Goal: Task Accomplishment & Management: Complete application form

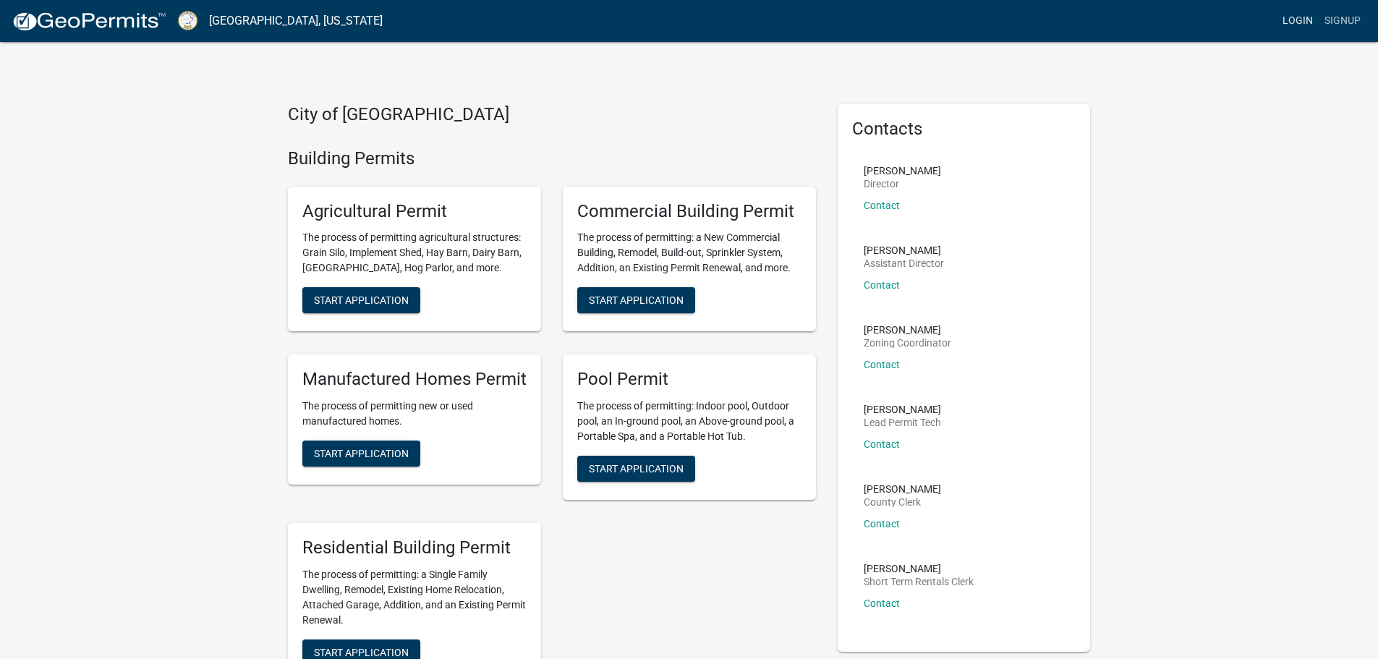
click at [1296, 24] on link "Login" at bounding box center [1298, 20] width 42 height 27
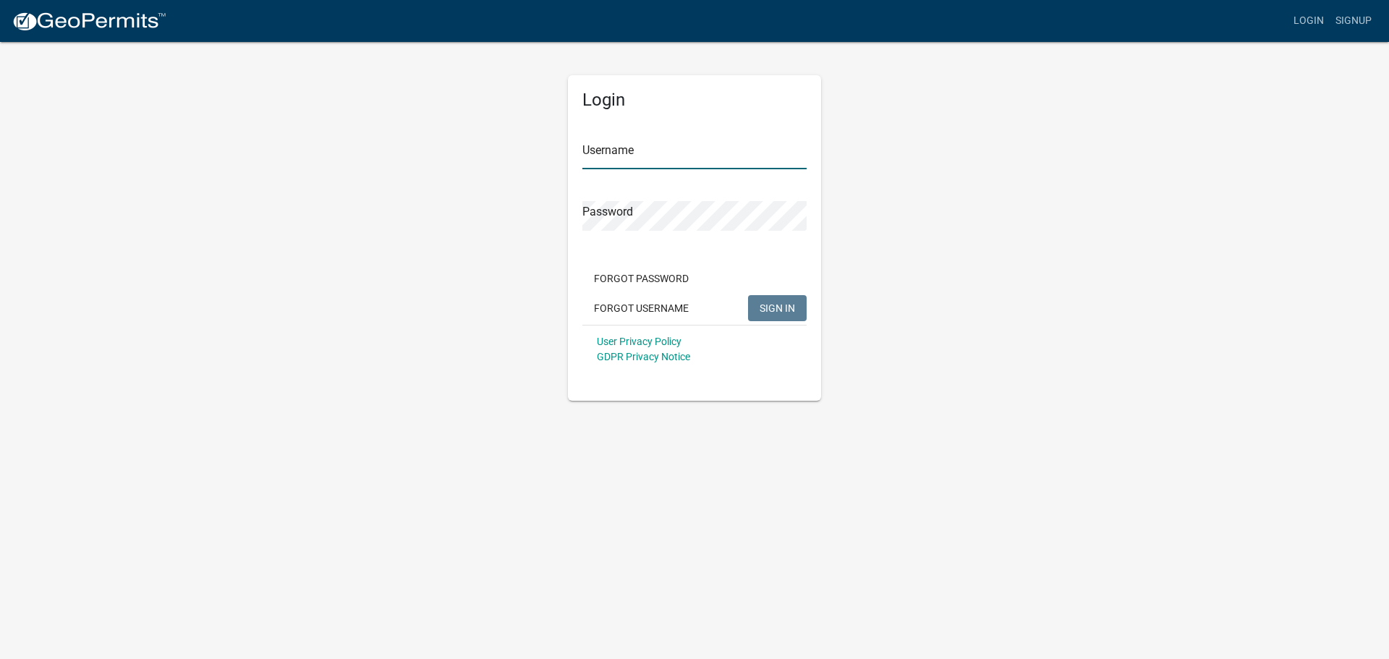
click at [627, 156] on input "Username" at bounding box center [694, 155] width 224 height 30
type input "j"
type input "JMIrvin1"
click at [774, 302] on span "SIGN IN" at bounding box center [777, 308] width 35 height 12
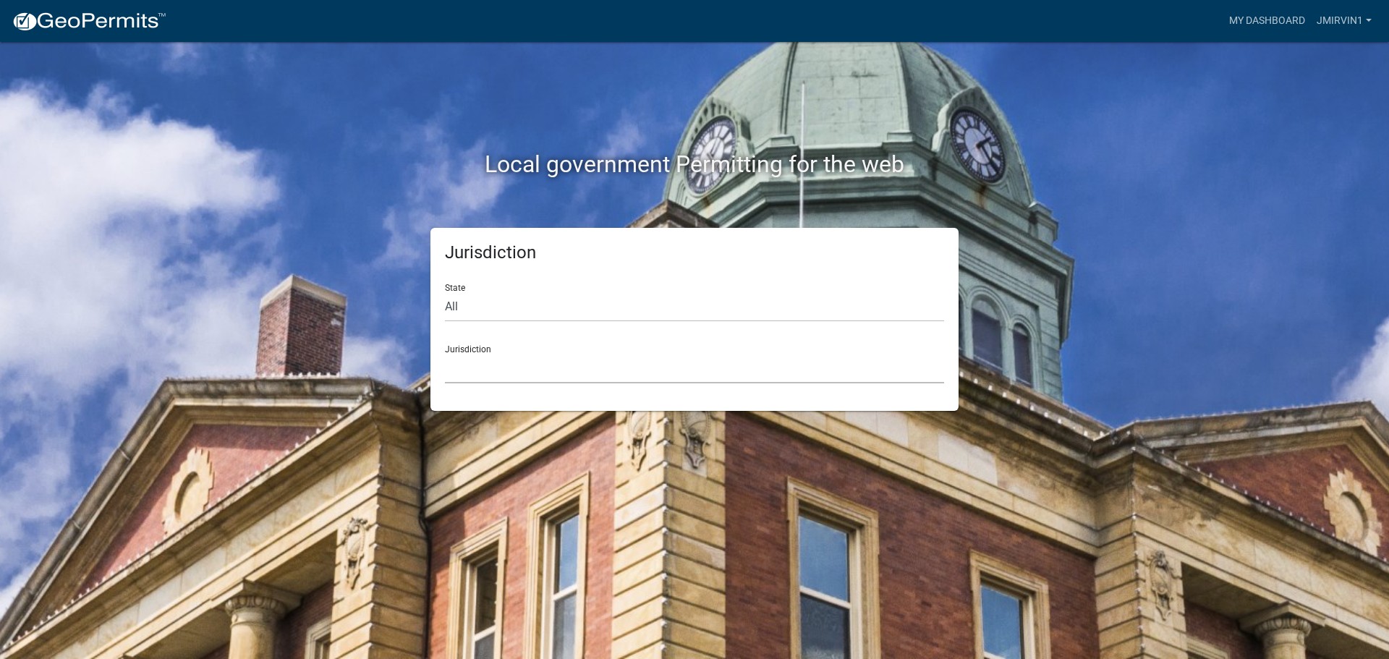
click at [535, 354] on select "[GEOGRAPHIC_DATA], [US_STATE] [GEOGRAPHIC_DATA], [US_STATE][PERSON_NAME][GEOGRA…" at bounding box center [694, 369] width 499 height 30
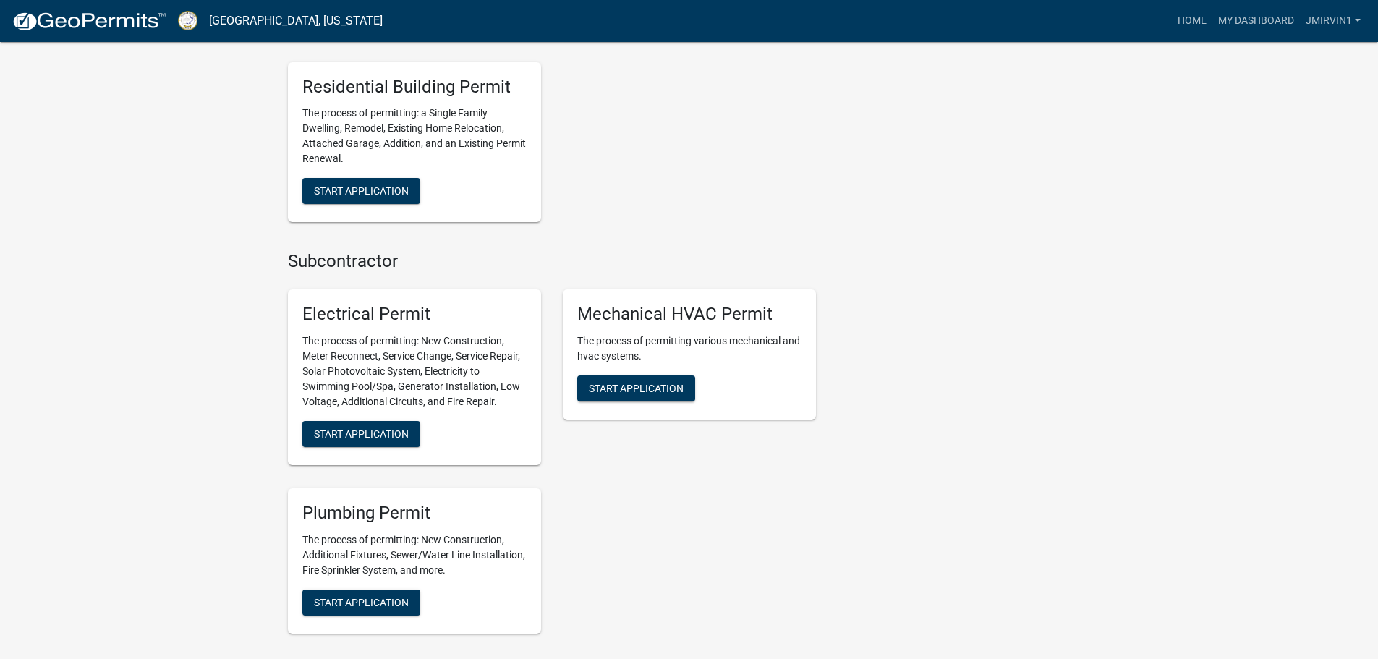
scroll to position [724, 0]
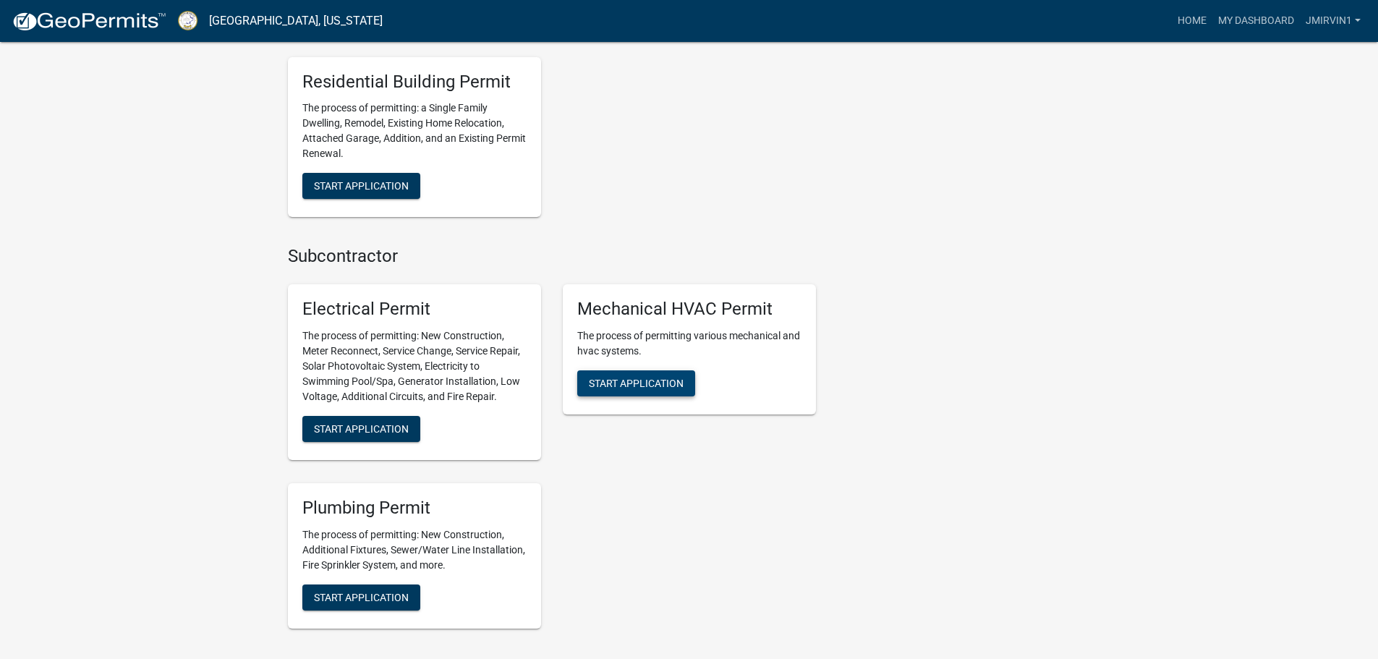
click at [658, 387] on span "Start Application" at bounding box center [636, 384] width 95 height 12
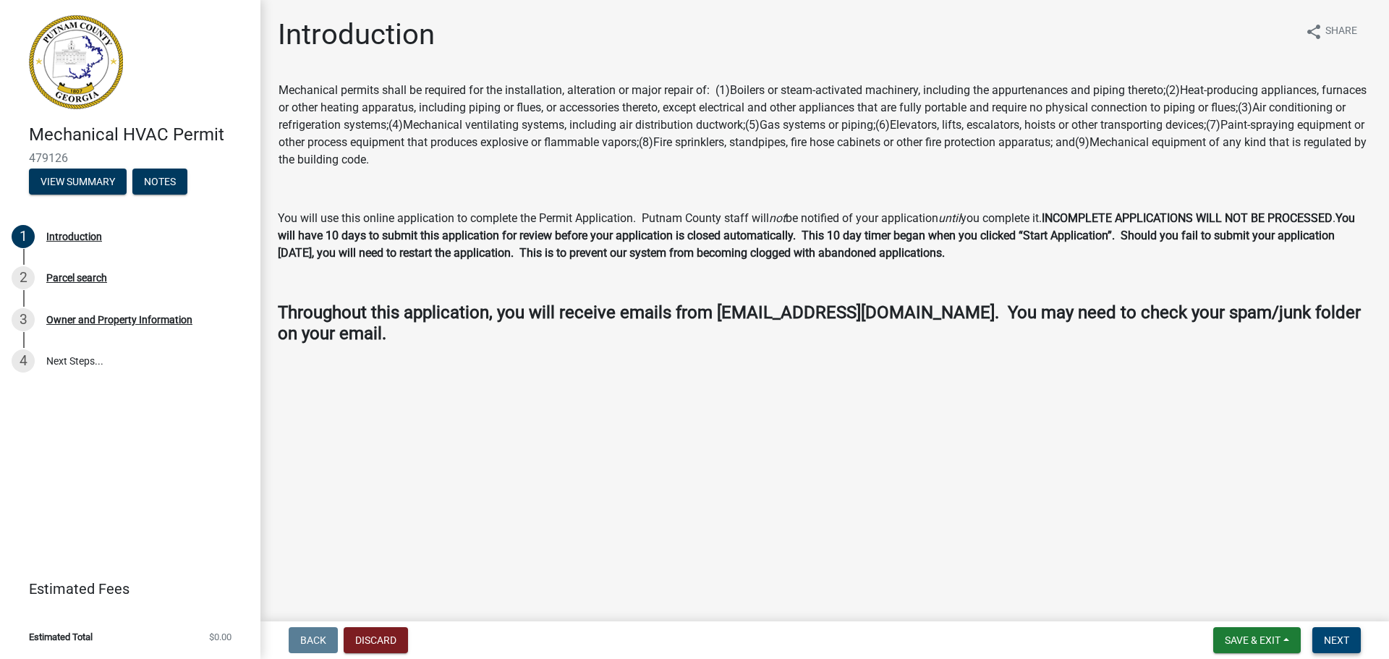
click at [1352, 635] on button "Next" at bounding box center [1336, 640] width 48 height 26
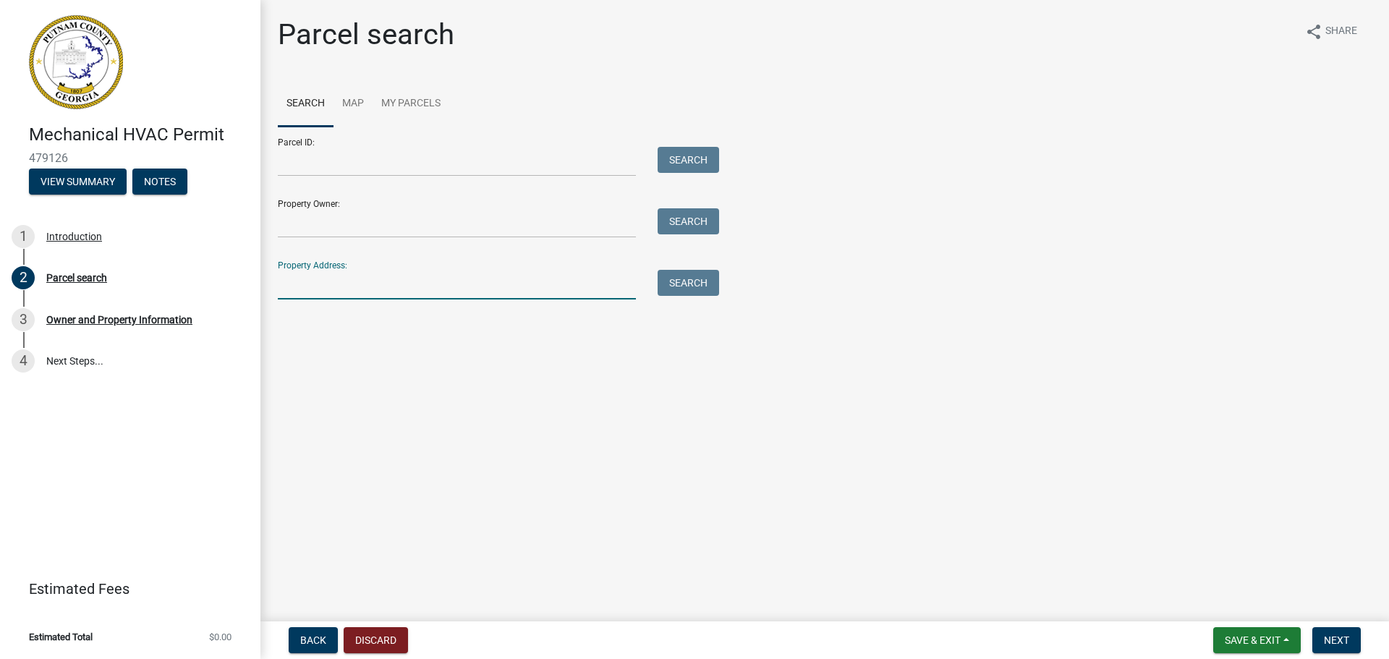
click at [431, 282] on input "Property Address:" at bounding box center [457, 285] width 358 height 30
type input "323 [PERSON_NAME] Dr"
click at [667, 289] on button "Search" at bounding box center [689, 283] width 62 height 26
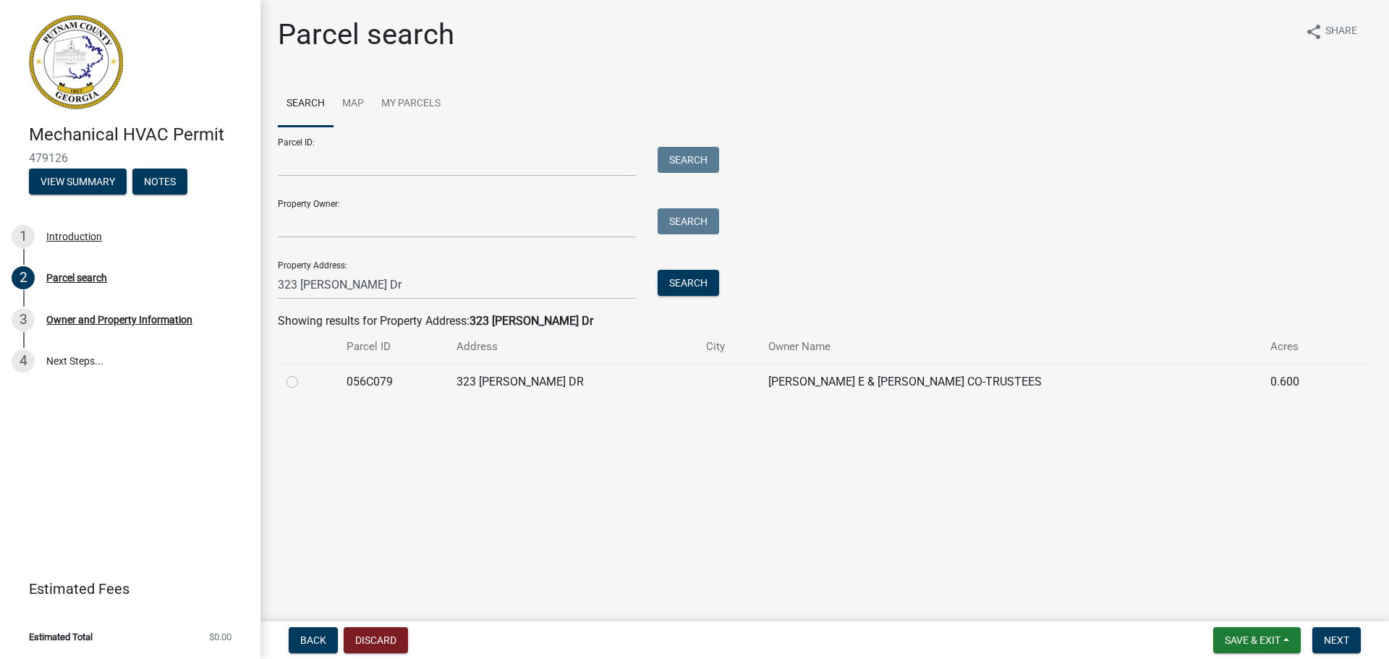
click at [304, 373] on label at bounding box center [304, 373] width 0 height 0
click at [304, 383] on input "radio" at bounding box center [308, 377] width 9 height 9
radio input "true"
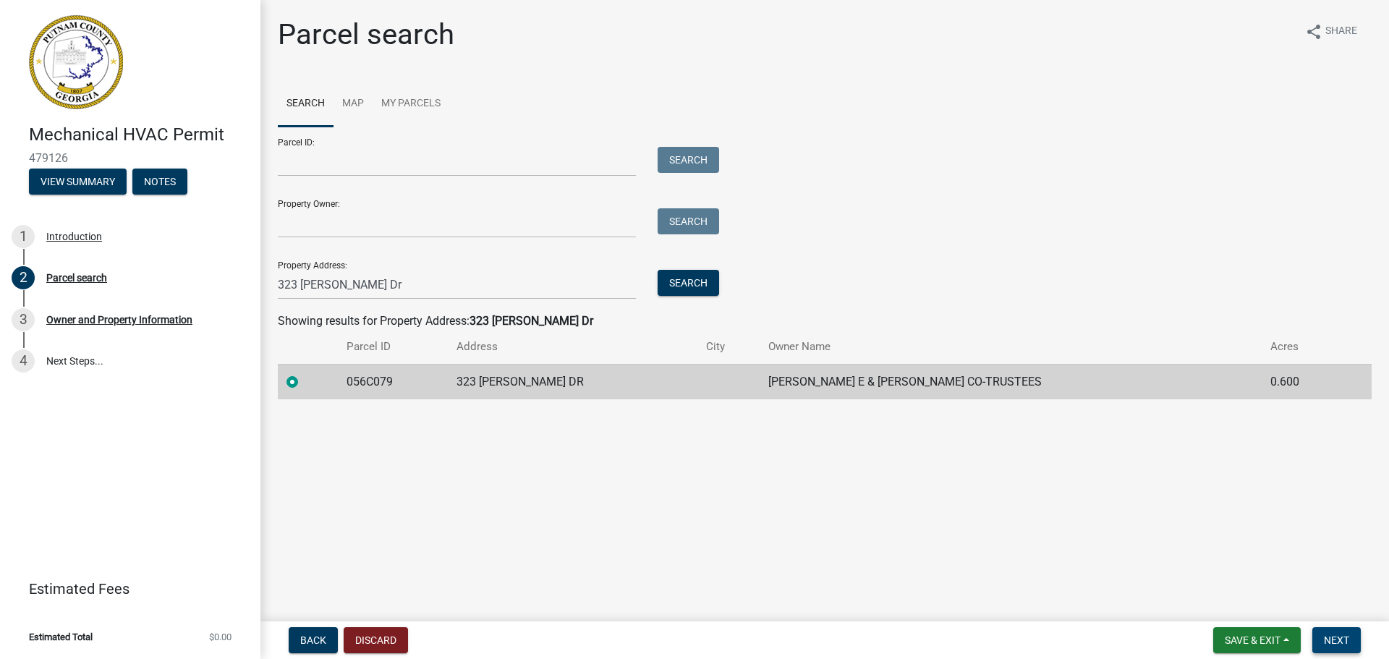
click at [1341, 637] on span "Next" at bounding box center [1336, 641] width 25 height 12
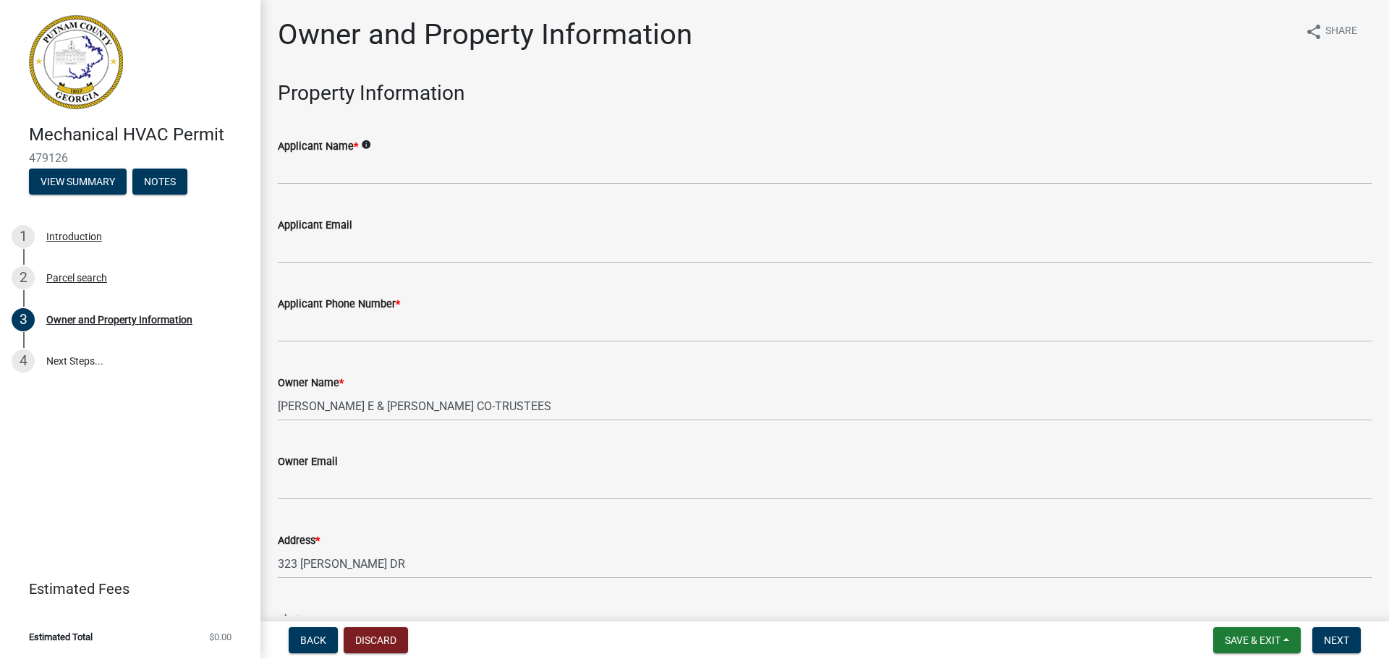
click at [439, 150] on div "Applicant Name * info" at bounding box center [825, 145] width 1094 height 17
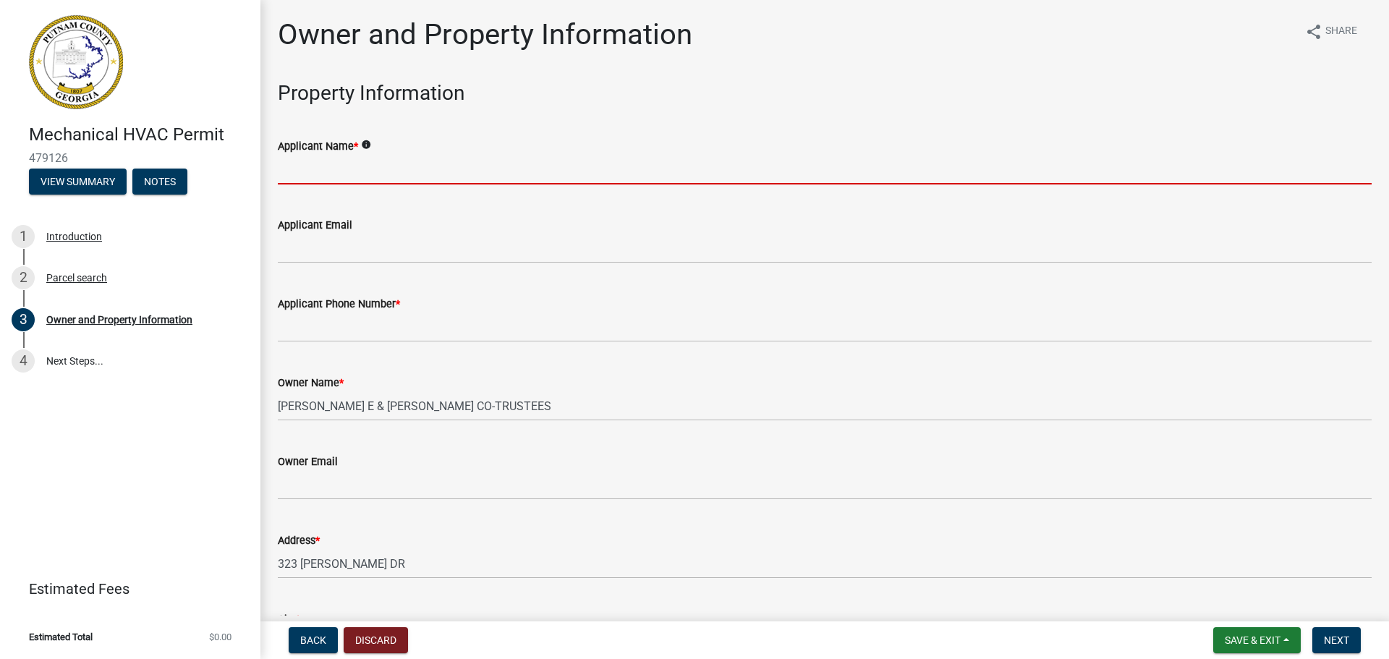
click at [430, 164] on input "Applicant Name *" at bounding box center [825, 170] width 1094 height 30
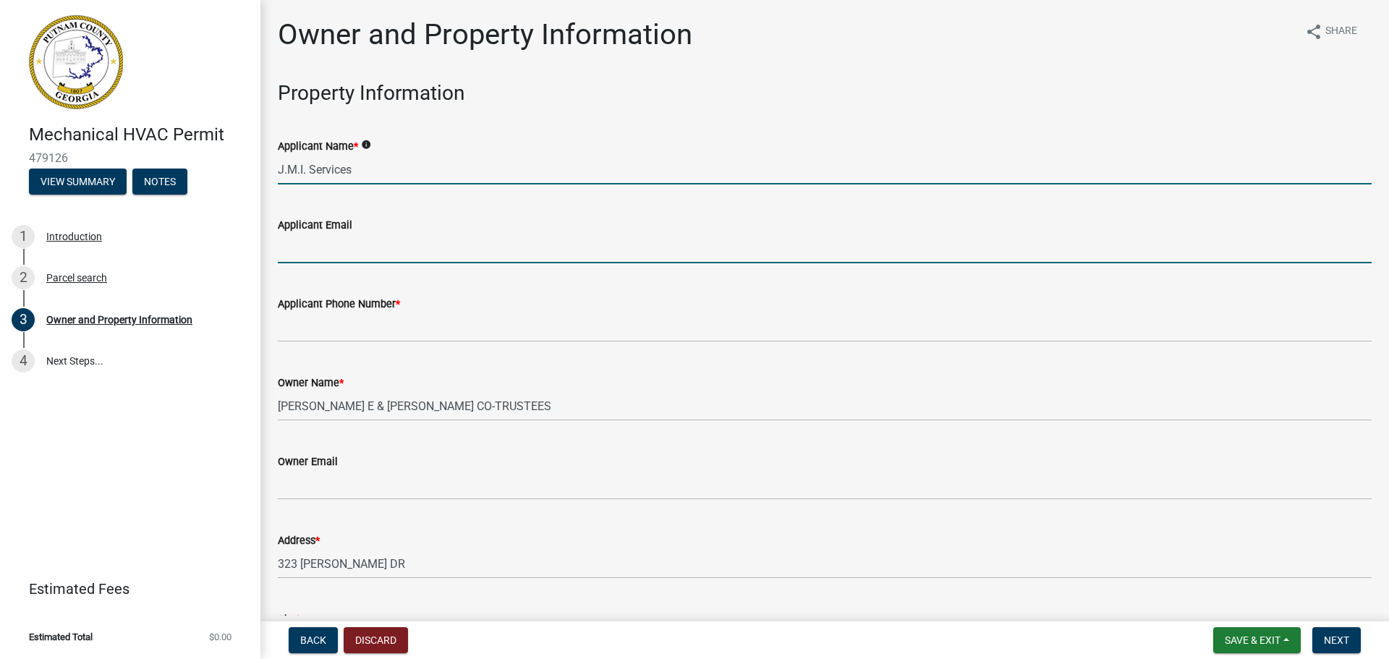
click at [408, 171] on input "J.M.I. Services" at bounding box center [825, 170] width 1094 height 30
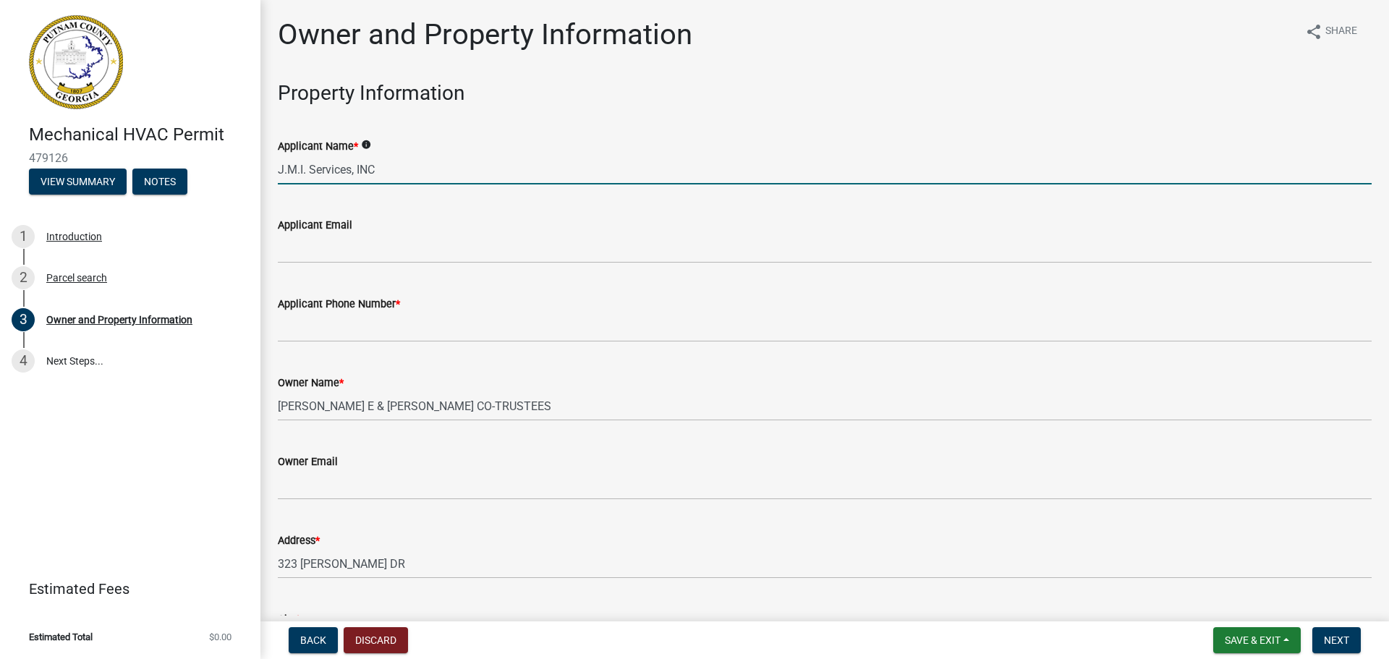
type input "J.M.I. Services, INC"
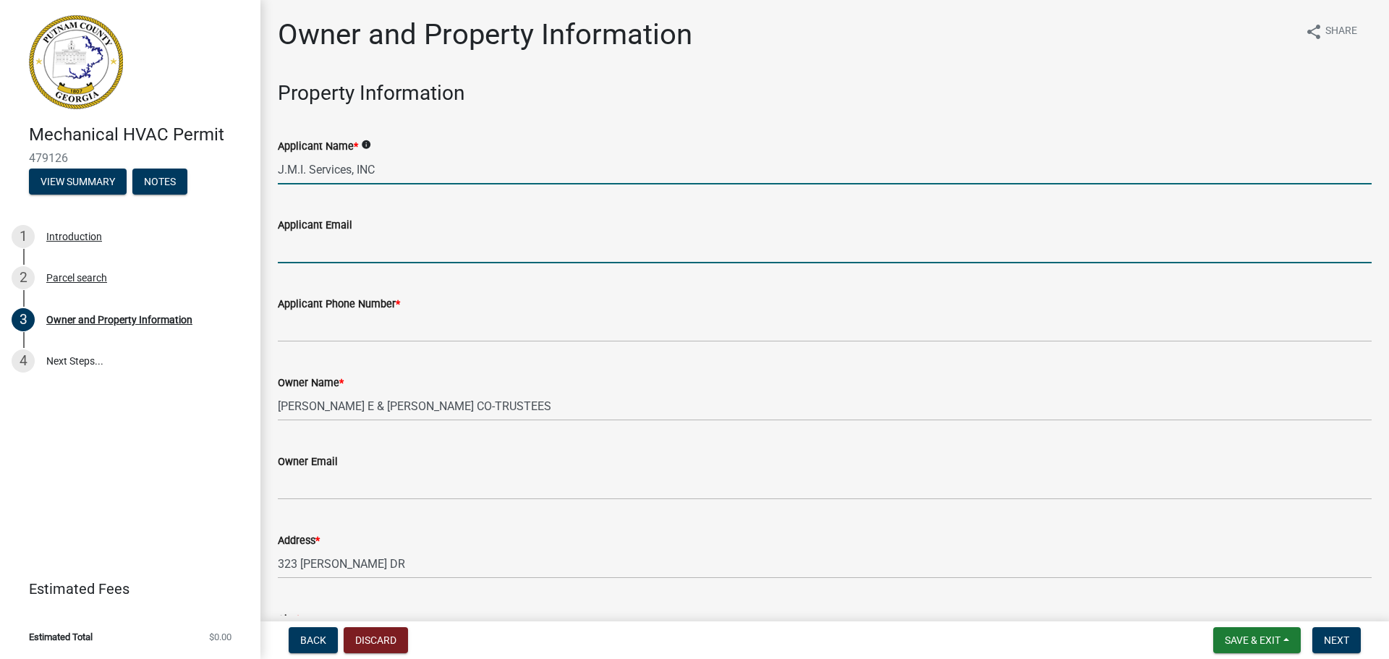
click at [355, 248] on input "Applicant Email" at bounding box center [825, 249] width 1094 height 30
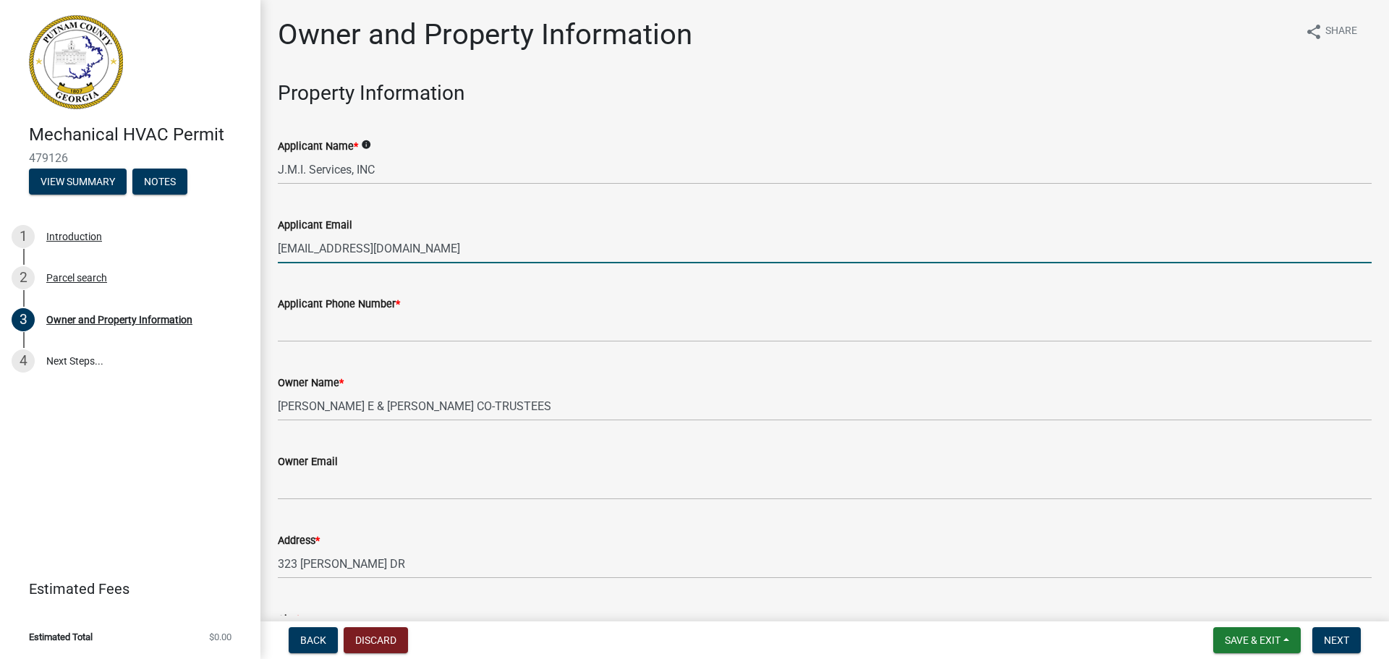
type input "[EMAIL_ADDRESS][DOMAIN_NAME]"
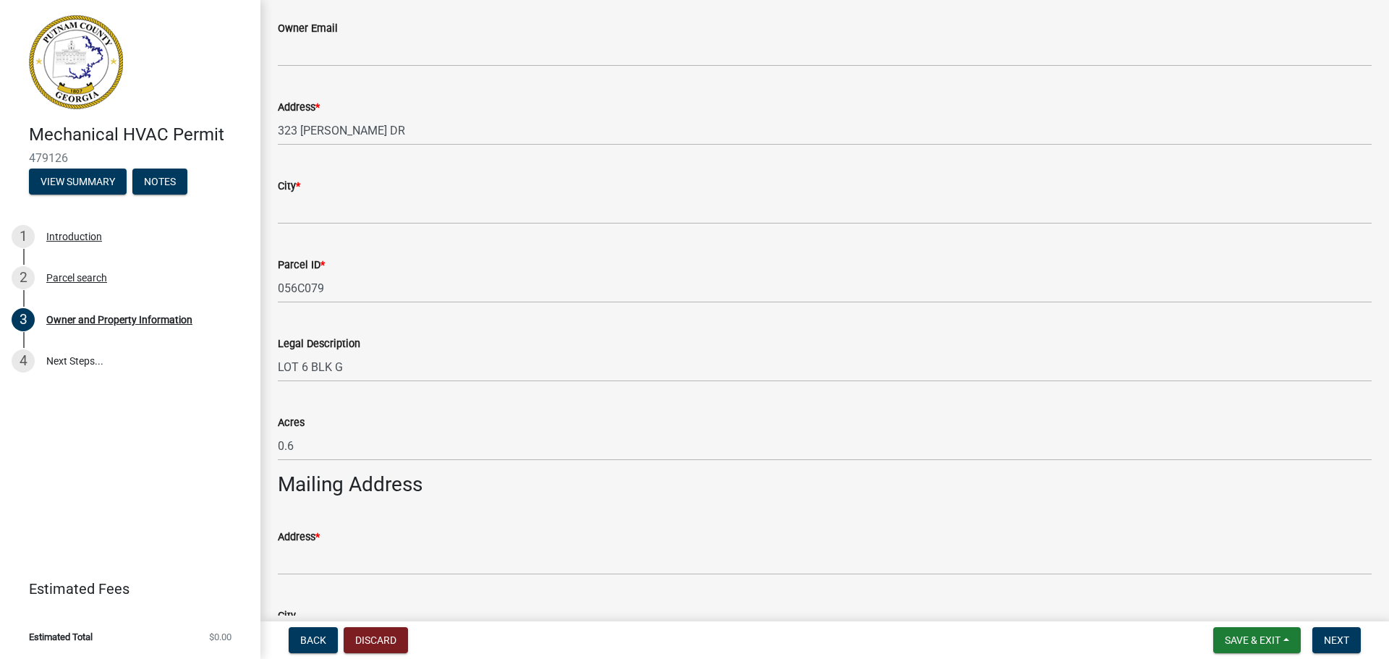
scroll to position [434, 0]
type input "7703895073"
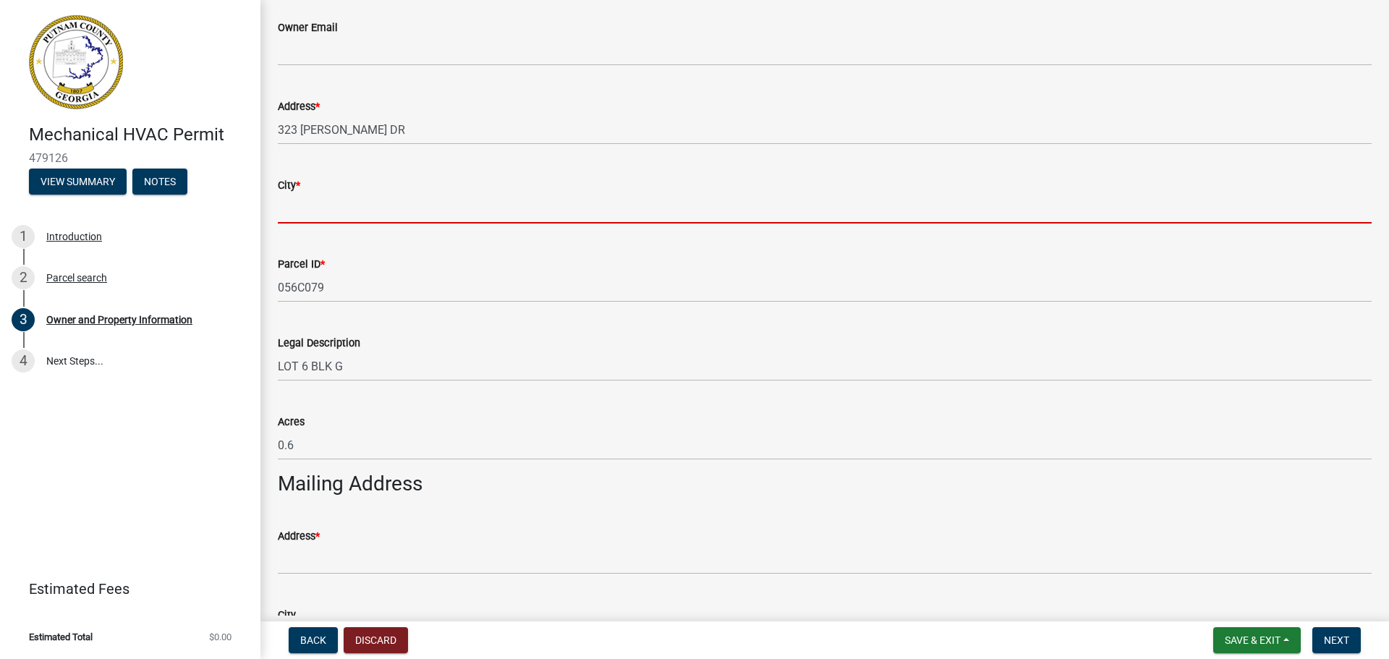
click at [408, 204] on input "City *" at bounding box center [825, 209] width 1094 height 30
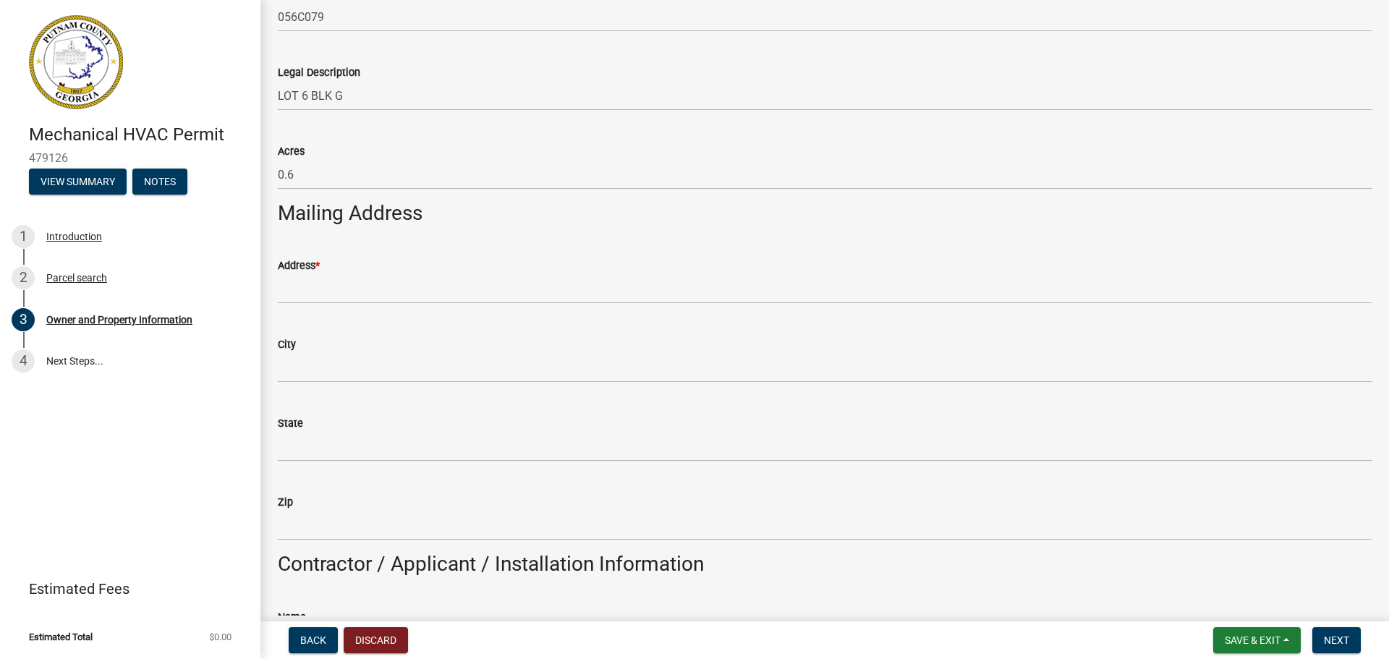
scroll to position [651, 0]
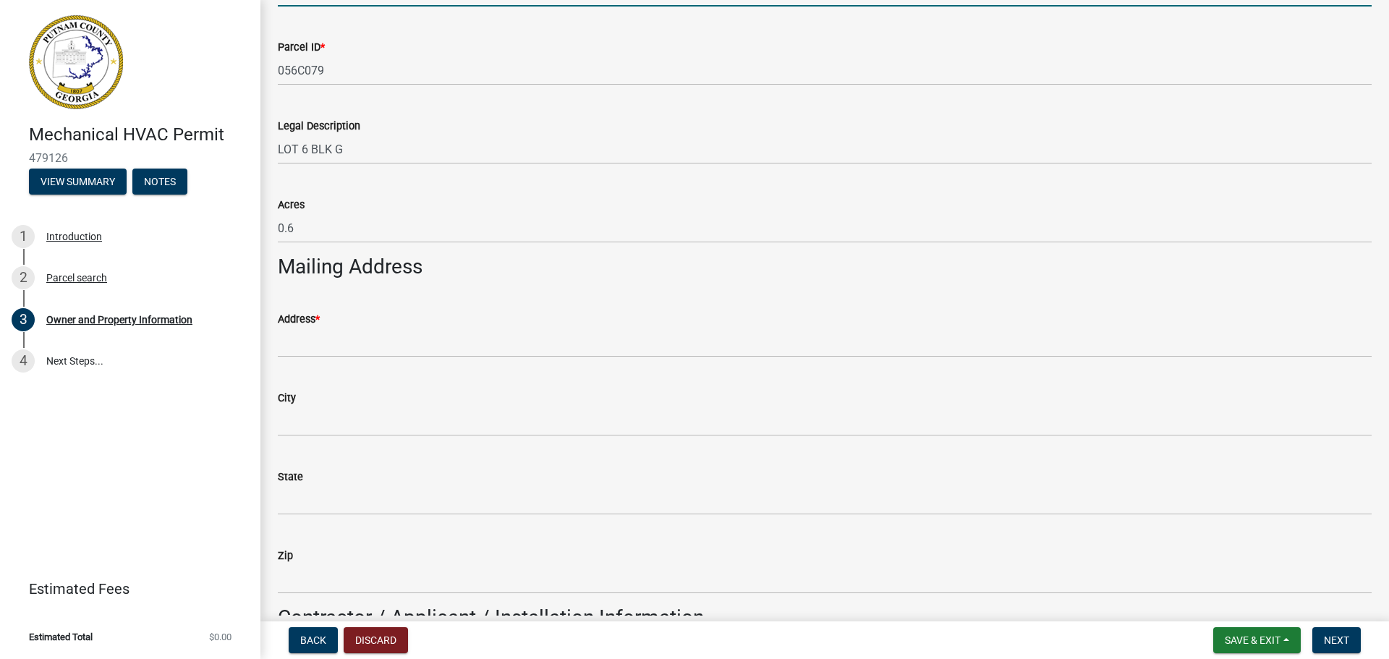
type input "Eatonton"
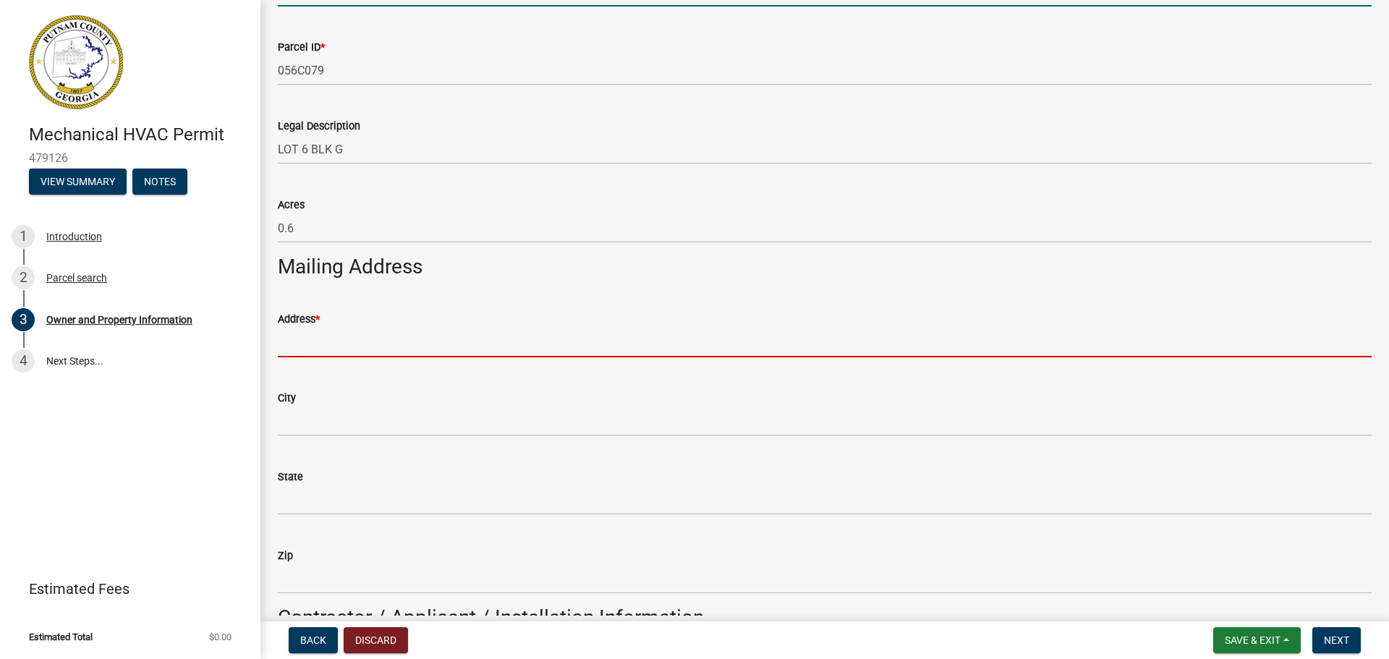
click at [412, 341] on input "Address *" at bounding box center [825, 343] width 1094 height 30
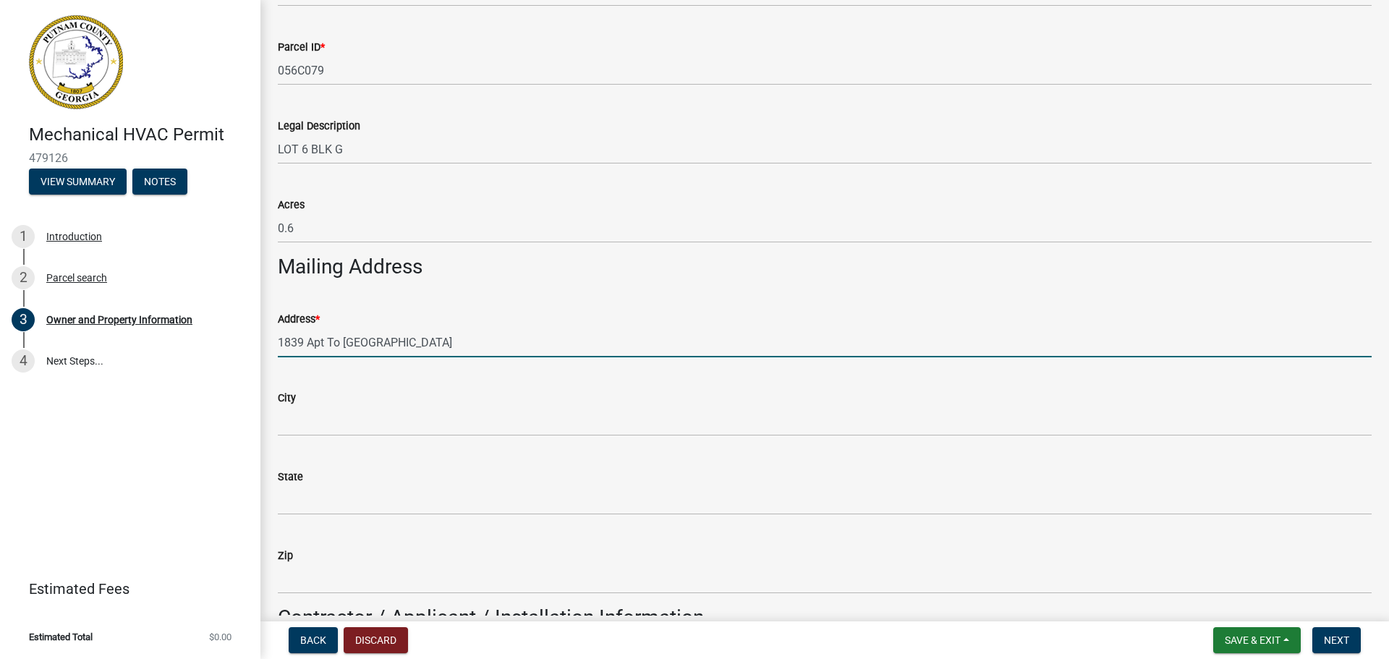
type input "1839 Apt To [GEOGRAPHIC_DATA]"
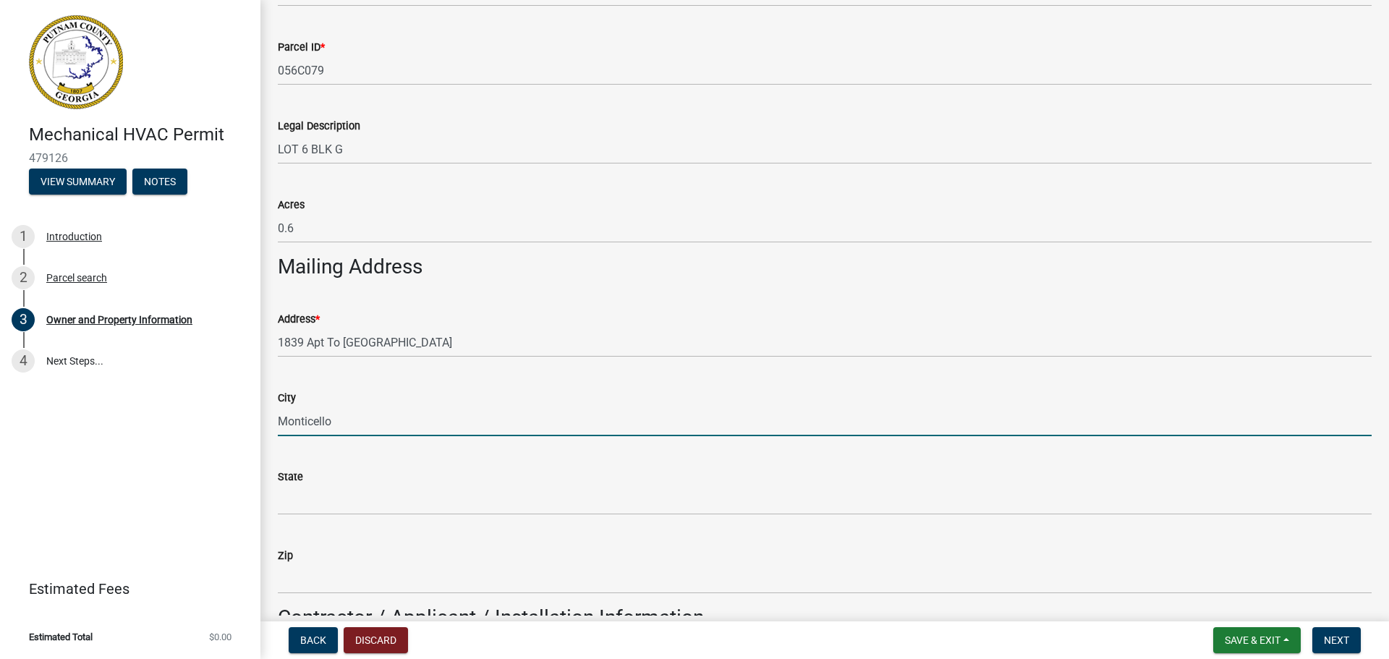
type input "Monticello"
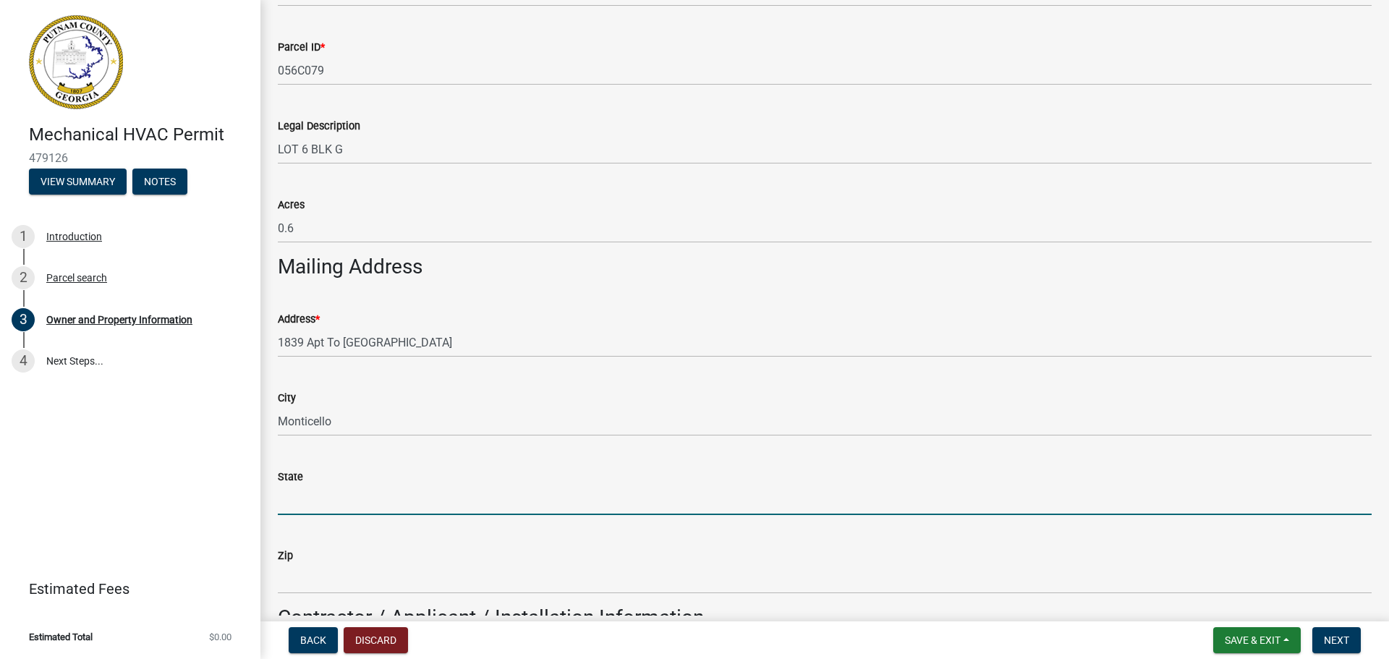
type input "g"
type input "GA"
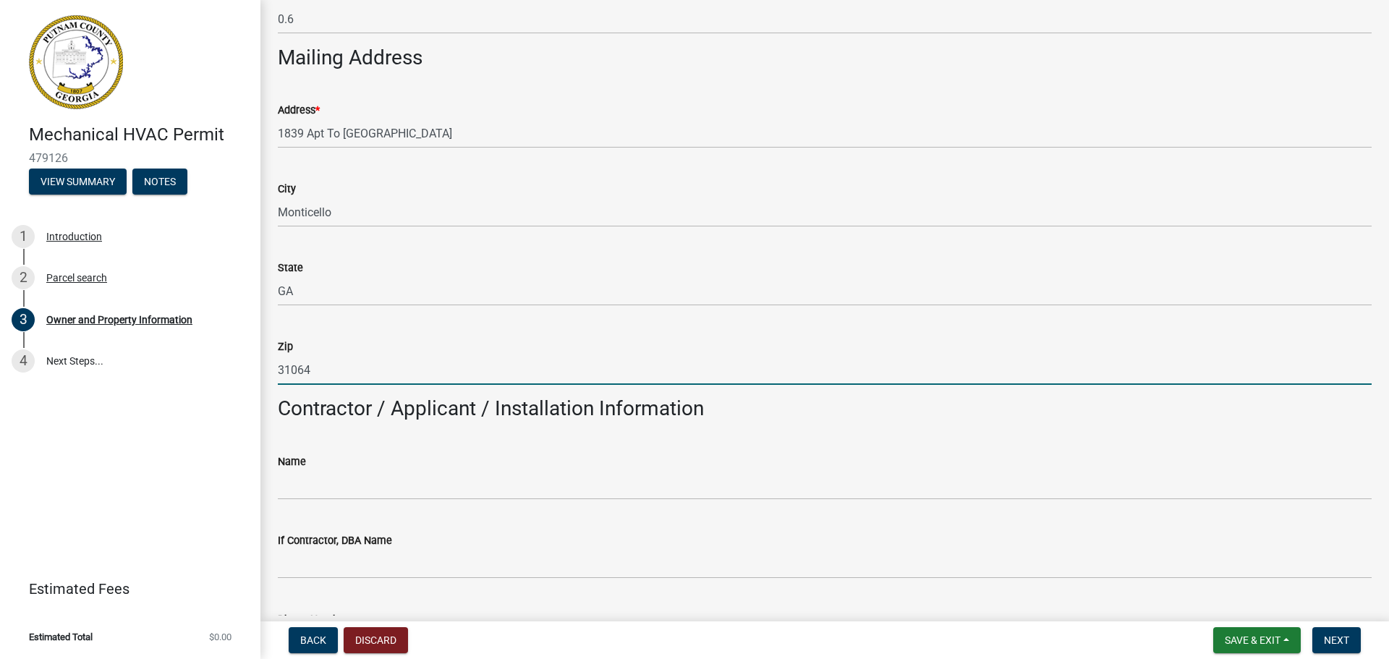
scroll to position [868, 0]
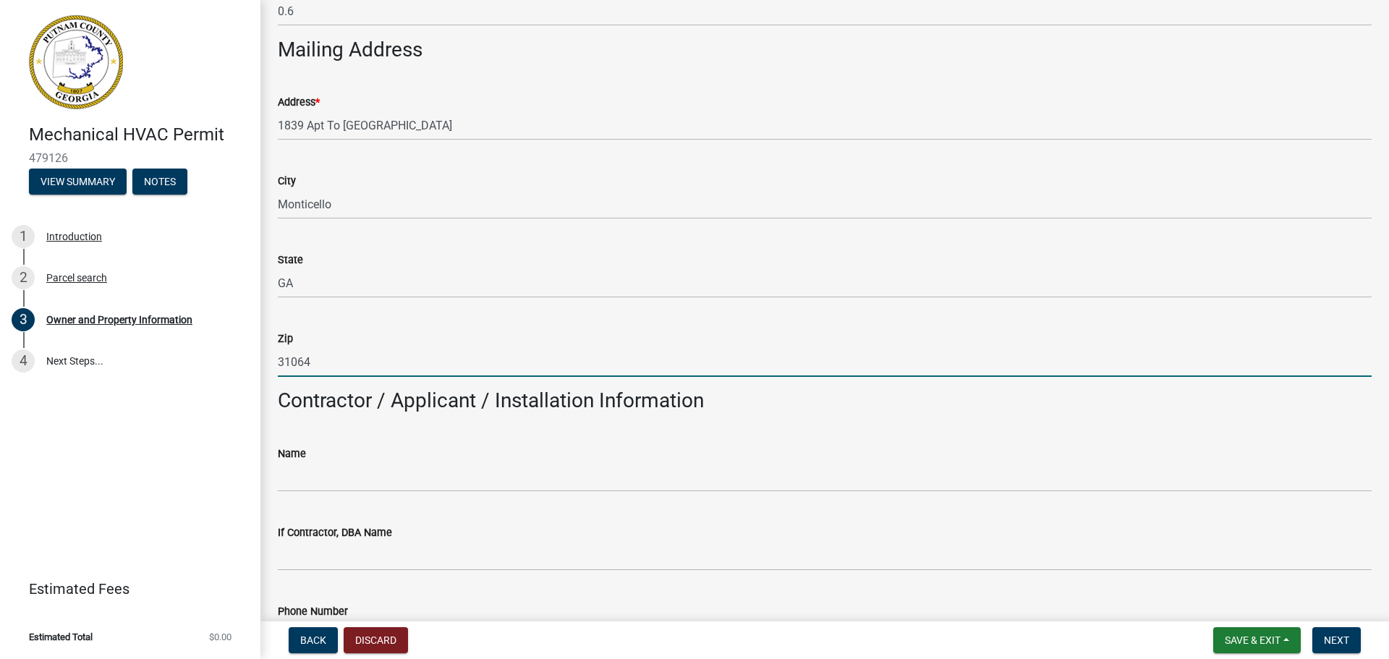
type input "31064"
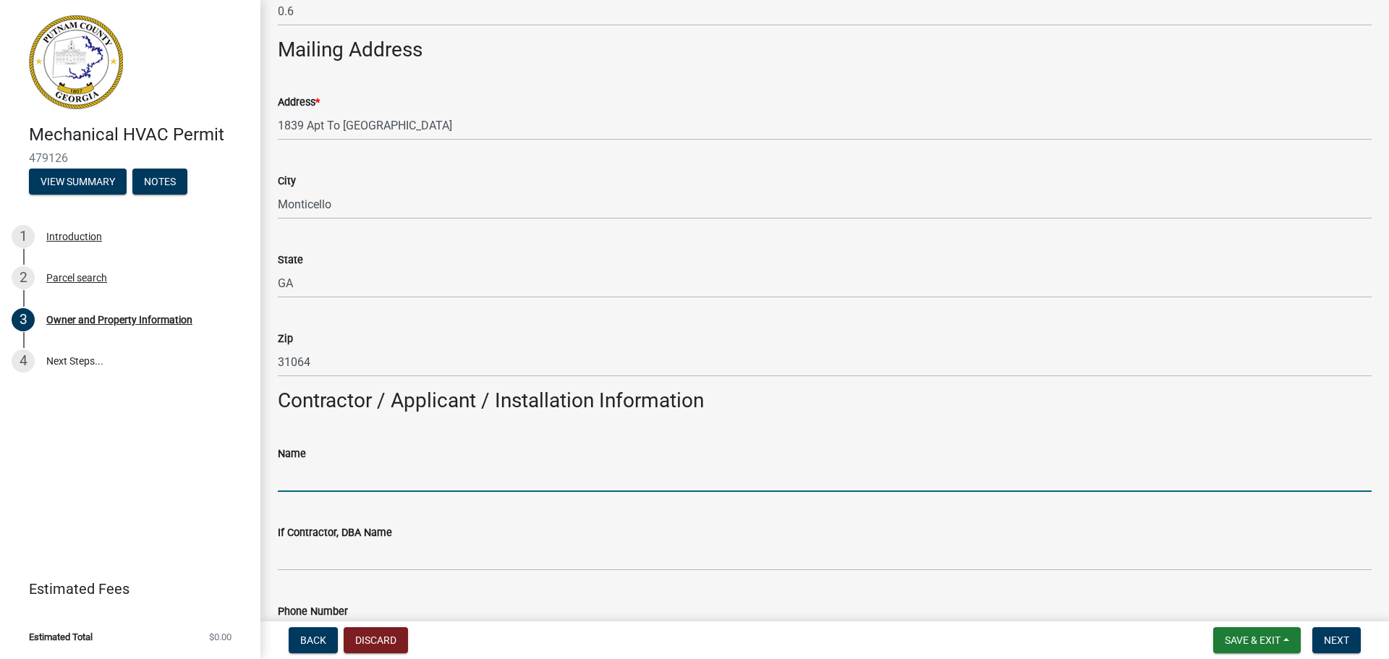
click at [422, 466] on input "Name" at bounding box center [825, 477] width 1094 height 30
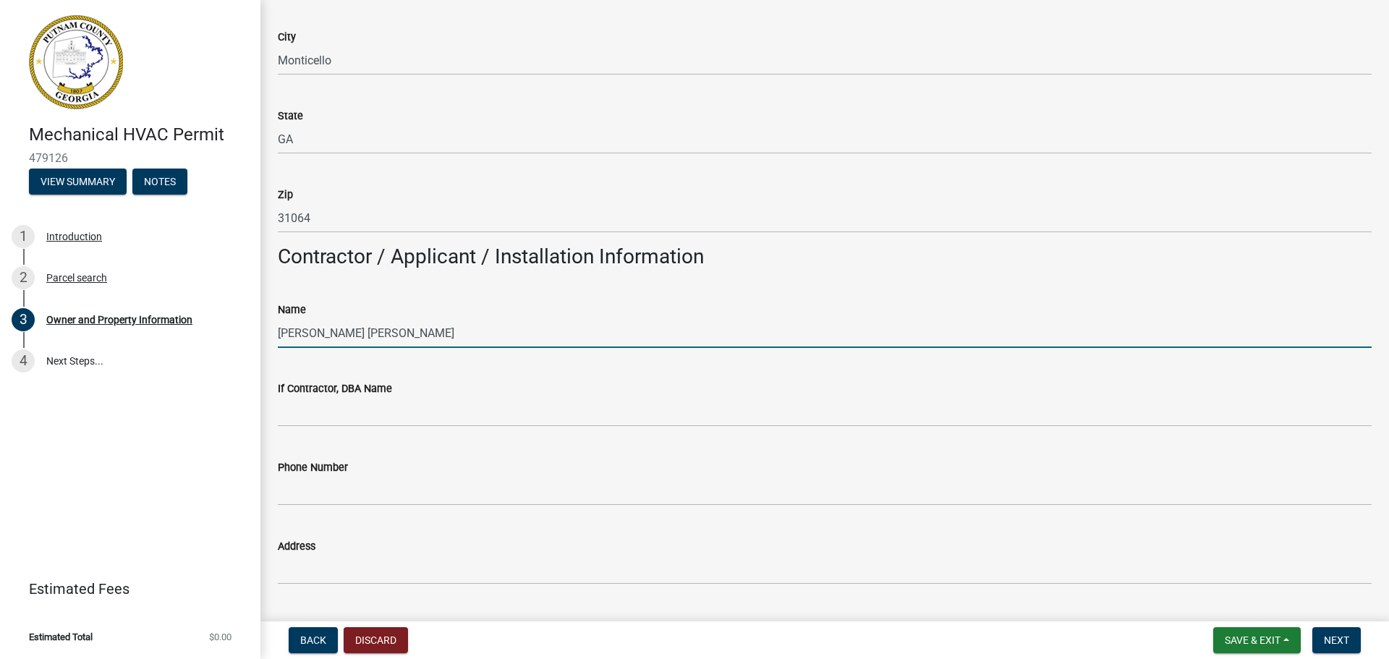
scroll to position [1013, 0]
type input "[PERSON_NAME] [PERSON_NAME]"
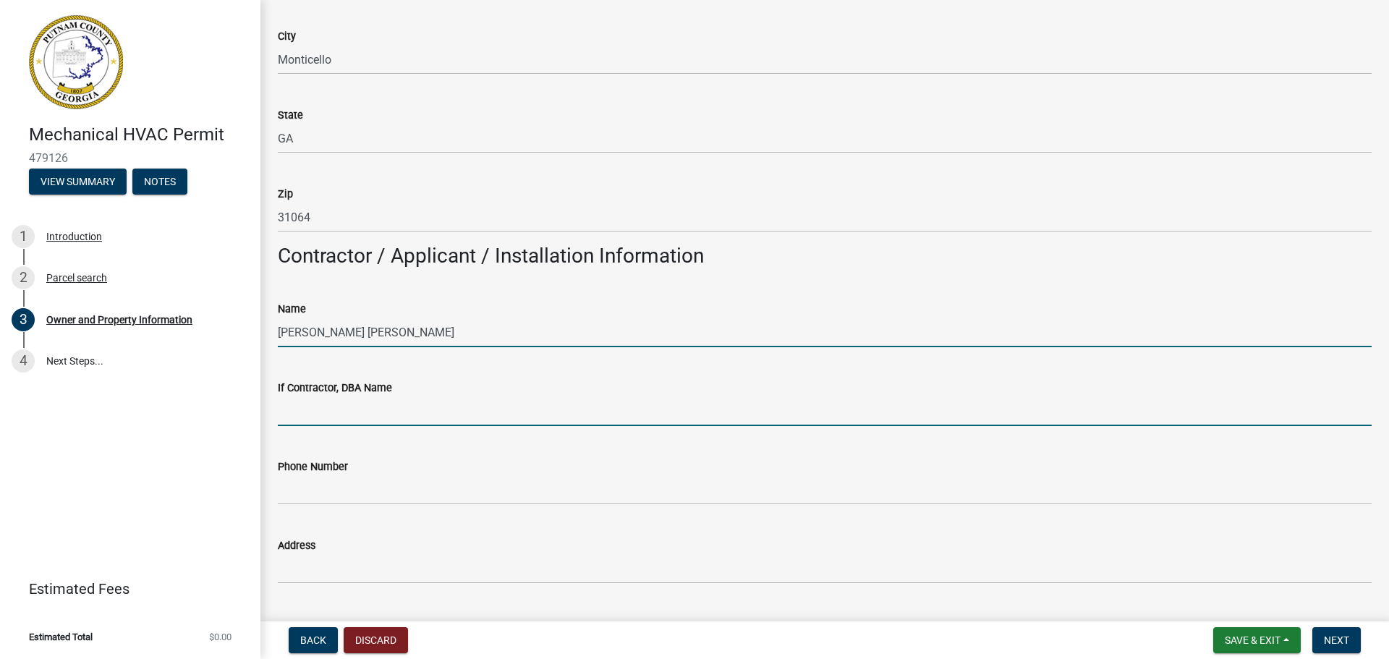
click at [408, 412] on input "If Contractor, DBA Name" at bounding box center [825, 411] width 1094 height 30
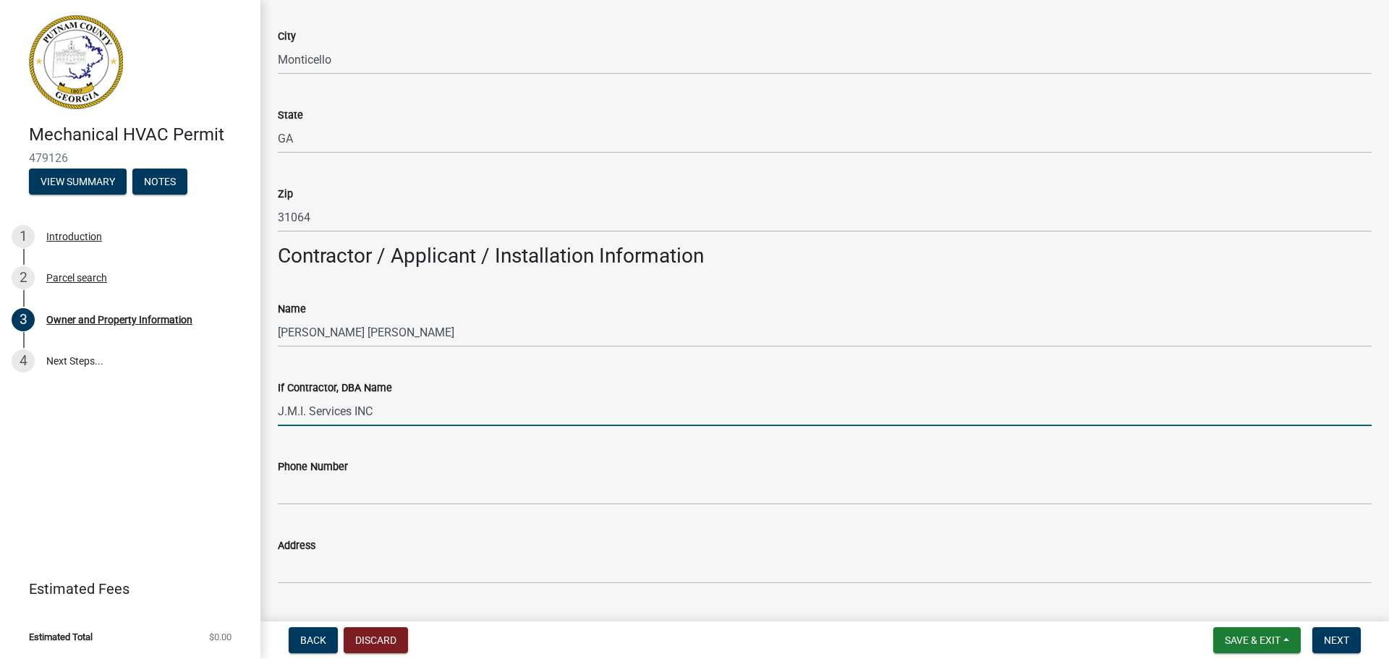
type input "J.M.I. Services INC"
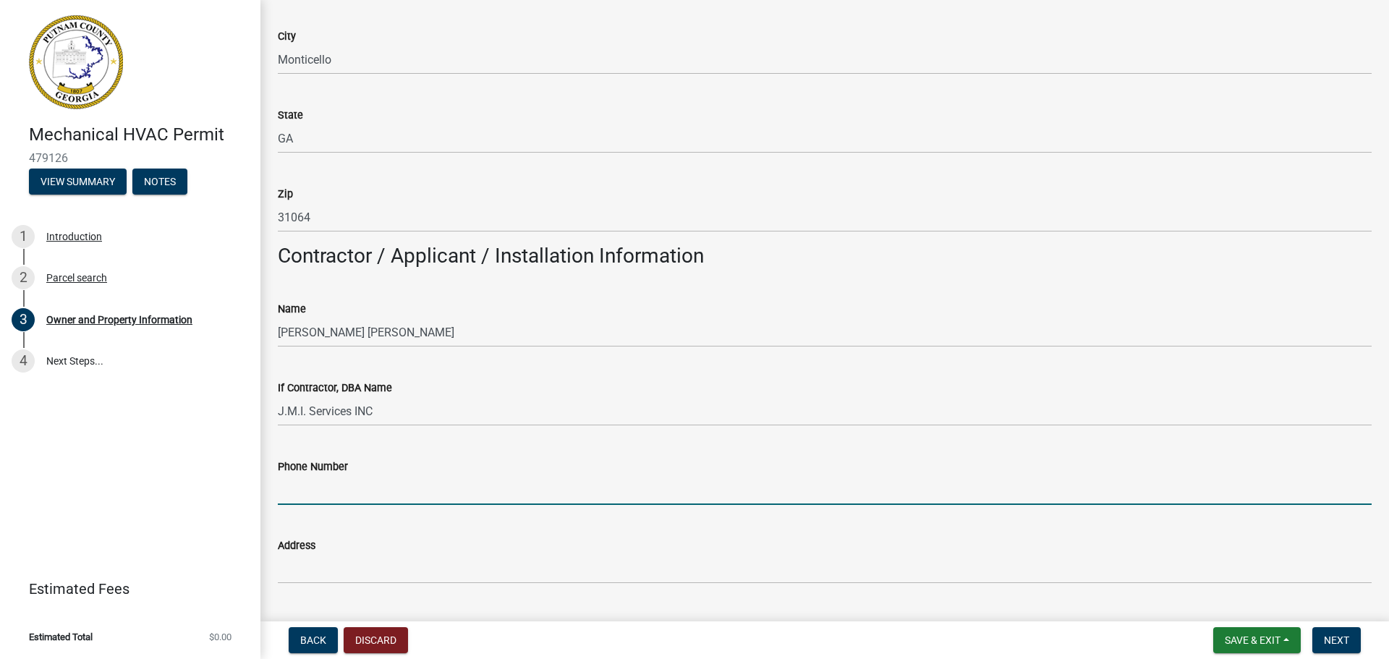
click at [354, 485] on input "Phone Number" at bounding box center [825, 490] width 1094 height 30
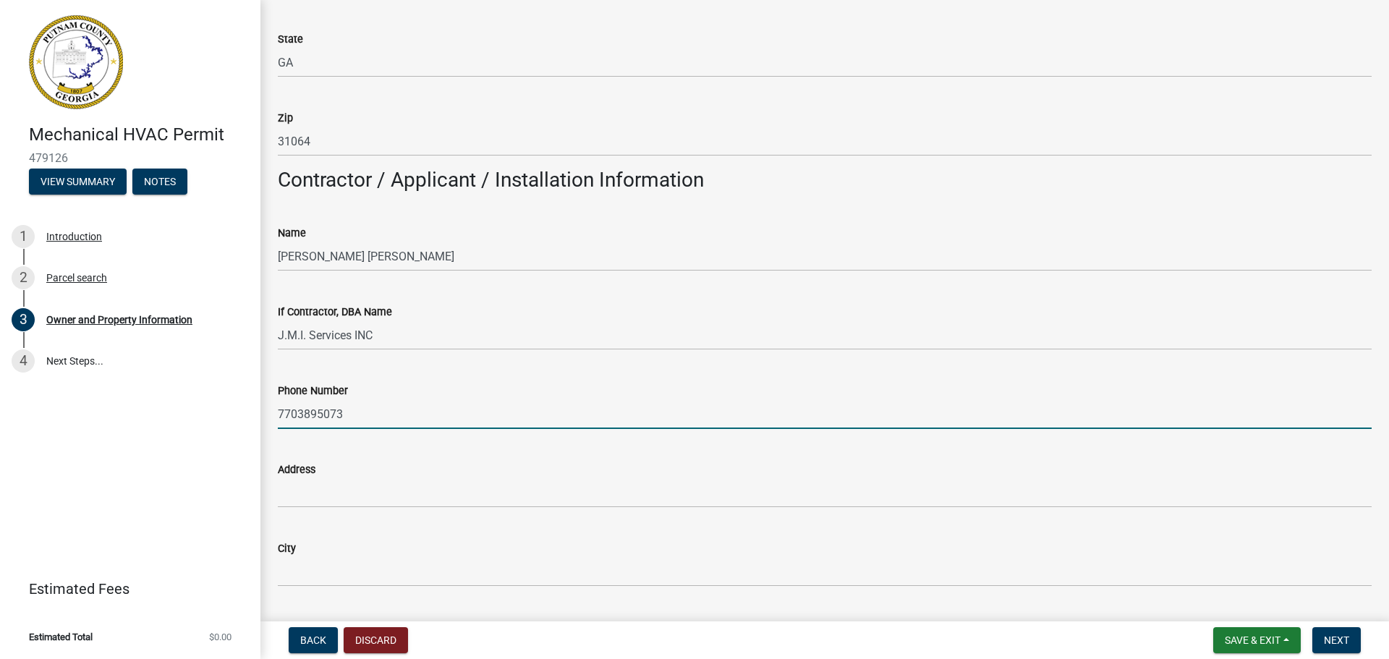
scroll to position [1302, 0]
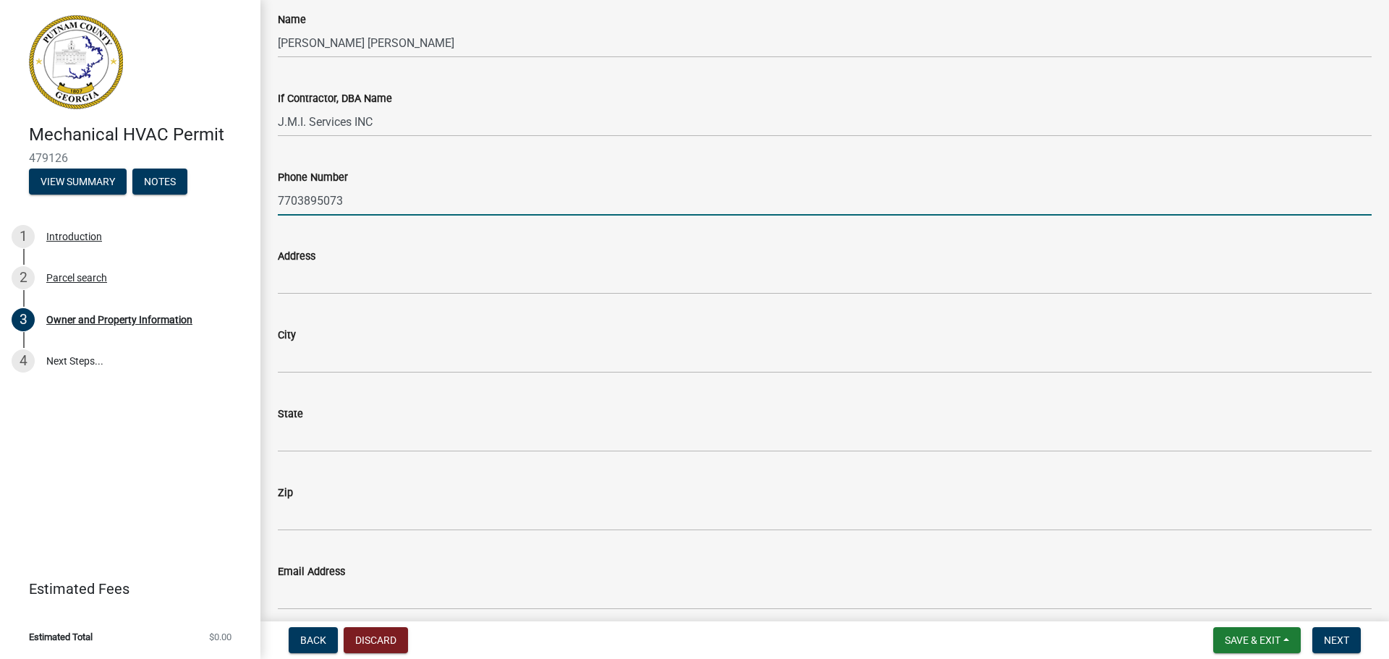
type input "7703895073"
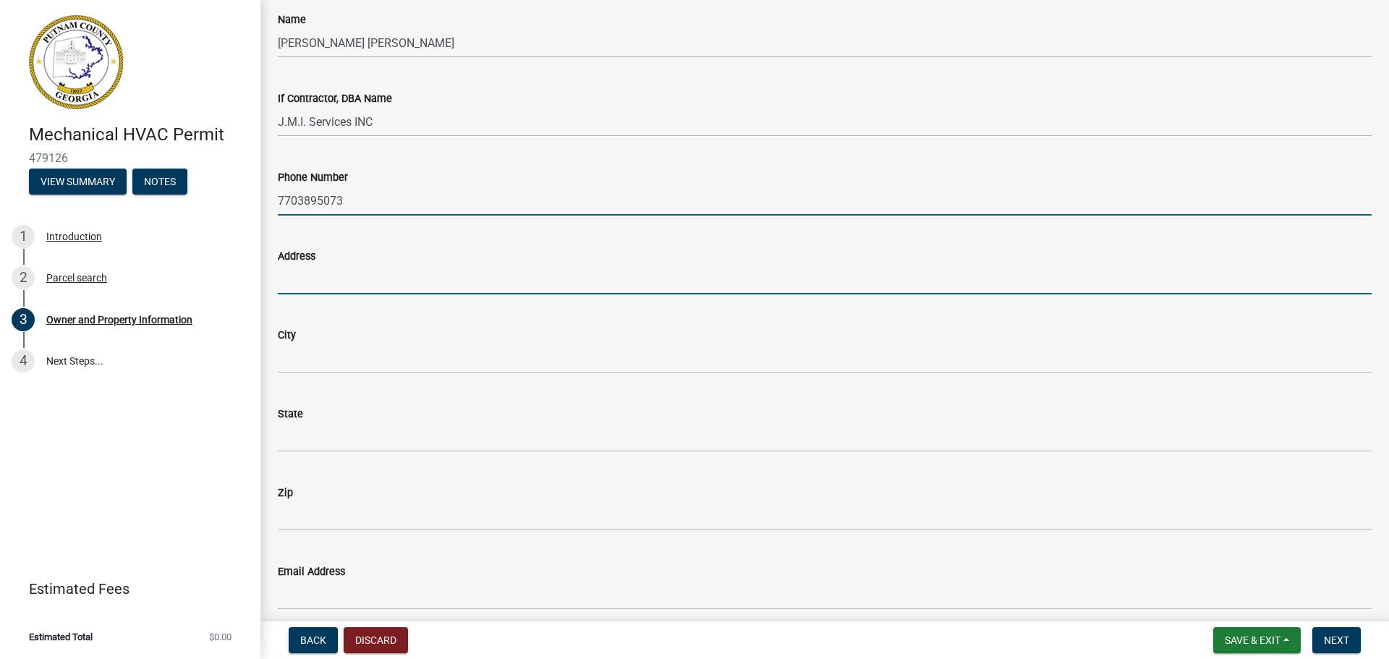
click at [364, 273] on input "Address" at bounding box center [825, 280] width 1094 height 30
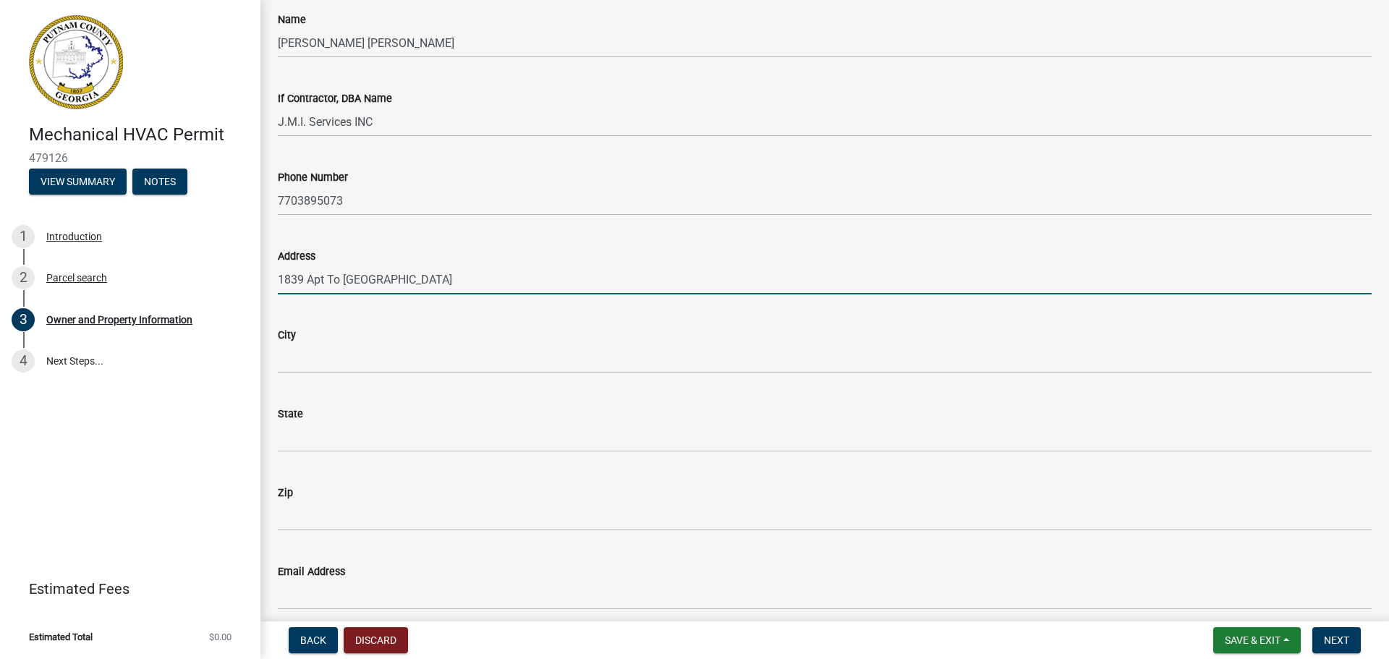
type input "1839 Apt To [GEOGRAPHIC_DATA]"
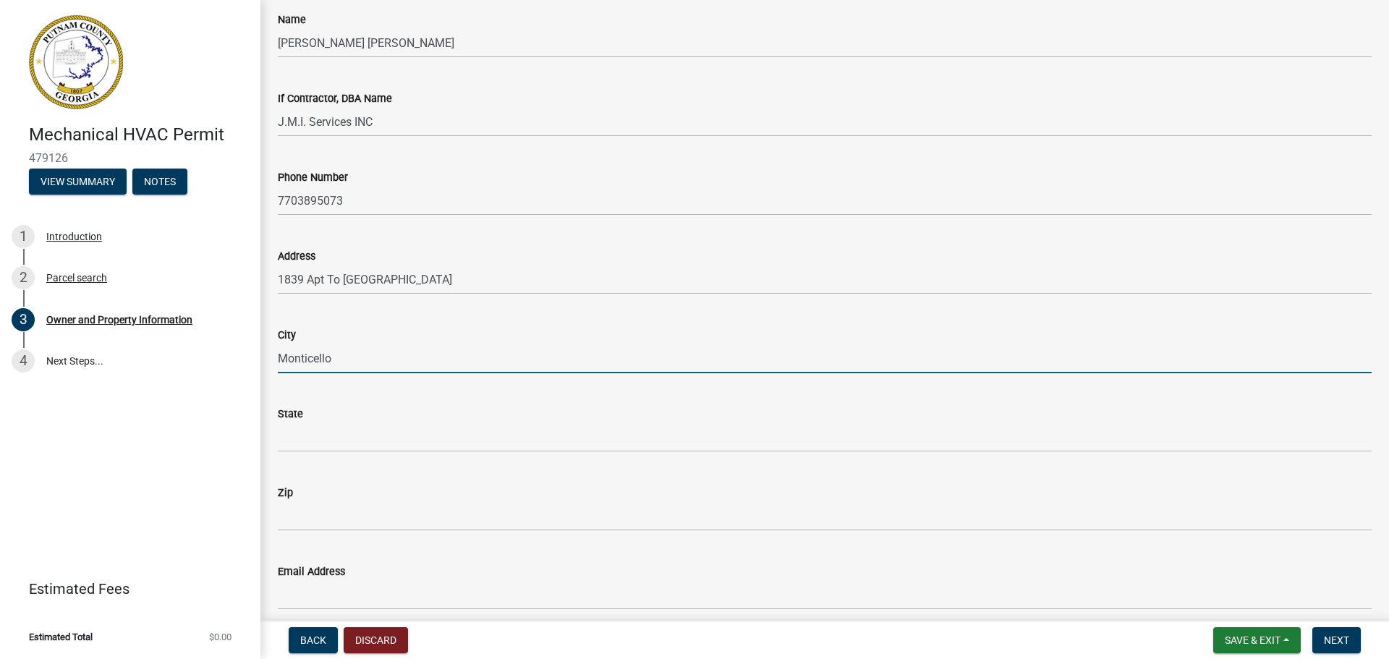
type input "Monticello"
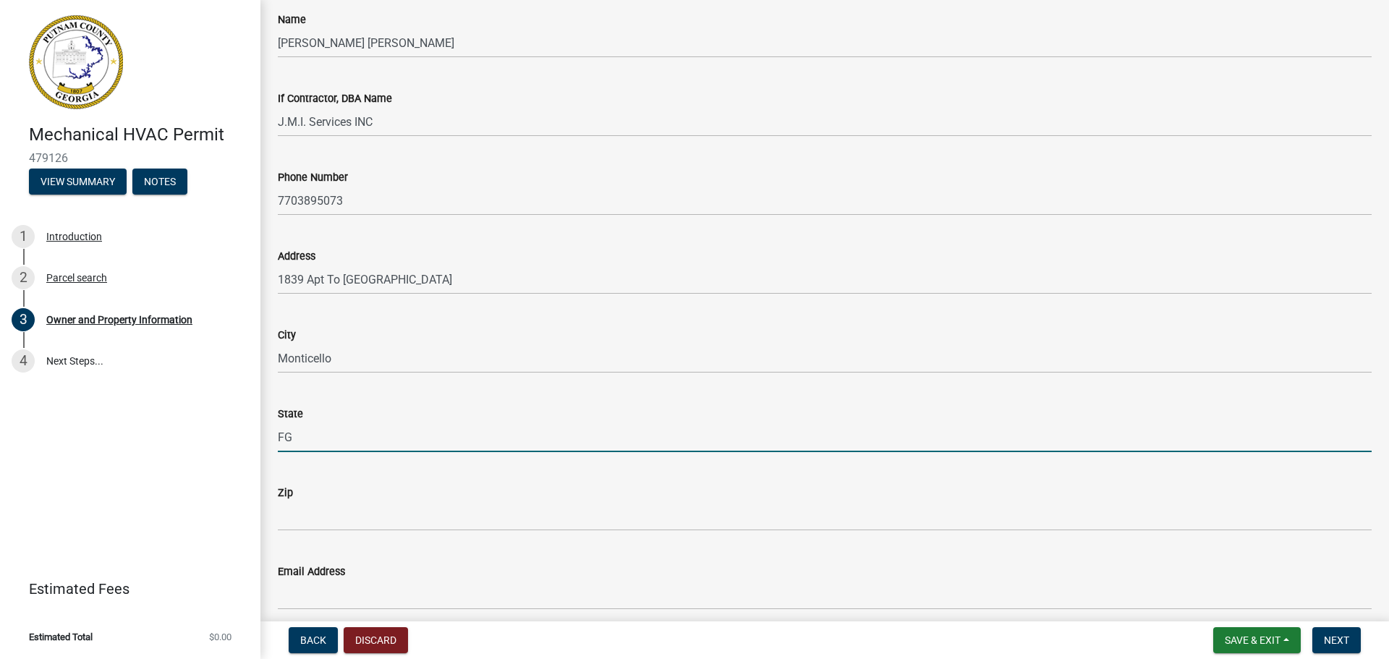
type input "F"
type input "GA"
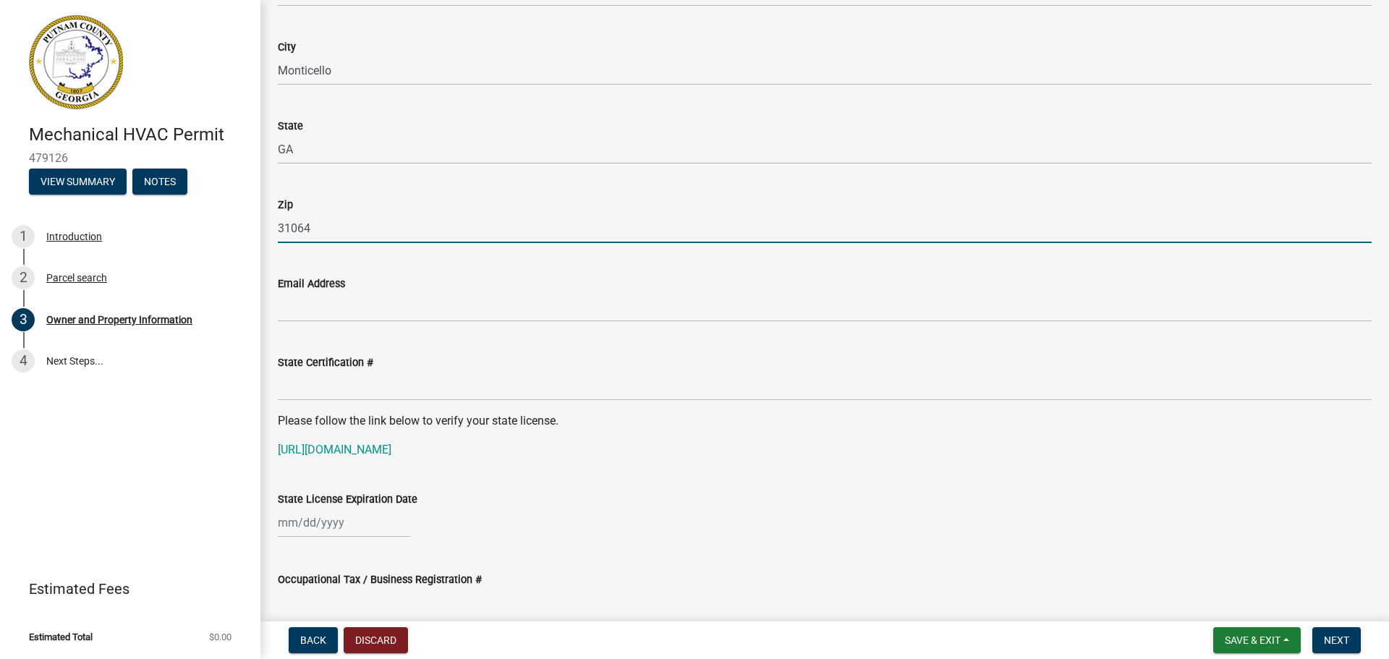
scroll to position [1592, 0]
type input "31064"
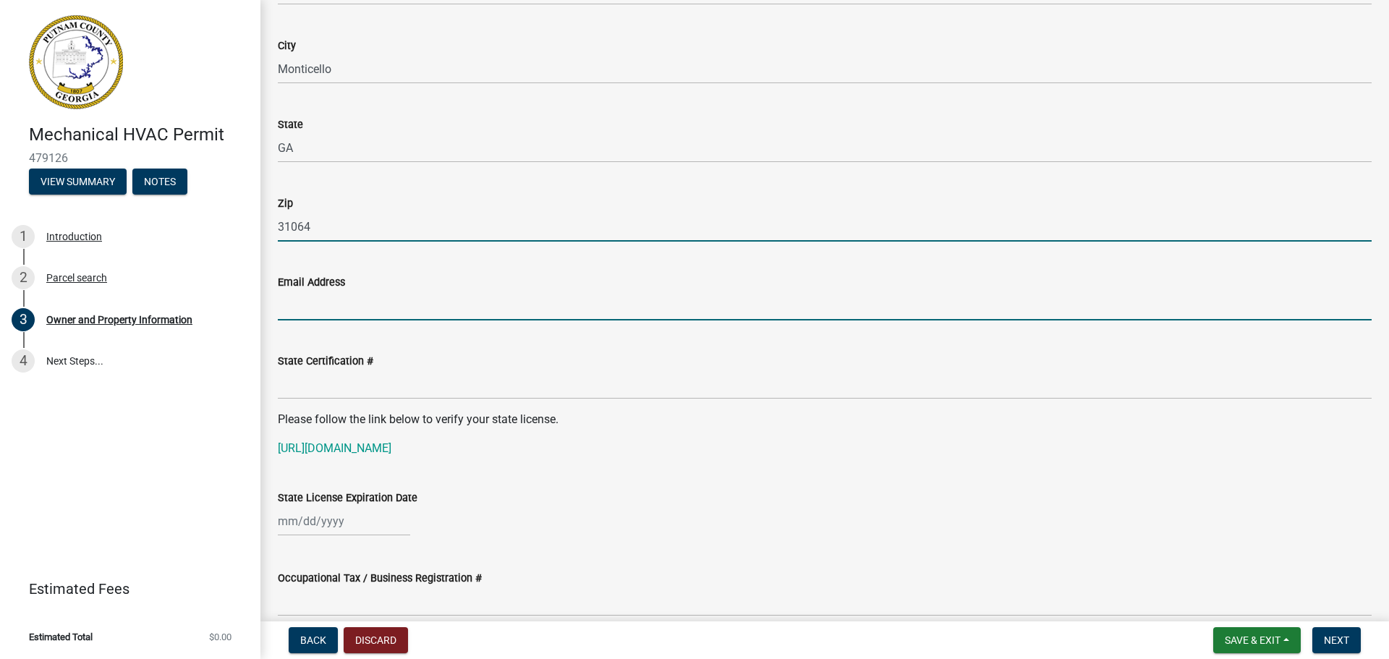
click at [326, 309] on input "Email Address" at bounding box center [825, 306] width 1094 height 30
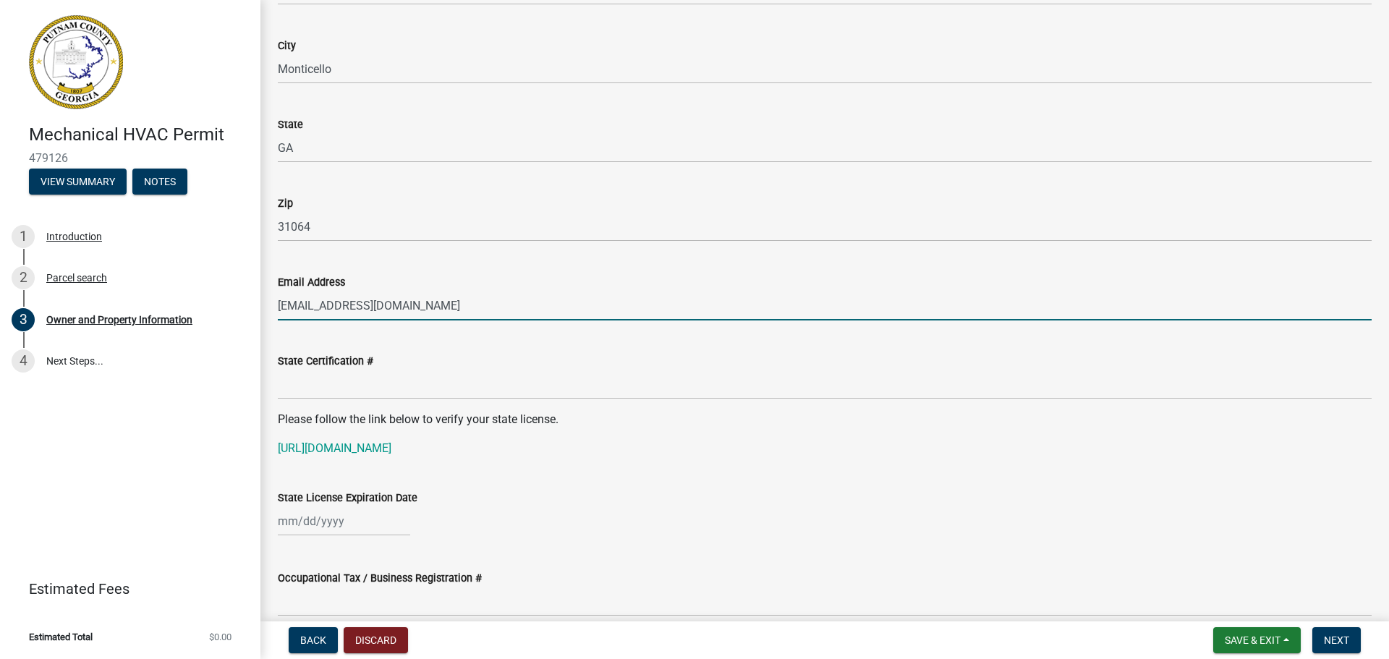
type input "[EMAIL_ADDRESS][DOMAIN_NAME]"
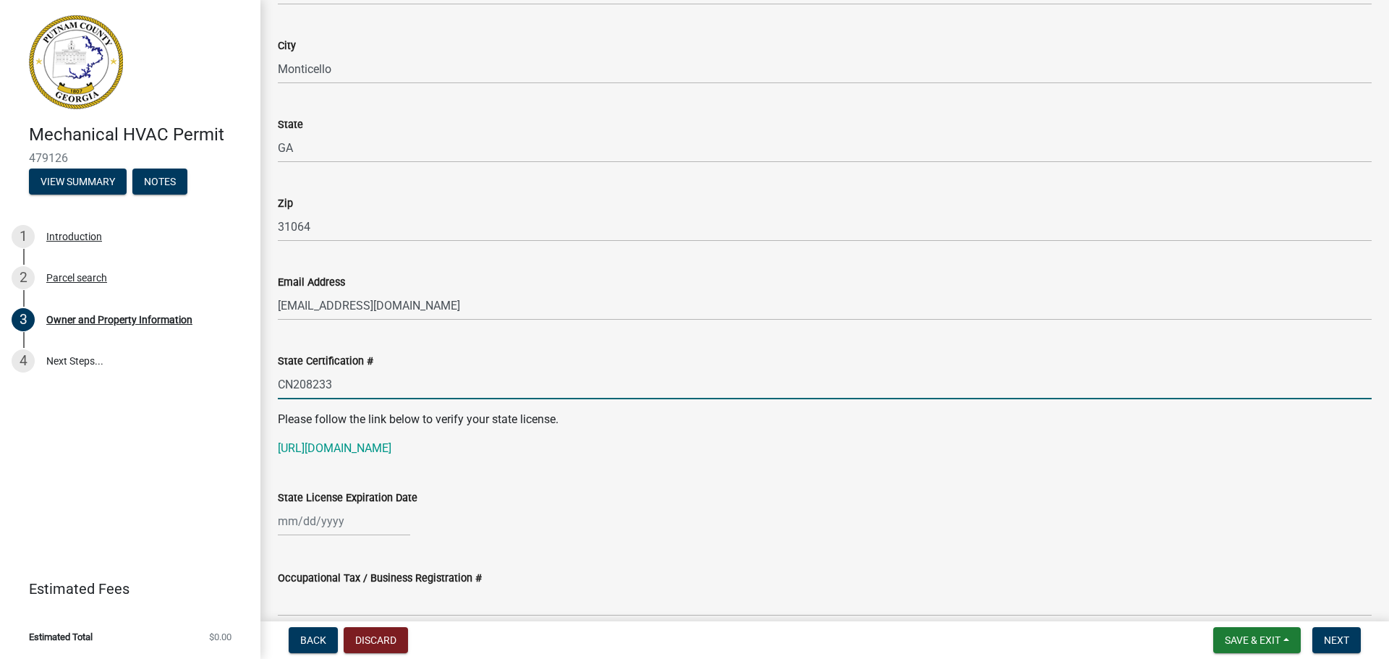
type input "CN208233"
click at [287, 517] on div at bounding box center [344, 521] width 132 height 30
select select "9"
select select "2025"
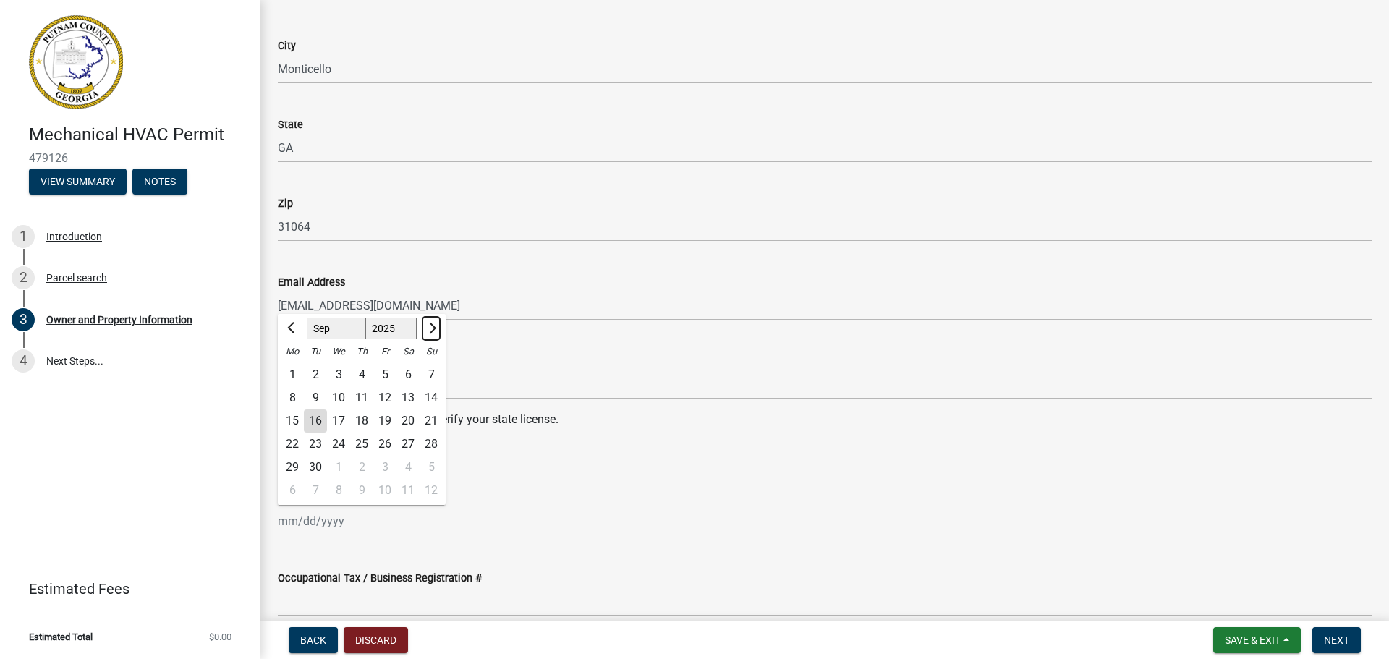
click at [430, 328] on span "Next month" at bounding box center [430, 328] width 11 height 11
click at [432, 328] on span "Next month" at bounding box center [430, 328] width 11 height 11
select select "11"
click at [431, 465] on div "30" at bounding box center [431, 467] width 23 height 23
type input "[DATE]"
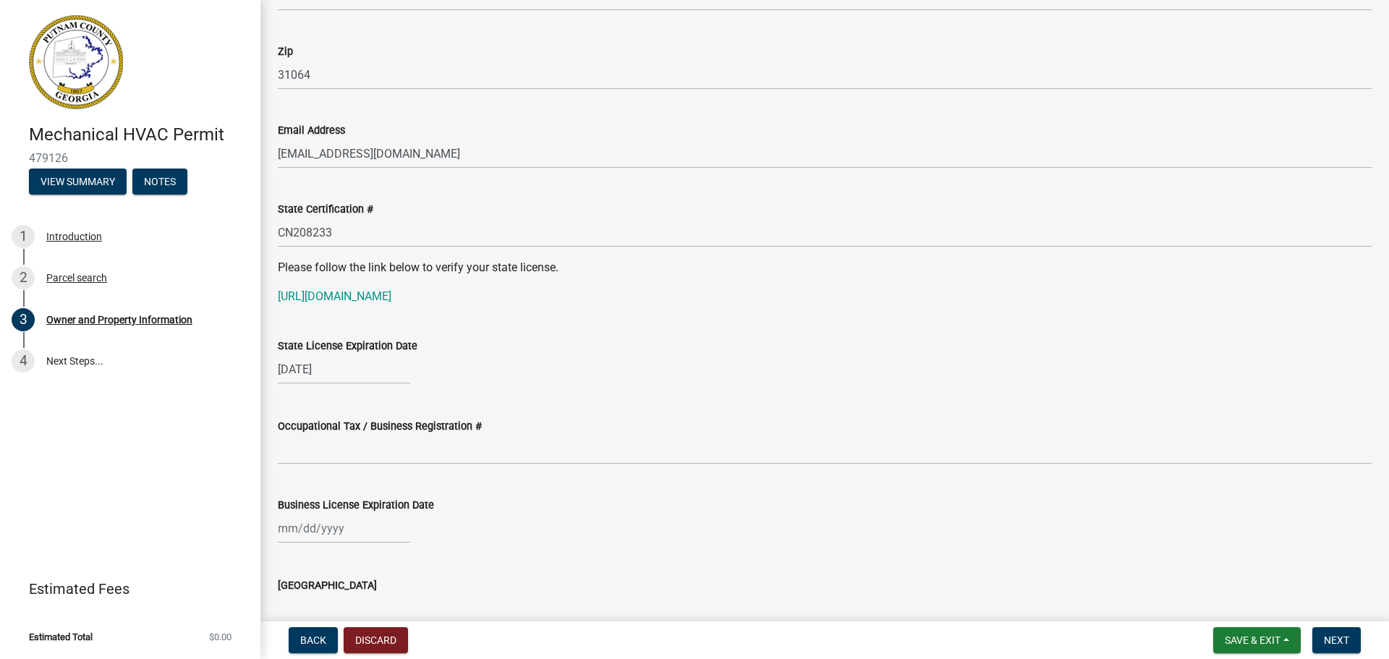
scroll to position [1809, 0]
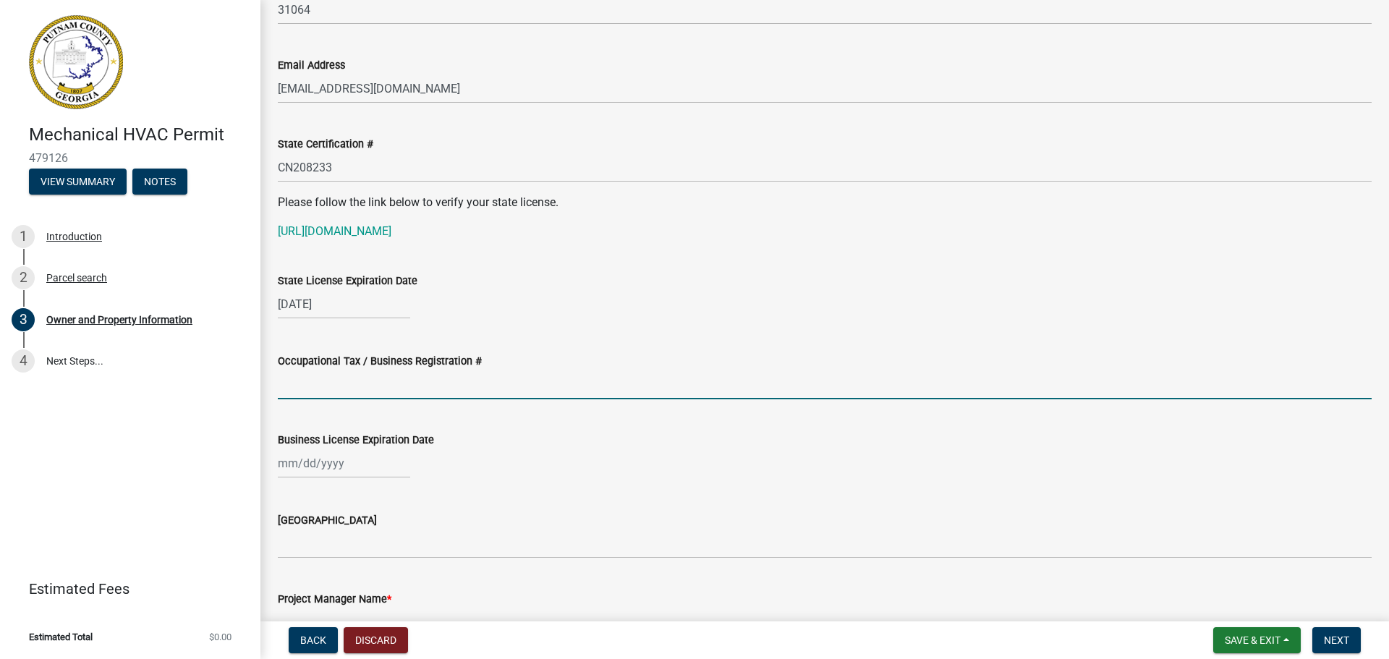
click at [494, 378] on input "Occupational Tax / Business Registration #" at bounding box center [825, 385] width 1094 height 30
type input "3765"
click at [397, 467] on div at bounding box center [344, 464] width 132 height 30
select select "9"
select select "2025"
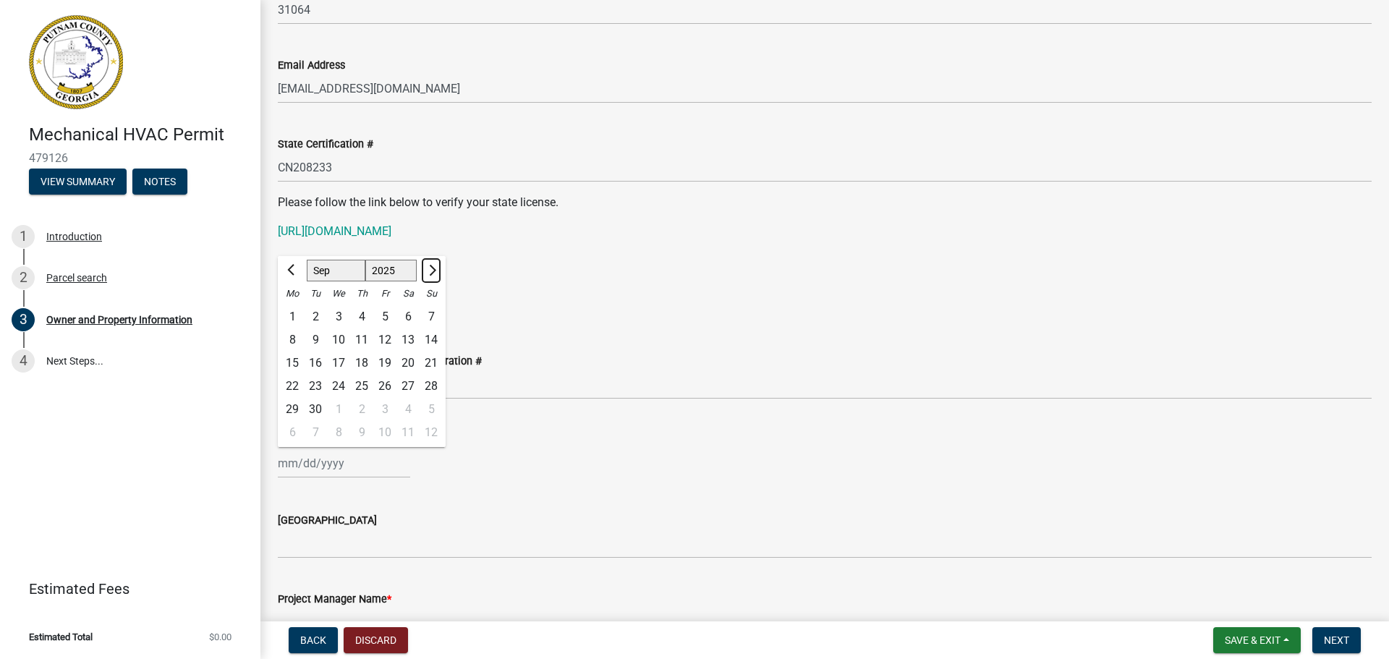
click at [432, 273] on span "Next month" at bounding box center [430, 270] width 11 height 11
drag, startPoint x: 431, startPoint y: 266, endPoint x: 431, endPoint y: 281, distance: 15.2
click at [431, 267] on span "Next month" at bounding box center [430, 270] width 11 height 11
select select "12"
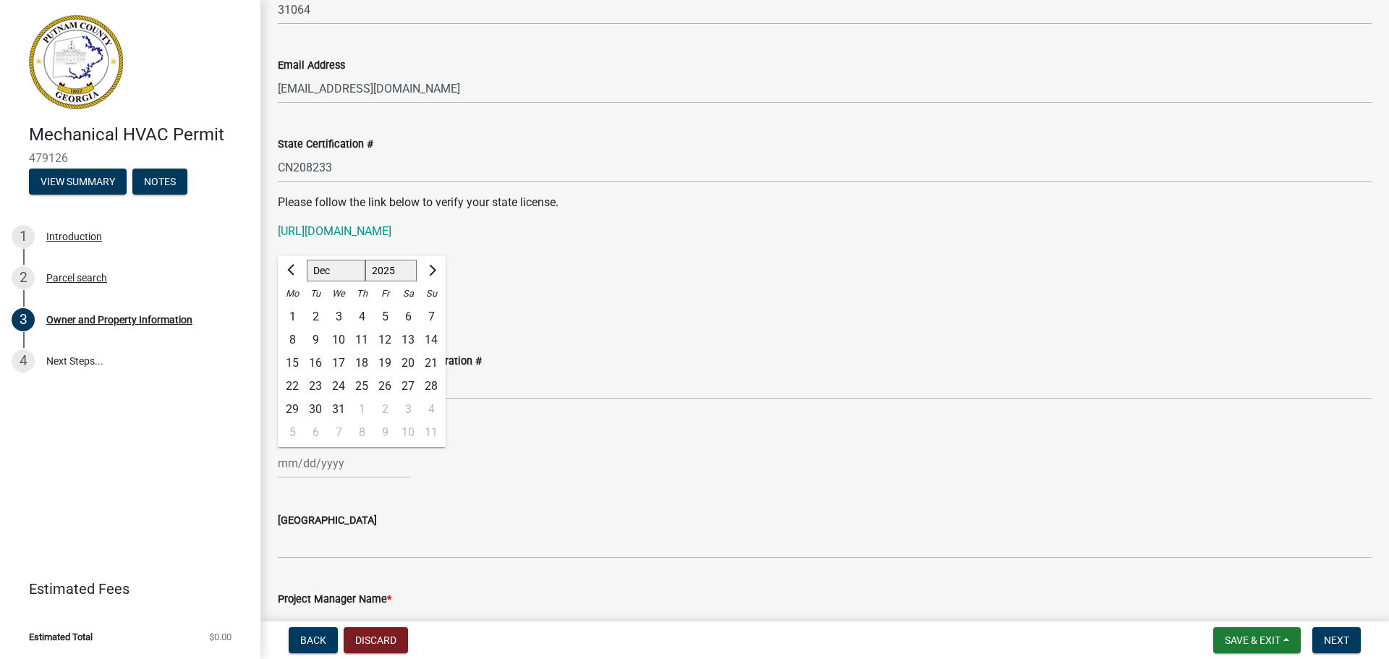
click at [342, 408] on div "31" at bounding box center [338, 409] width 23 height 23
type input "[DATE]"
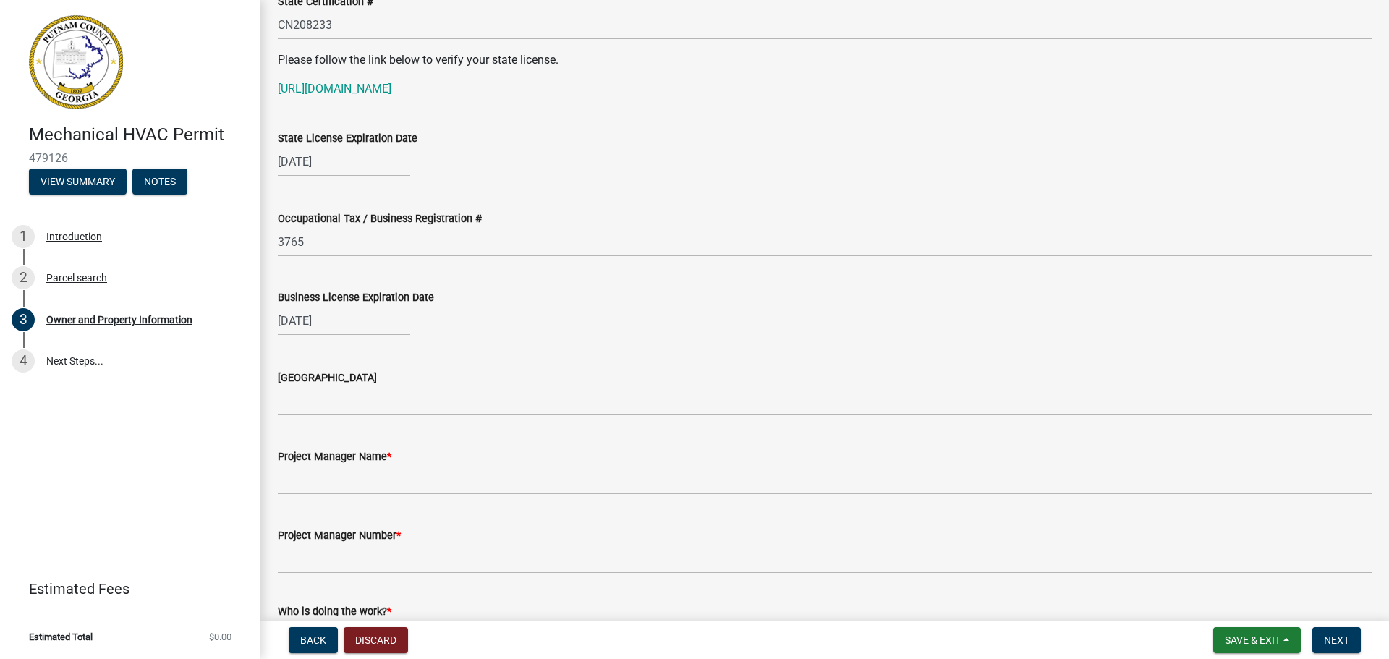
scroll to position [1954, 0]
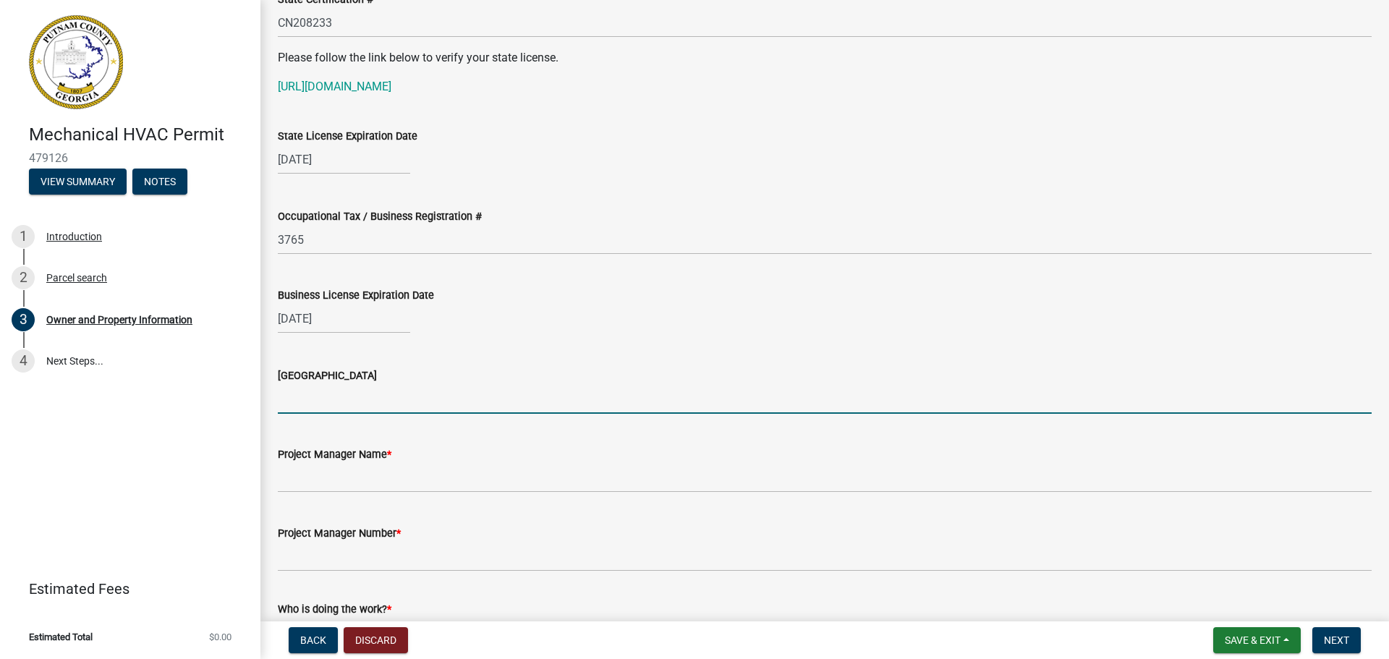
click at [480, 393] on input "[GEOGRAPHIC_DATA]" at bounding box center [825, 399] width 1094 height 30
type input "Butts"
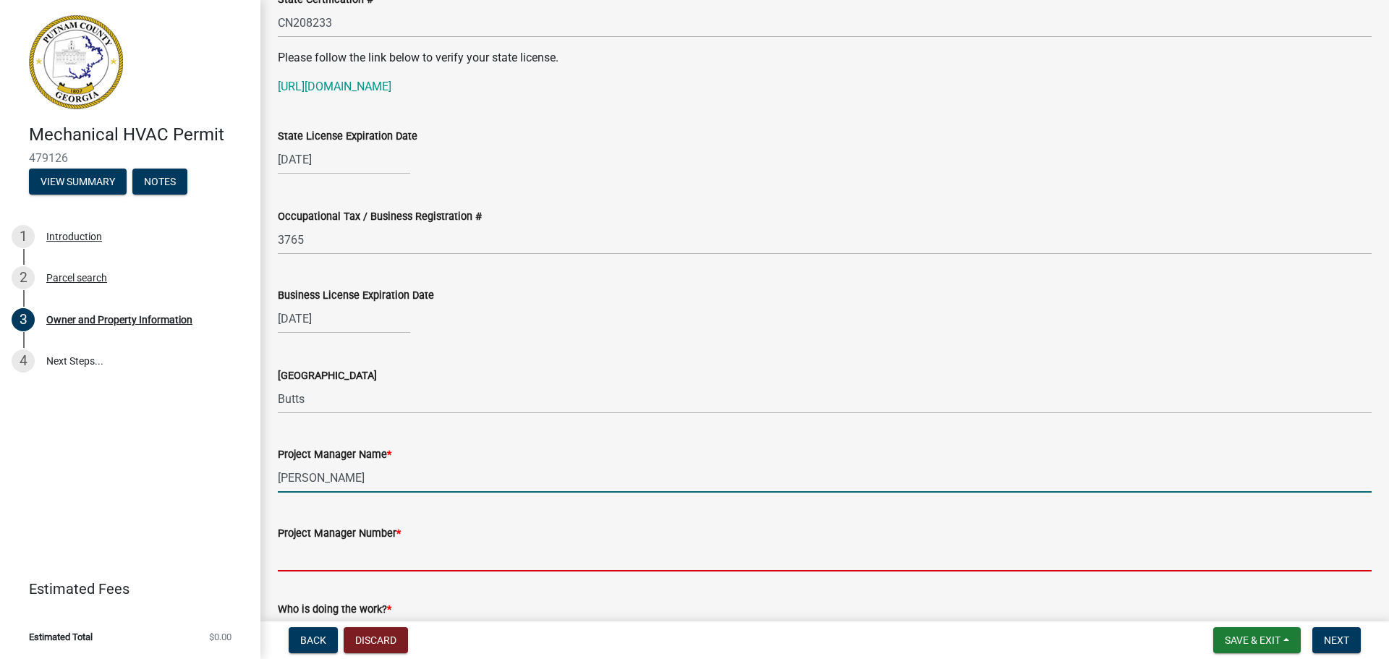
click at [335, 478] on input "[PERSON_NAME]" at bounding box center [825, 478] width 1094 height 30
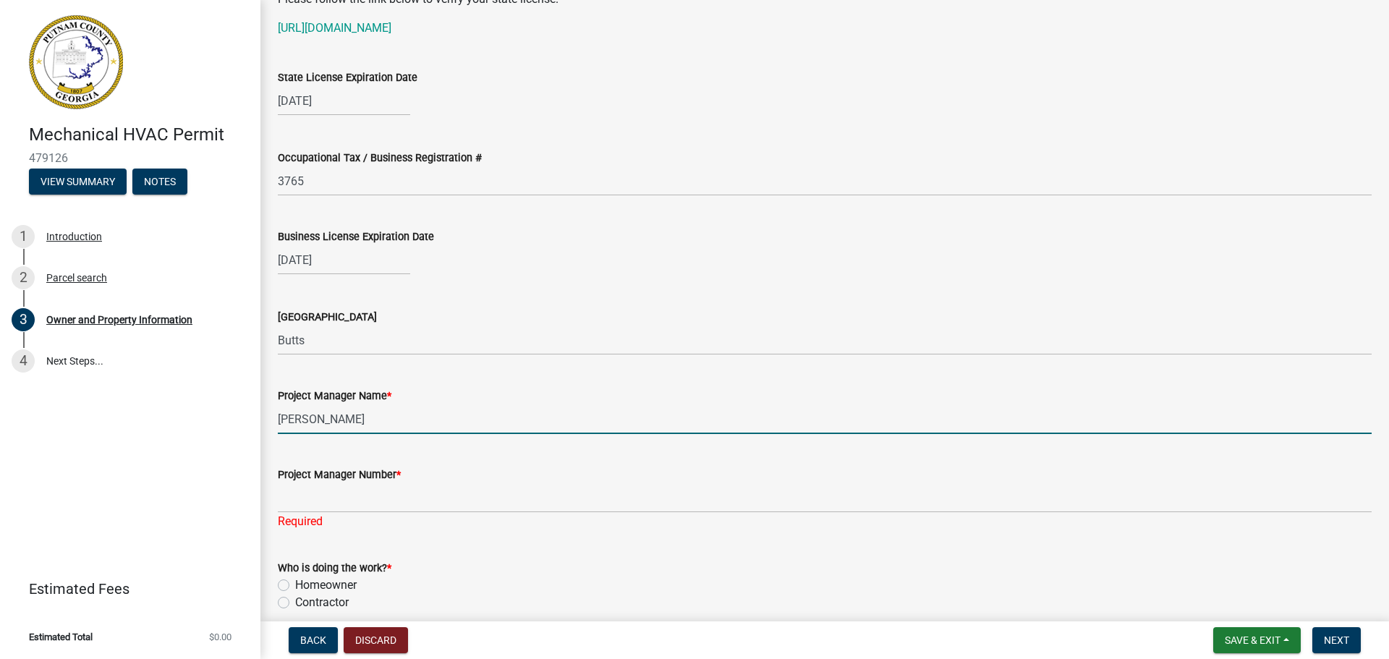
scroll to position [2098, 0]
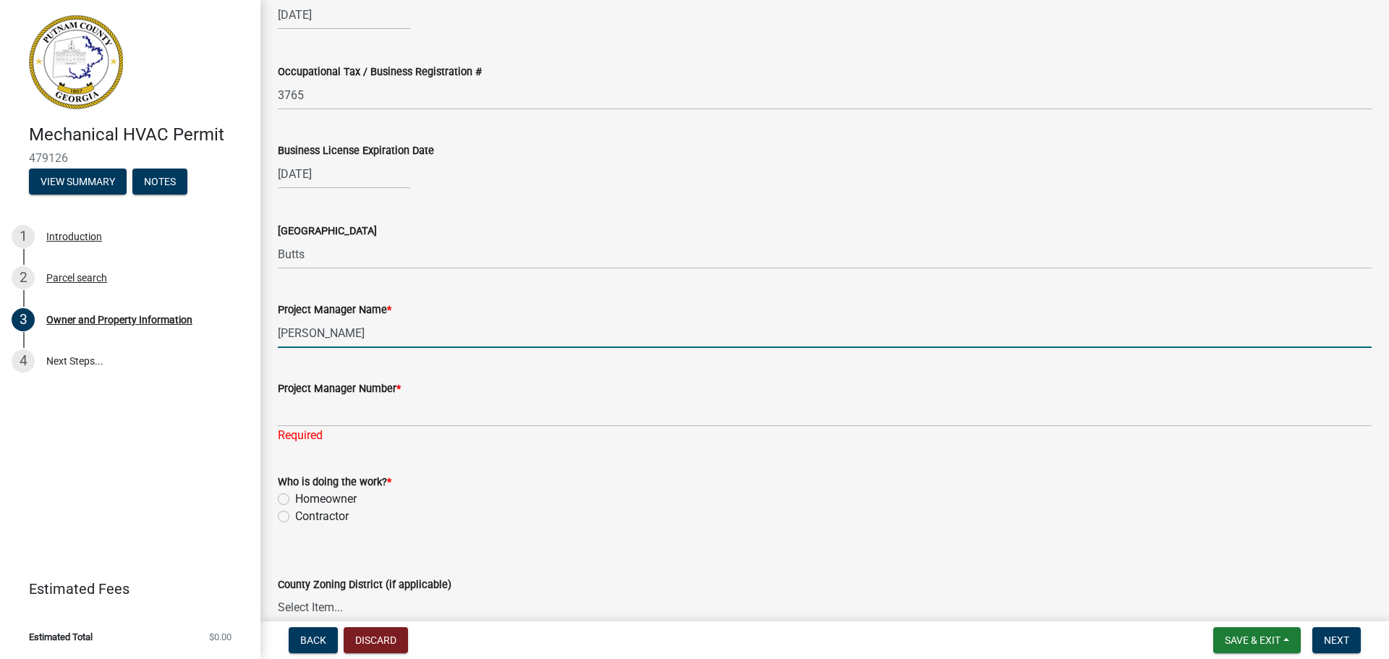
type input "[PERSON_NAME]"
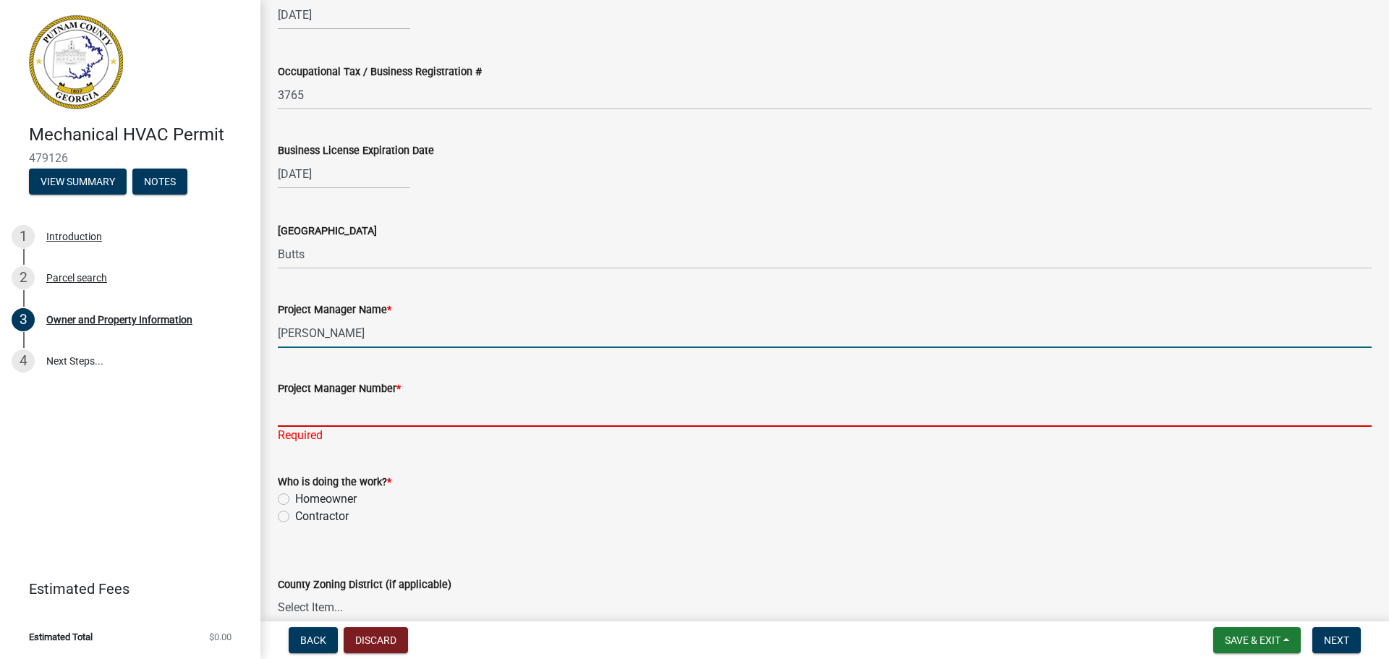
click at [364, 414] on input "Project Manager Number *" at bounding box center [825, 412] width 1094 height 30
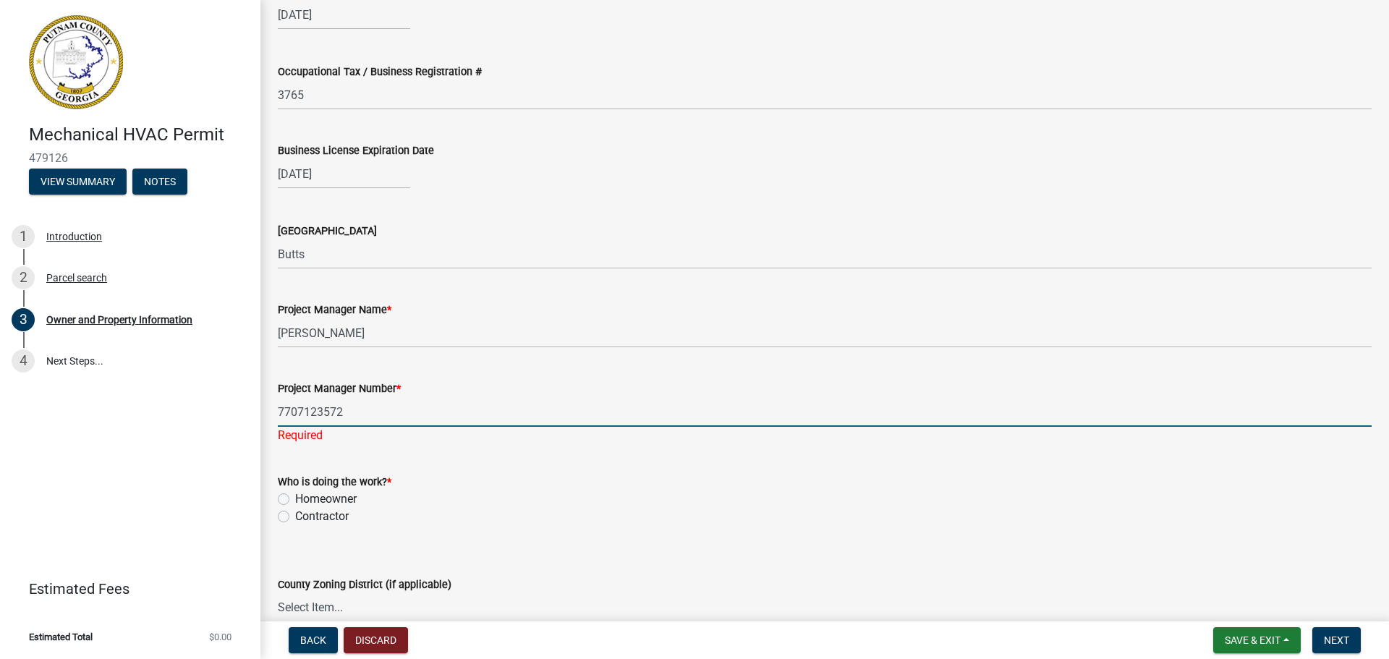
type input "7707123572"
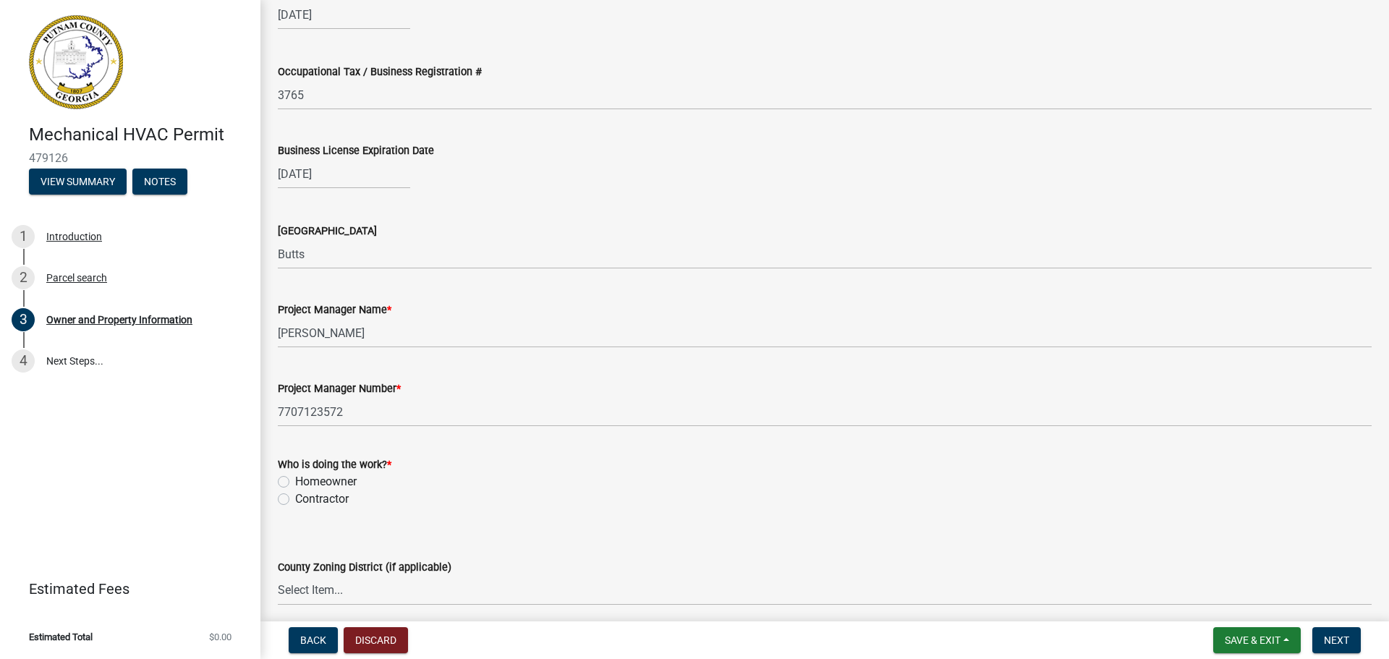
click at [284, 515] on wm-data-entity-input "Who is doing the work? * Homeowner [DEMOGRAPHIC_DATA]" at bounding box center [825, 479] width 1094 height 82
click at [295, 496] on label "Contractor" at bounding box center [322, 499] width 54 height 17
click at [295, 496] on input "Contractor" at bounding box center [299, 495] width 9 height 9
radio input "true"
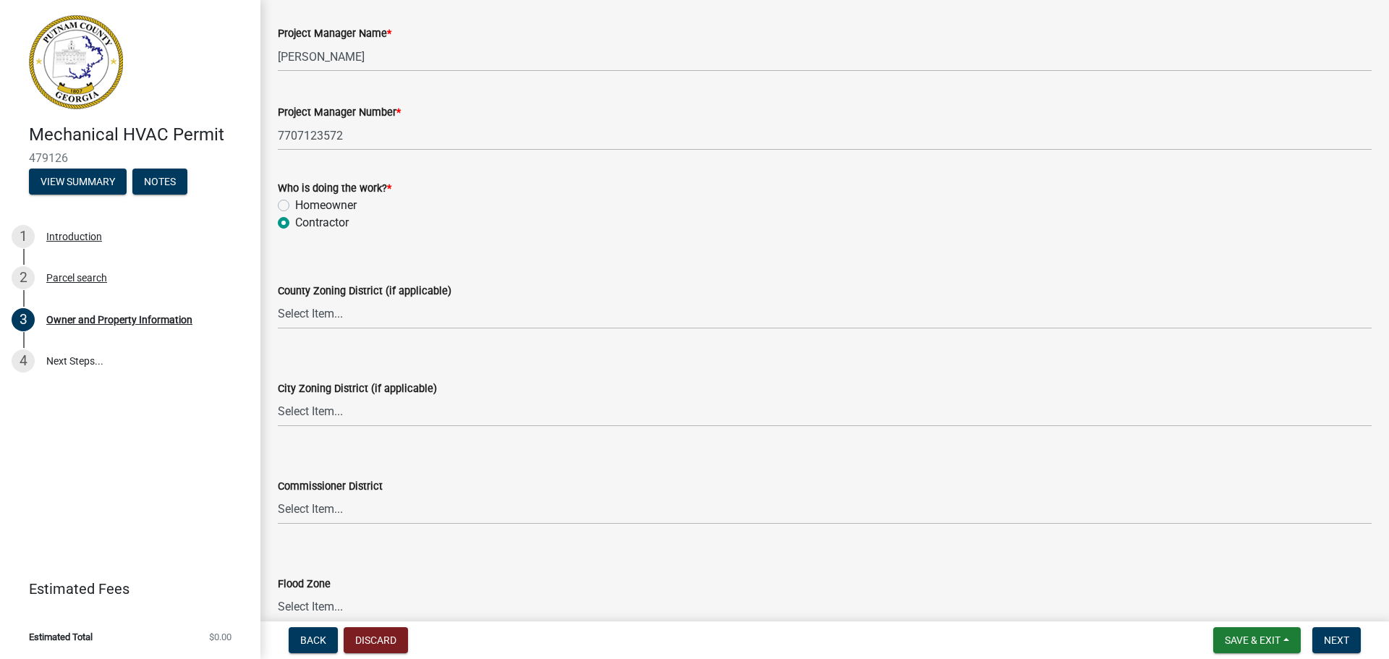
scroll to position [2451, 0]
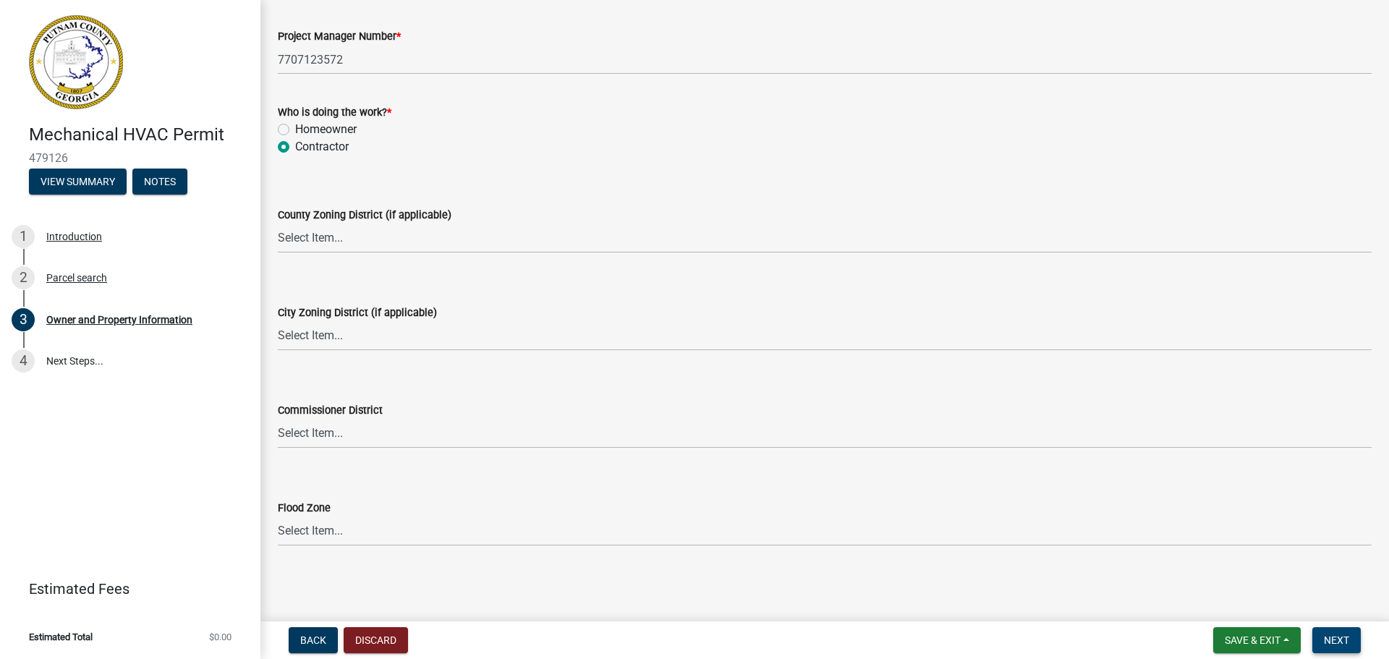
click at [1348, 648] on button "Next" at bounding box center [1336, 640] width 48 height 26
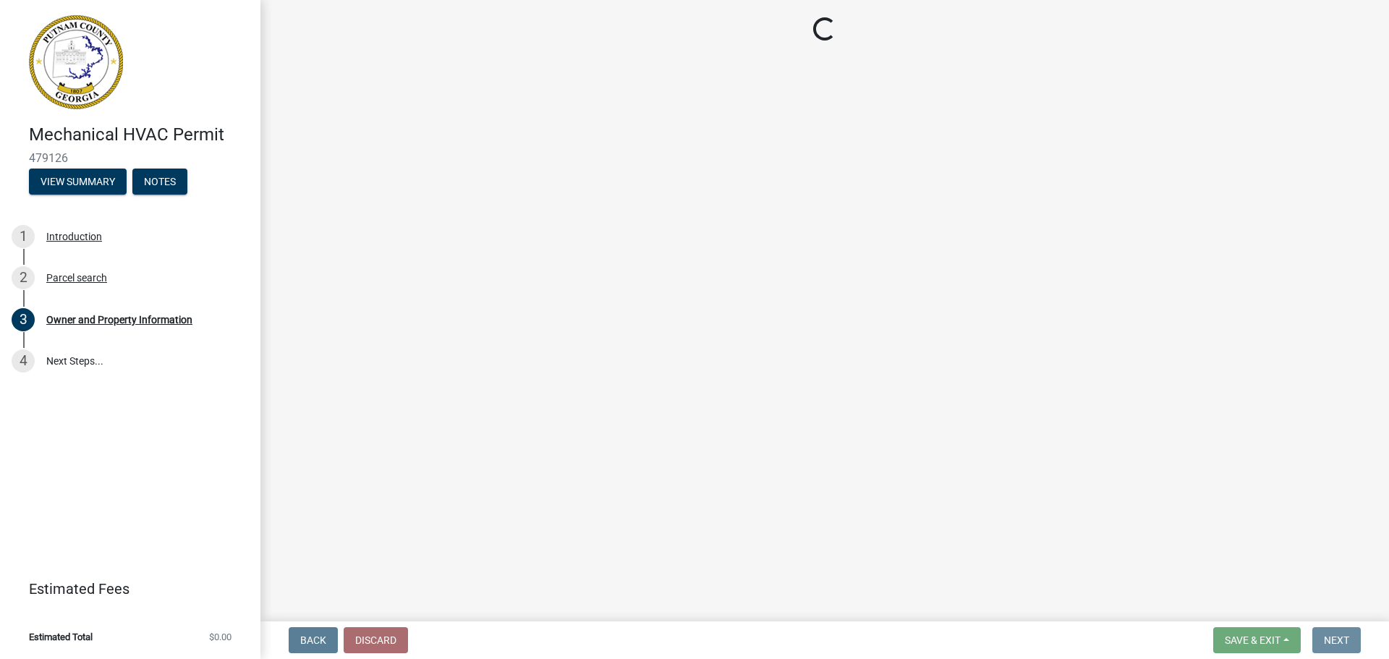
scroll to position [0, 0]
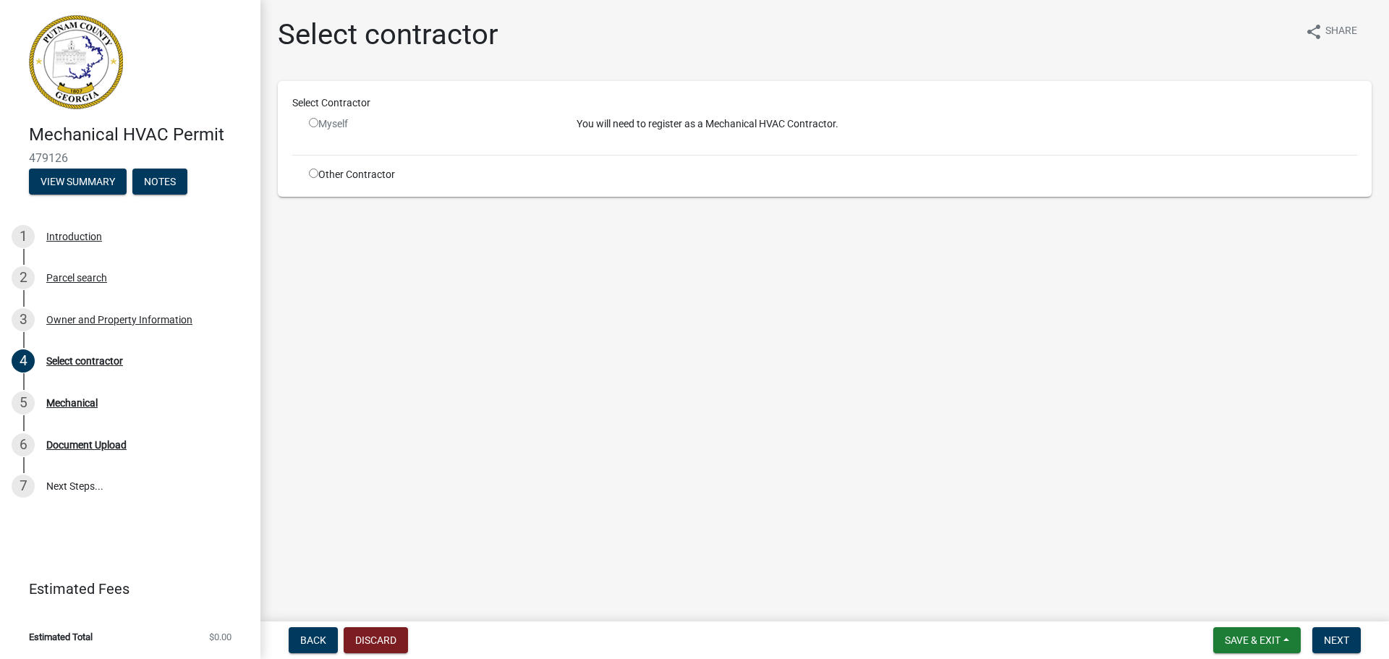
click at [314, 122] on input "radio" at bounding box center [313, 122] width 9 height 9
click at [314, 123] on input "radio" at bounding box center [313, 122] width 9 height 9
radio input "false"
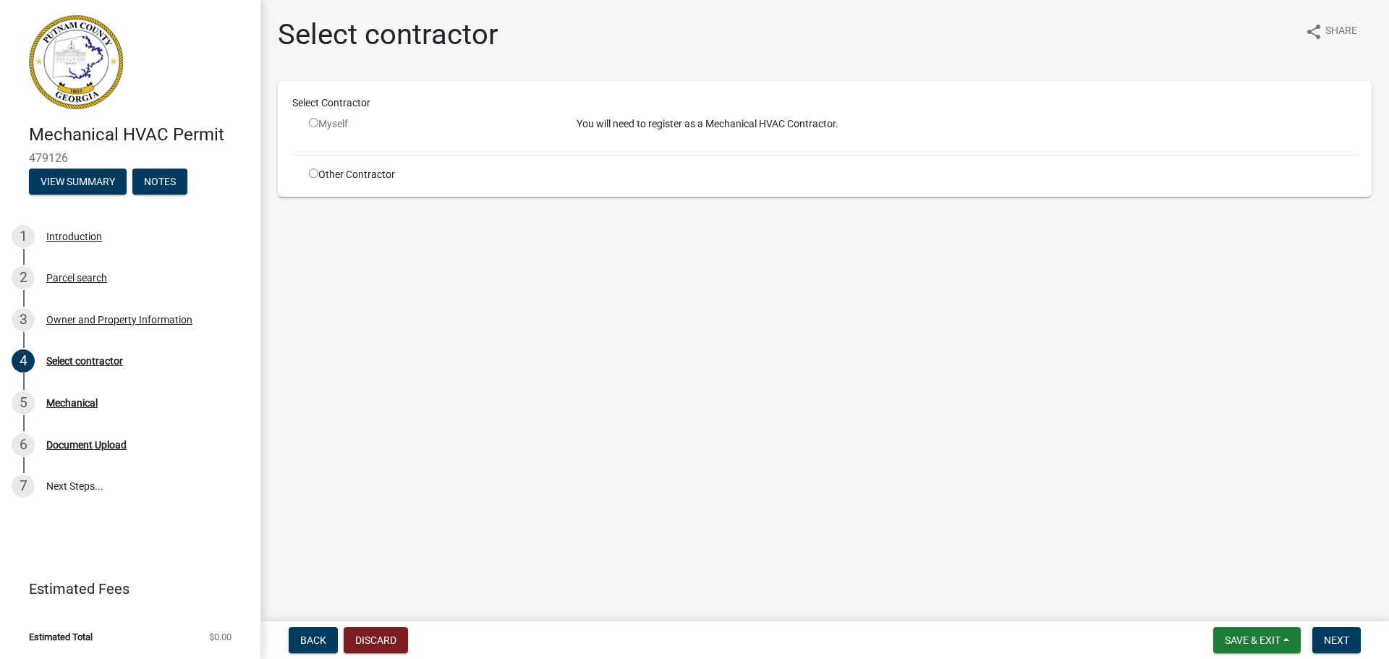
click at [312, 177] on input "radio" at bounding box center [313, 173] width 9 height 9
radio input "true"
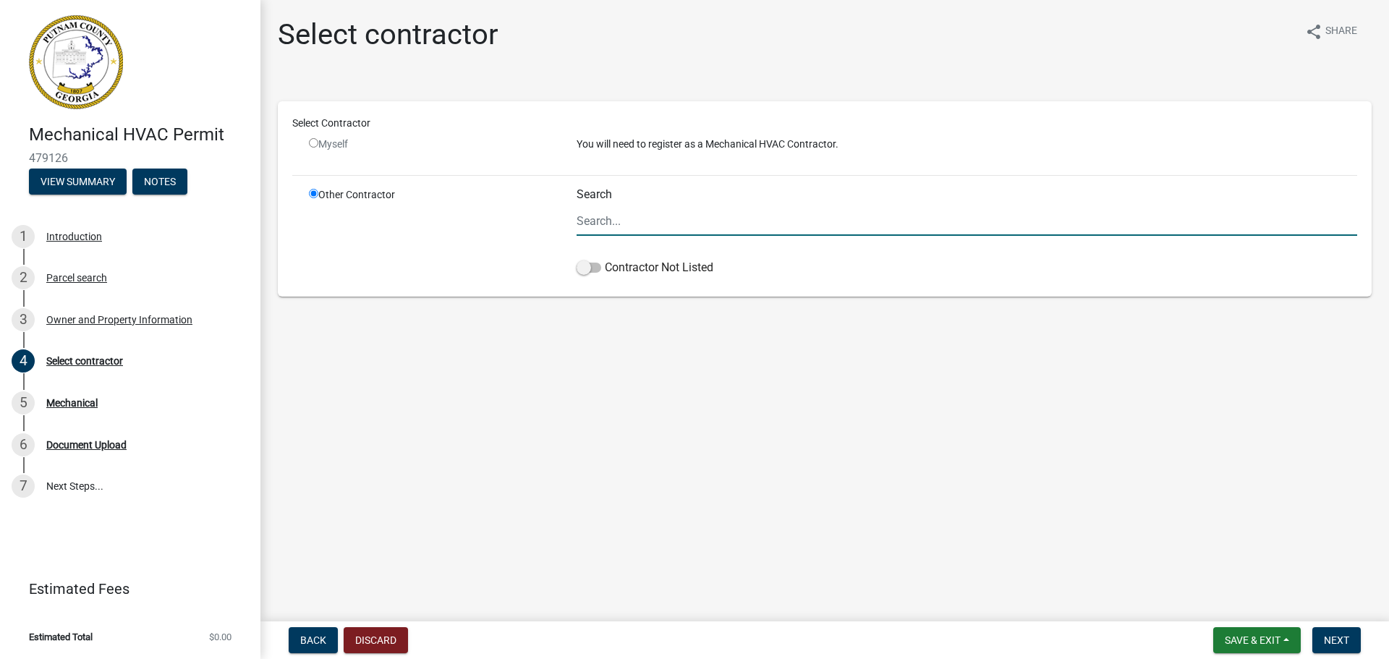
click at [669, 229] on input "Search" at bounding box center [967, 221] width 781 height 30
click at [593, 268] on span at bounding box center [589, 268] width 25 height 10
click at [605, 259] on input "Contractor Not Listed" at bounding box center [605, 259] width 0 height 0
click at [1345, 644] on span "Next" at bounding box center [1336, 641] width 25 height 12
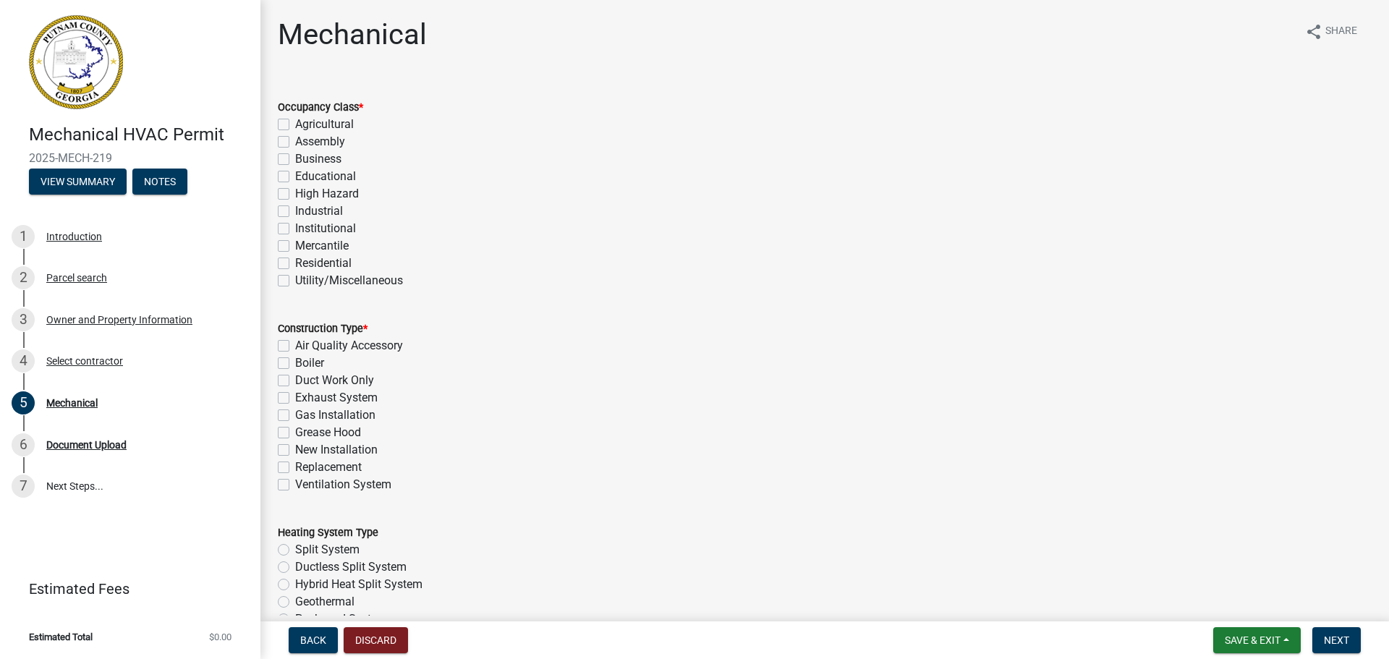
click at [295, 267] on label "Residential" at bounding box center [323, 263] width 56 height 17
click at [295, 264] on input "Residential" at bounding box center [299, 259] width 9 height 9
checkbox input "true"
checkbox input "false"
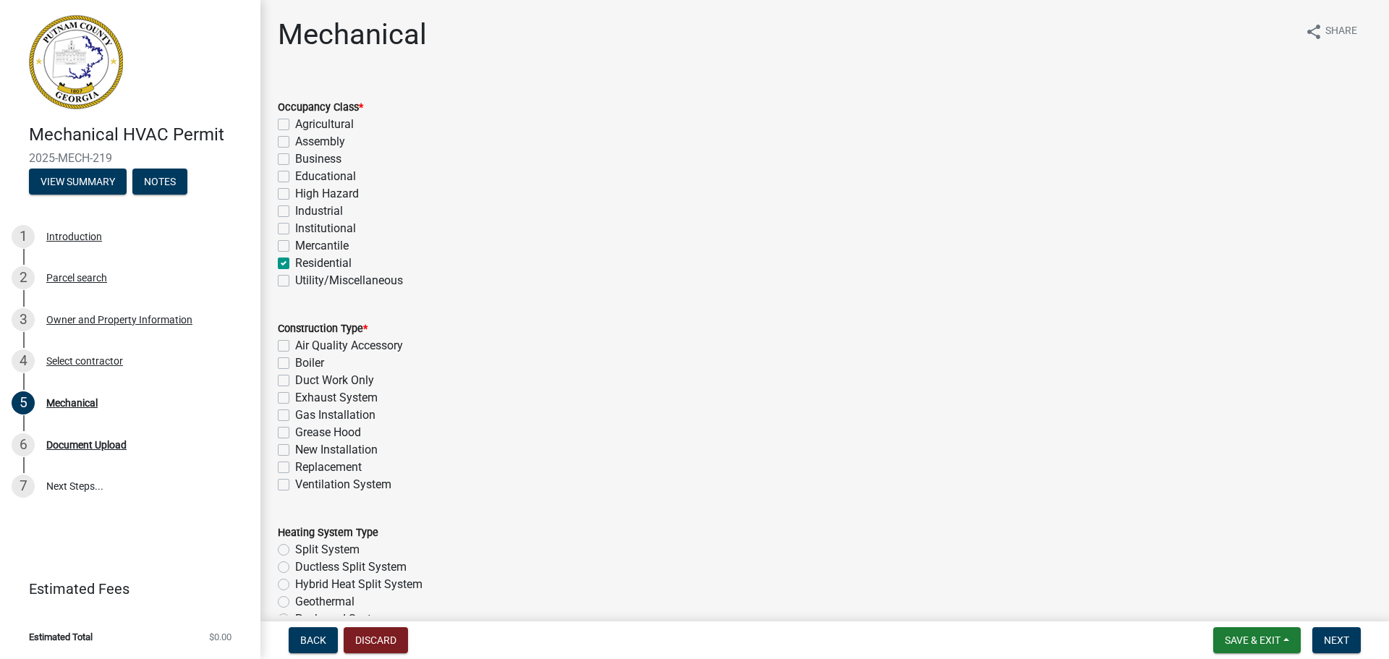
checkbox input "false"
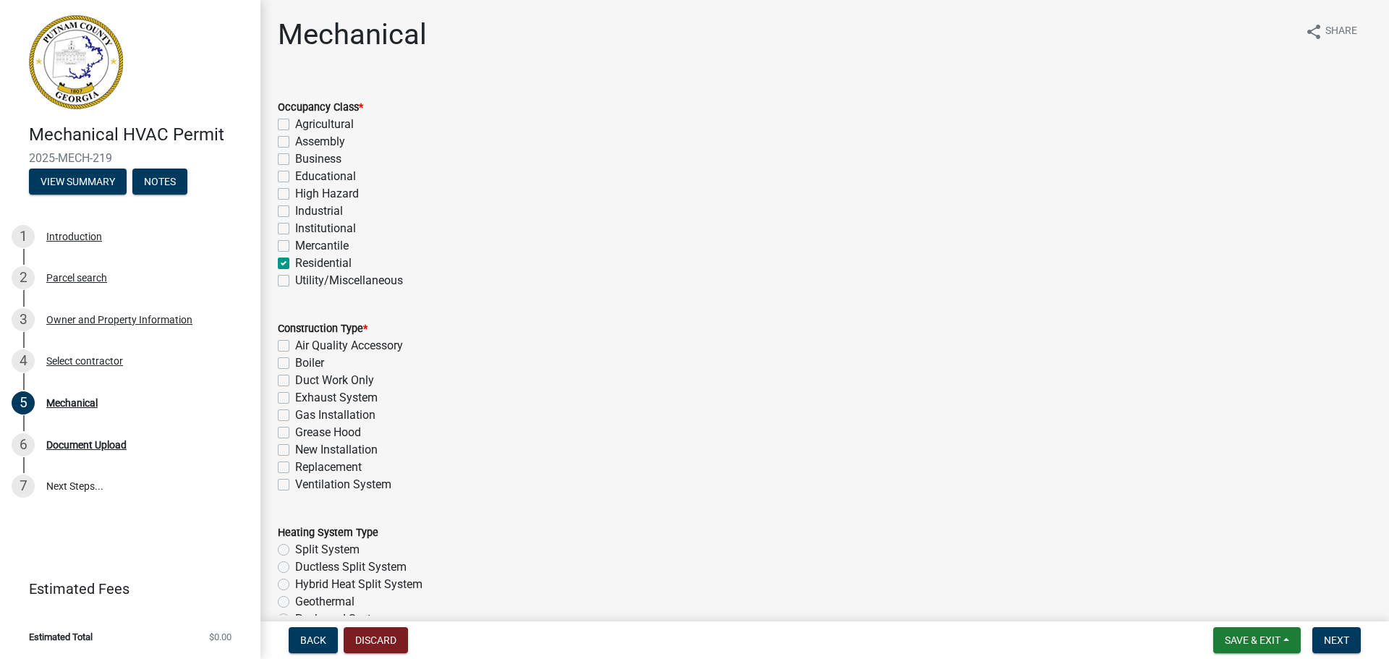
checkbox input "false"
checkbox input "true"
checkbox input "false"
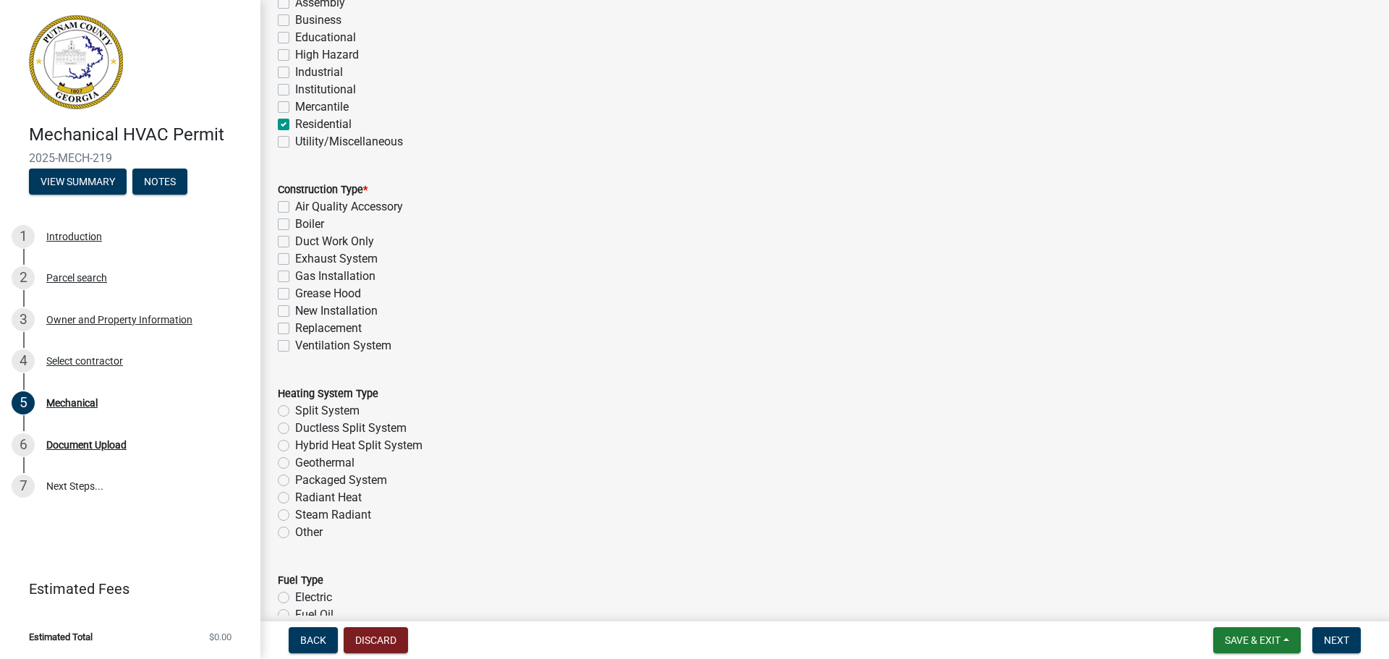
scroll to position [145, 0]
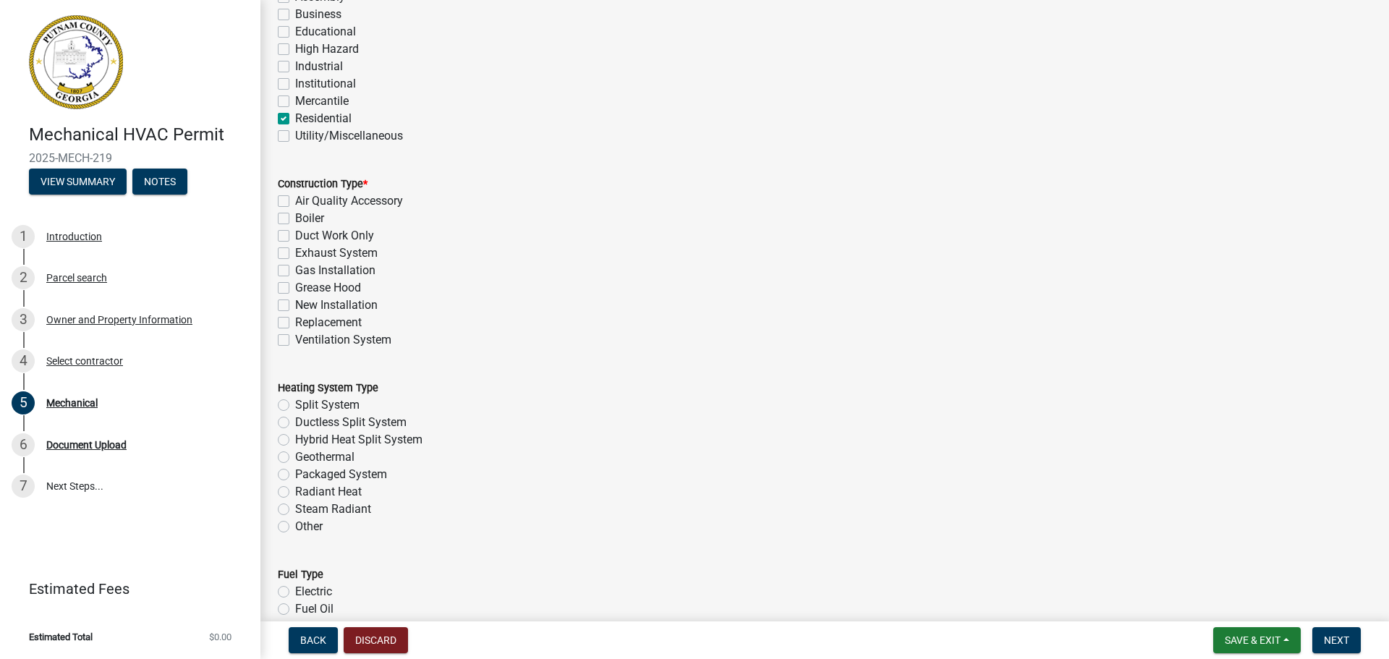
click at [295, 303] on label "New Installation" at bounding box center [336, 305] width 82 height 17
click at [295, 303] on input "New Installation" at bounding box center [299, 301] width 9 height 9
checkbox input "true"
checkbox input "false"
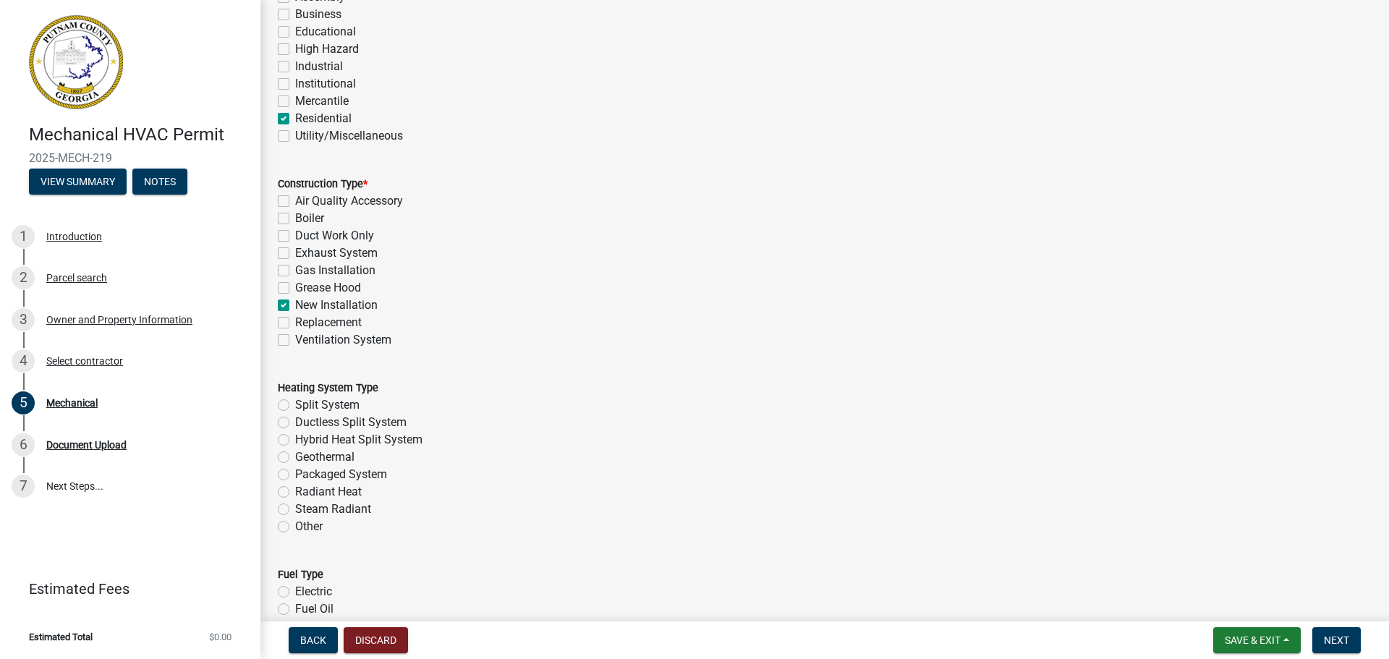
checkbox input "false"
checkbox input "true"
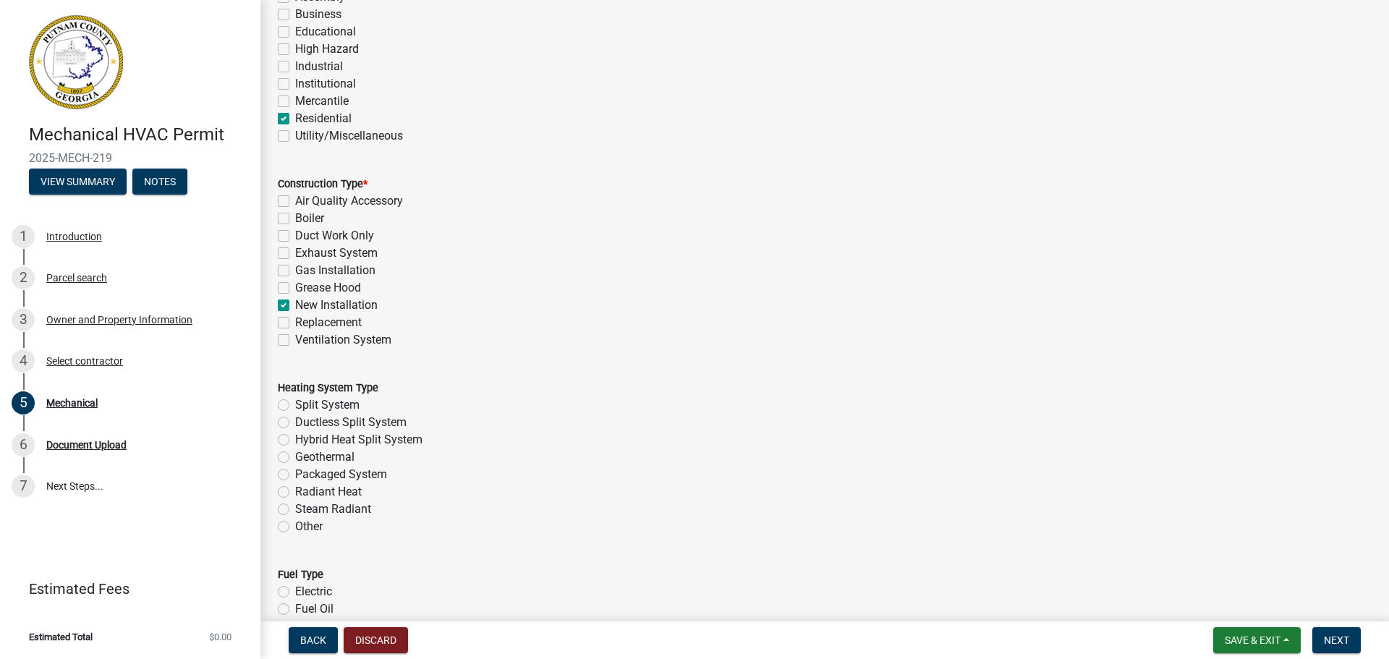
checkbox input "false"
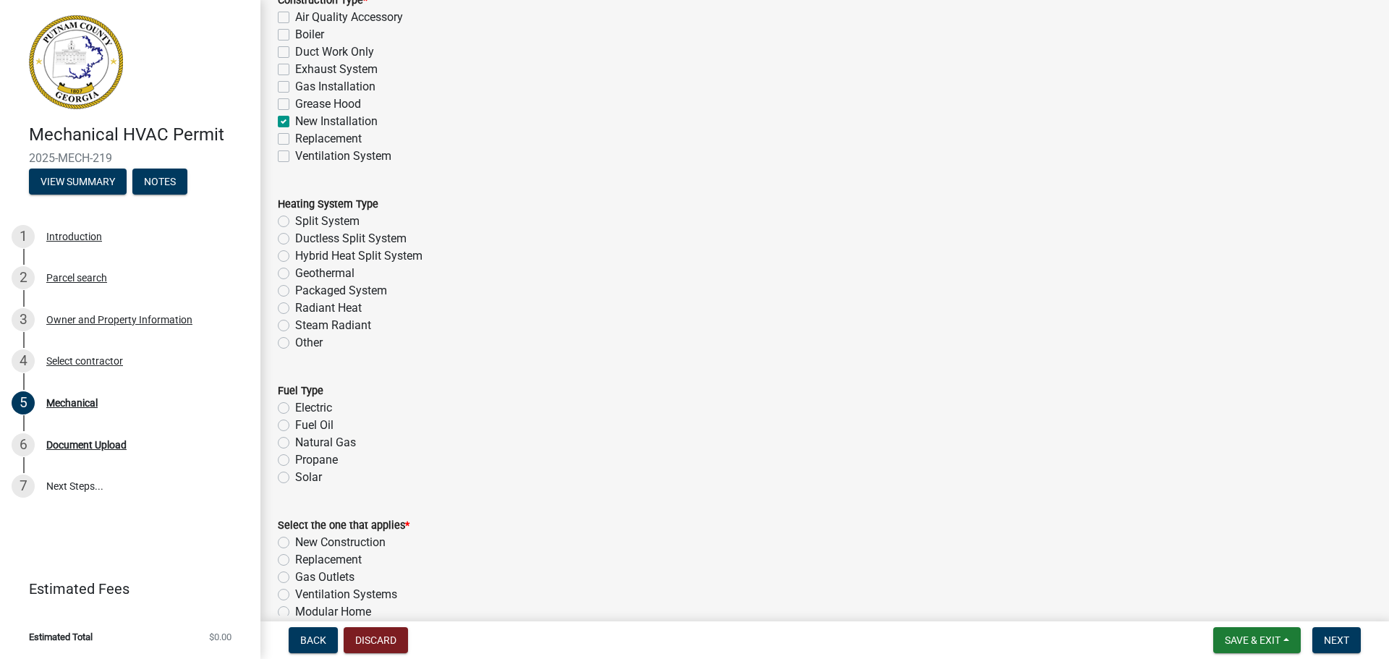
scroll to position [362, 0]
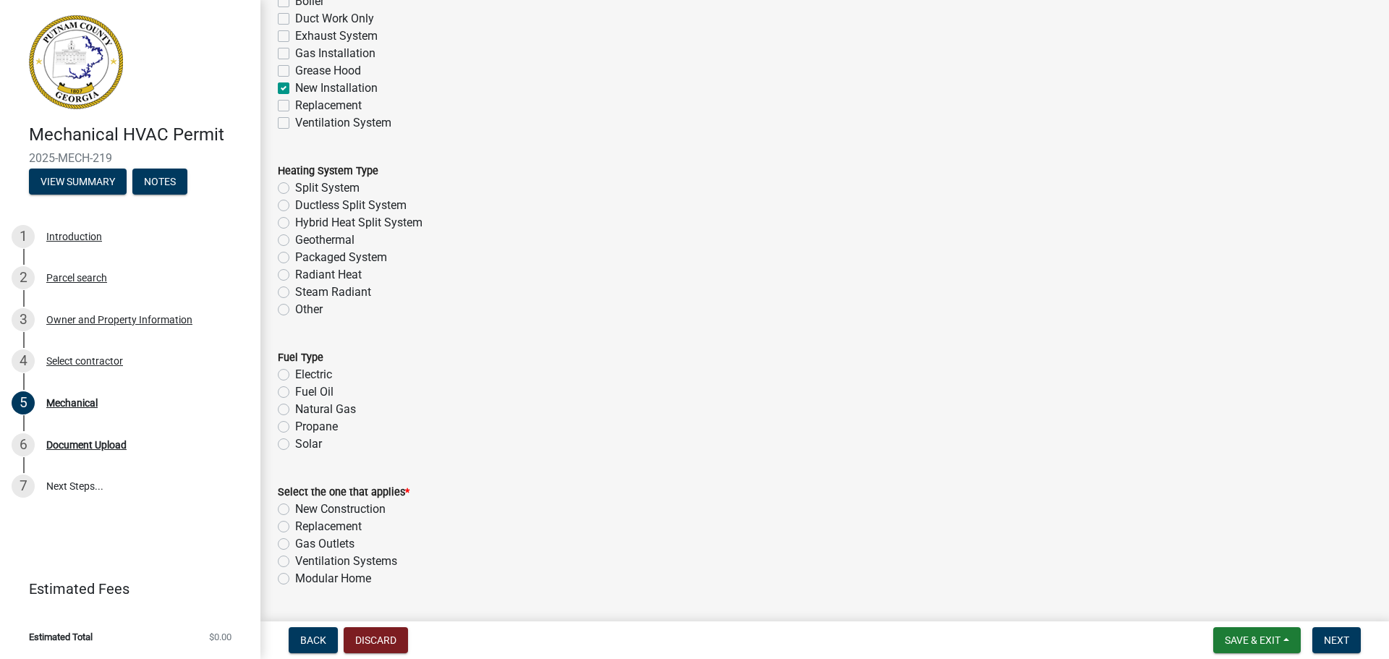
click at [295, 192] on label "Split System" at bounding box center [327, 187] width 64 height 17
click at [295, 189] on input "Split System" at bounding box center [299, 183] width 9 height 9
radio input "true"
click at [295, 370] on label "Electric" at bounding box center [313, 374] width 37 height 17
click at [295, 370] on input "Electric" at bounding box center [299, 370] width 9 height 9
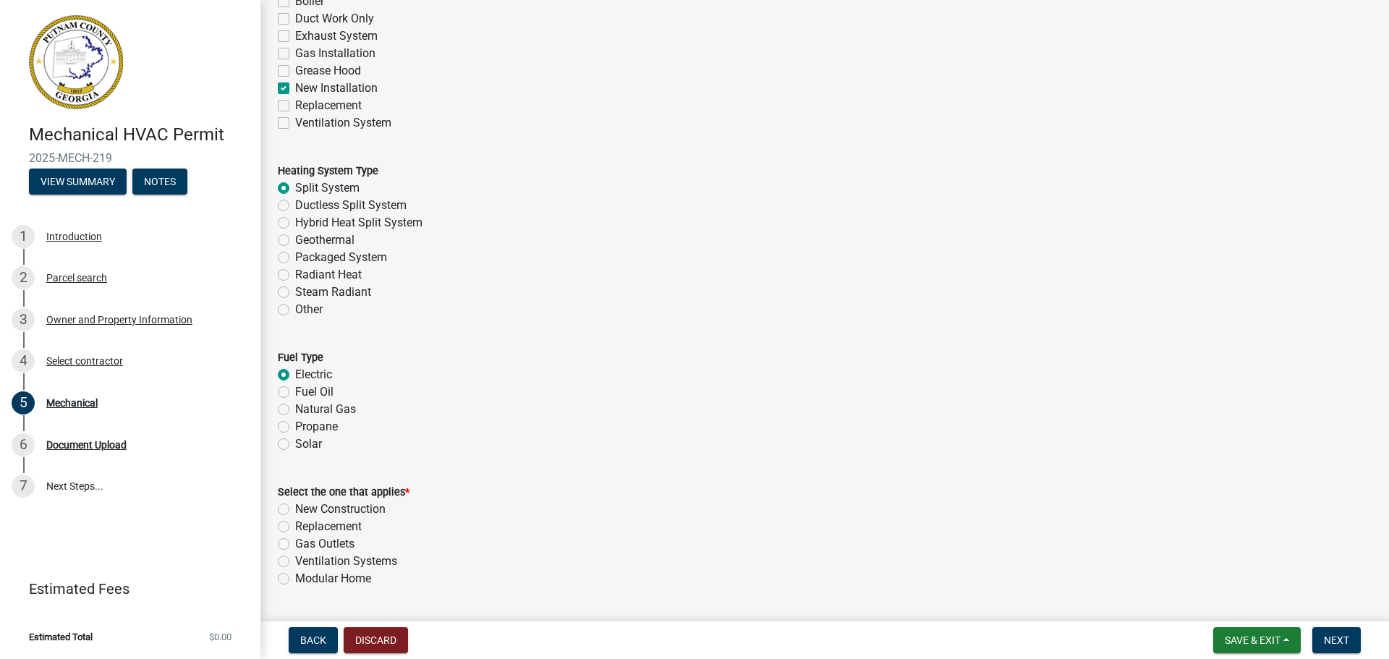
radio input "true"
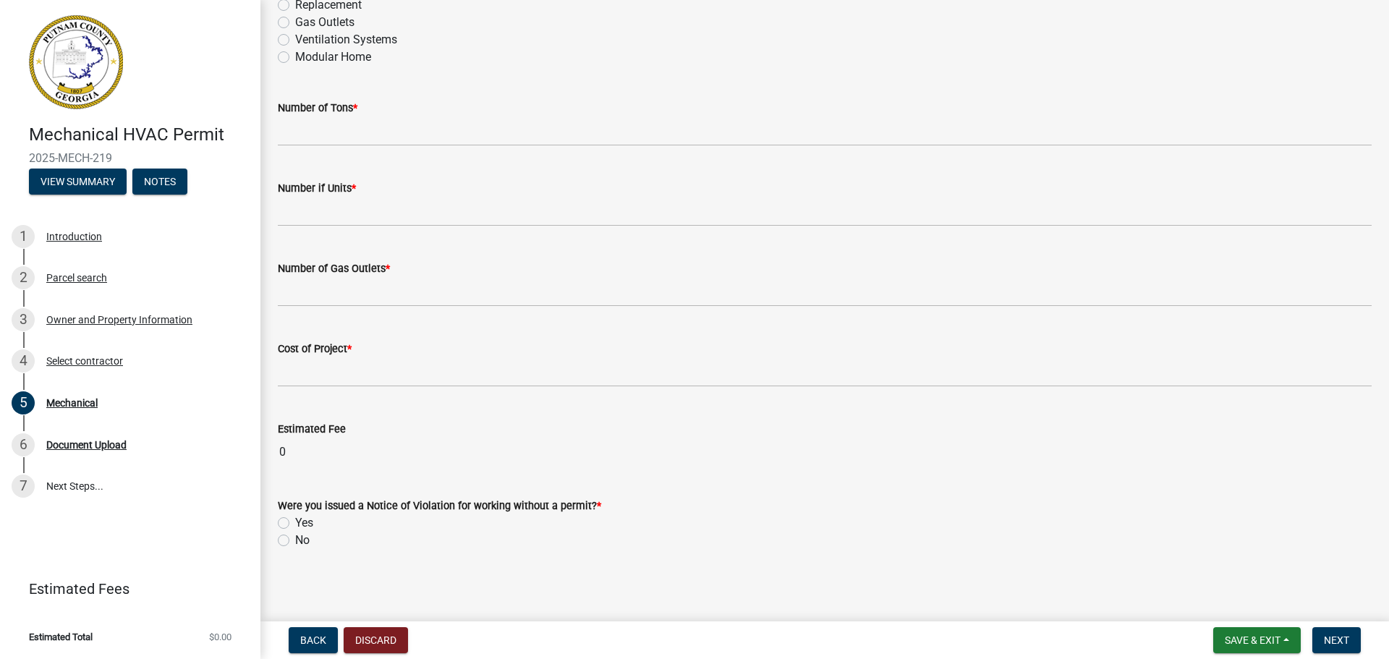
scroll to position [898, 0]
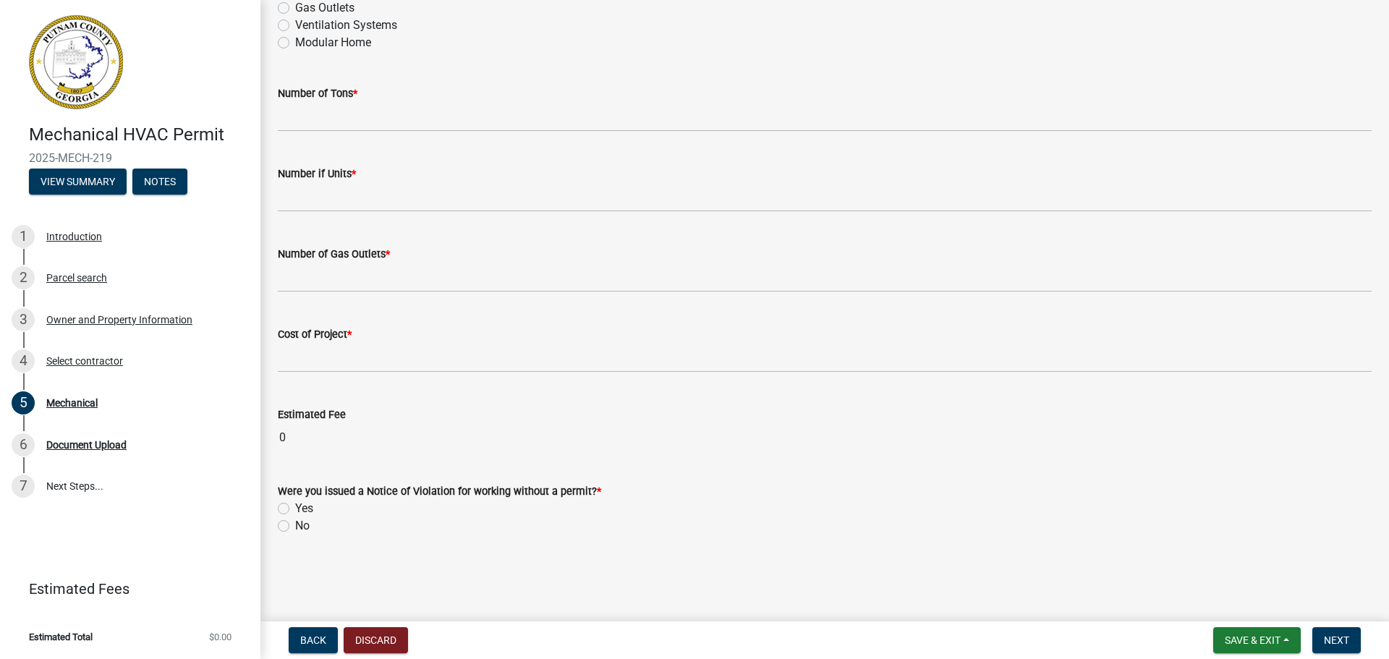
click at [295, 523] on label "No" at bounding box center [302, 525] width 14 height 17
click at [295, 523] on input "No" at bounding box center [299, 521] width 9 height 9
radio input "true"
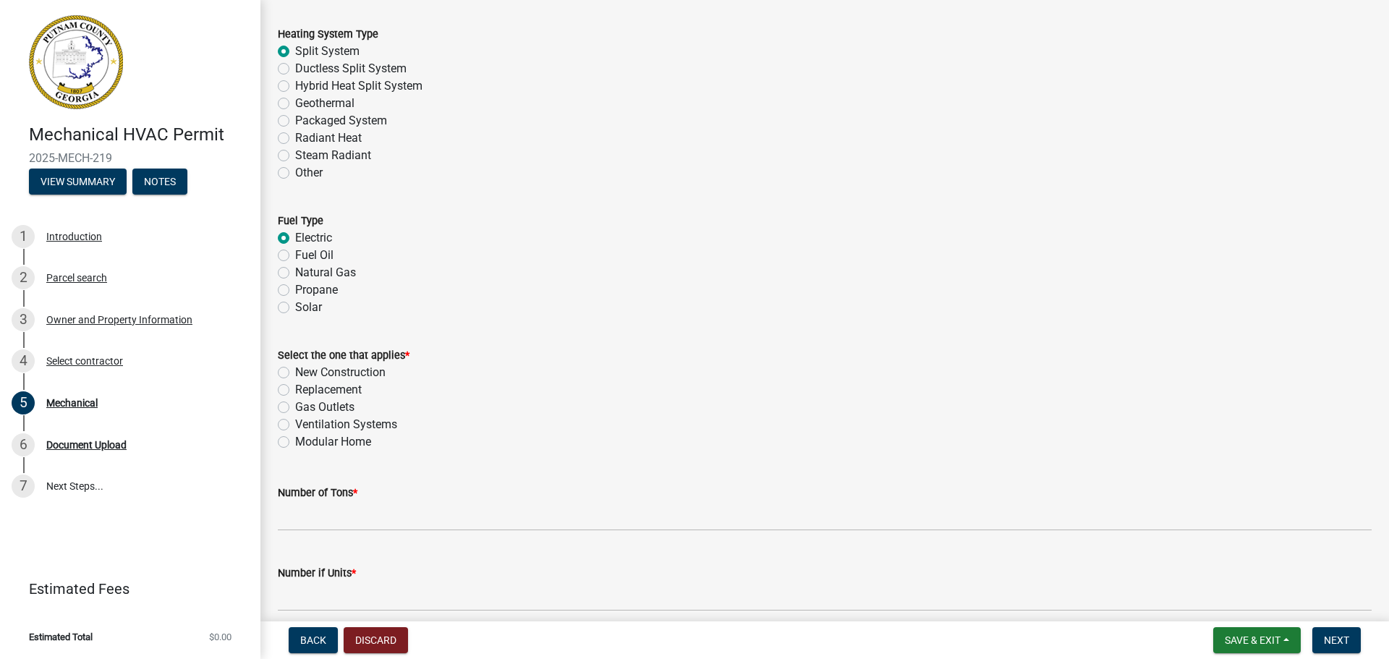
scroll to position [506, 0]
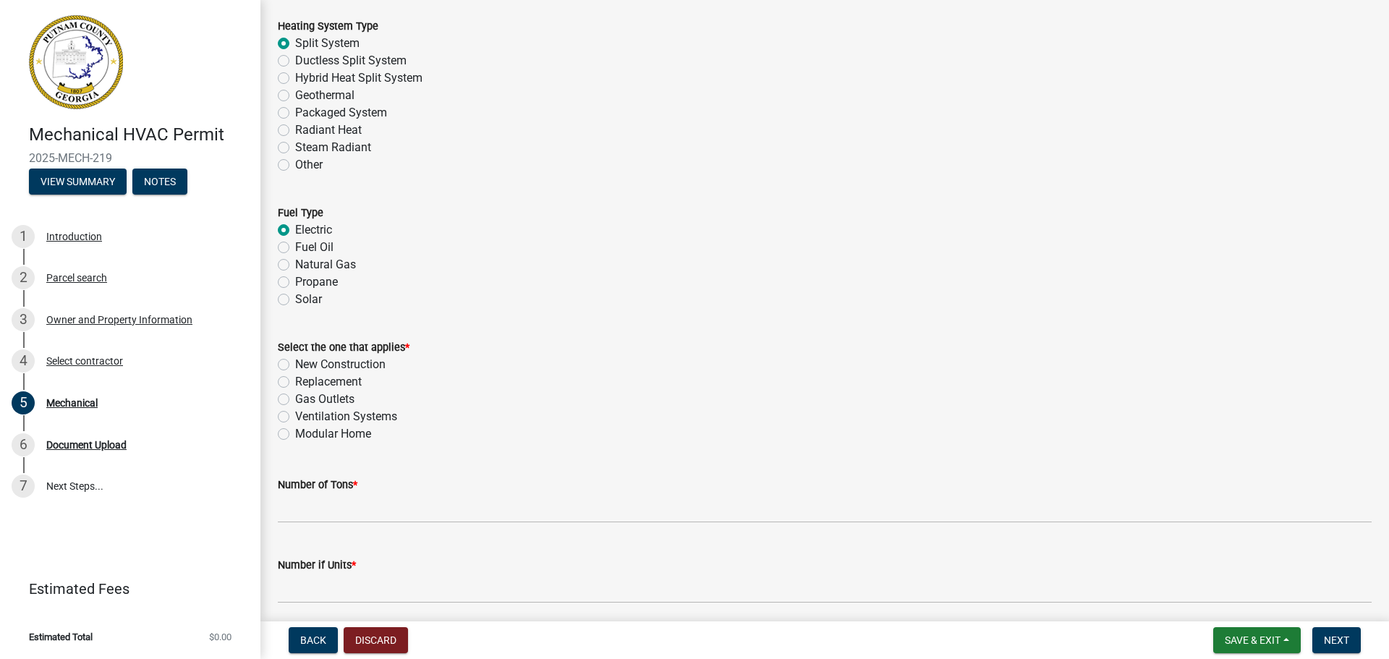
click at [295, 367] on label "New Construction" at bounding box center [340, 364] width 90 height 17
click at [295, 365] on input "New Construction" at bounding box center [299, 360] width 9 height 9
radio input "true"
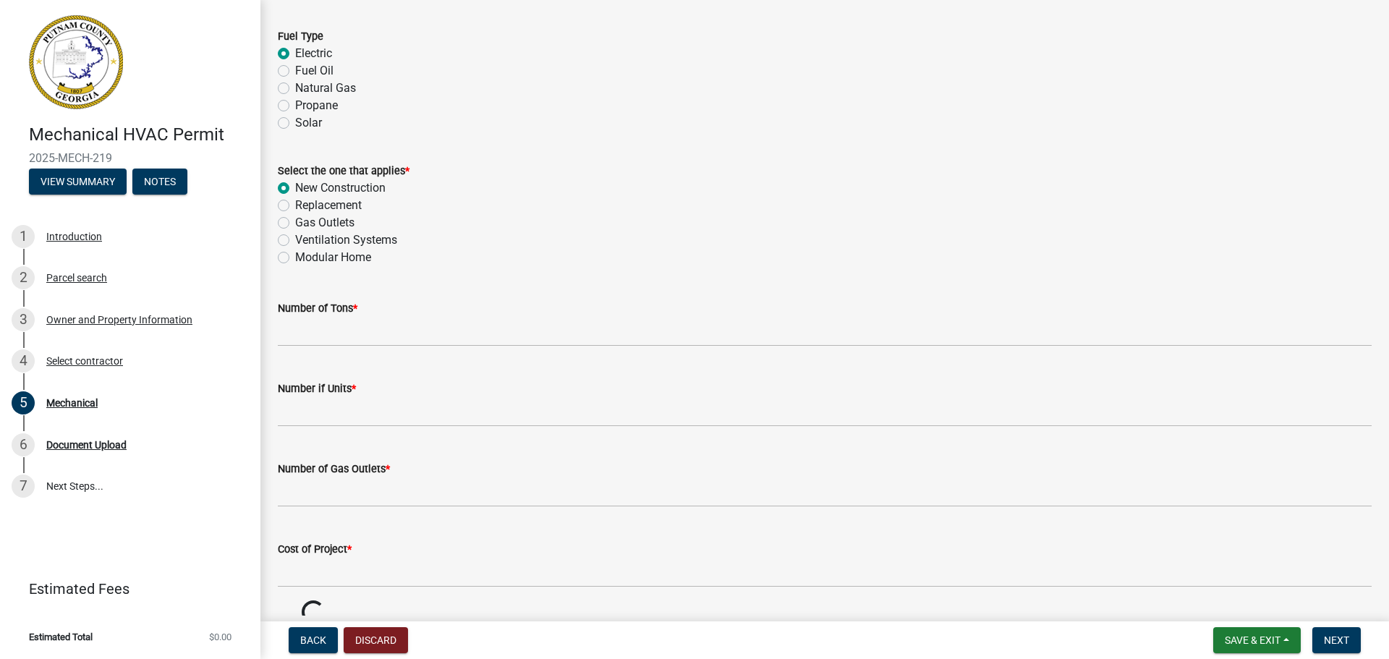
scroll to position [724, 0]
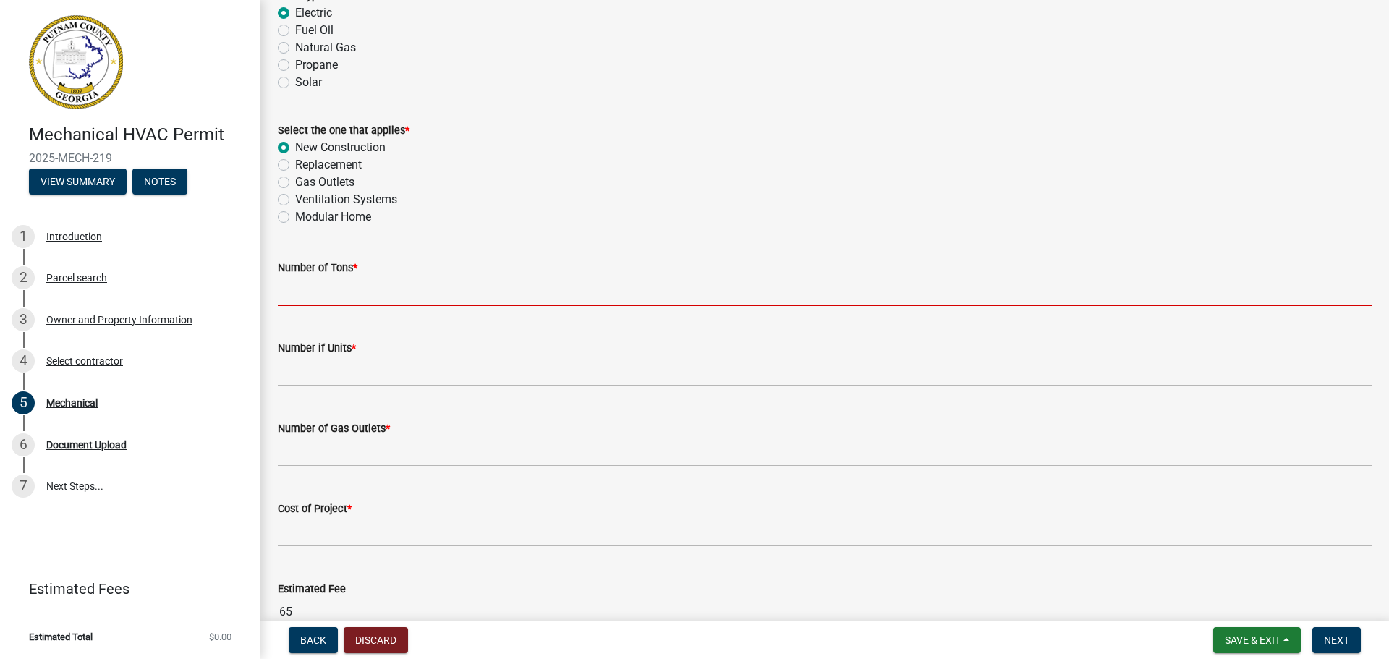
click at [492, 281] on input "text" at bounding box center [825, 291] width 1094 height 30
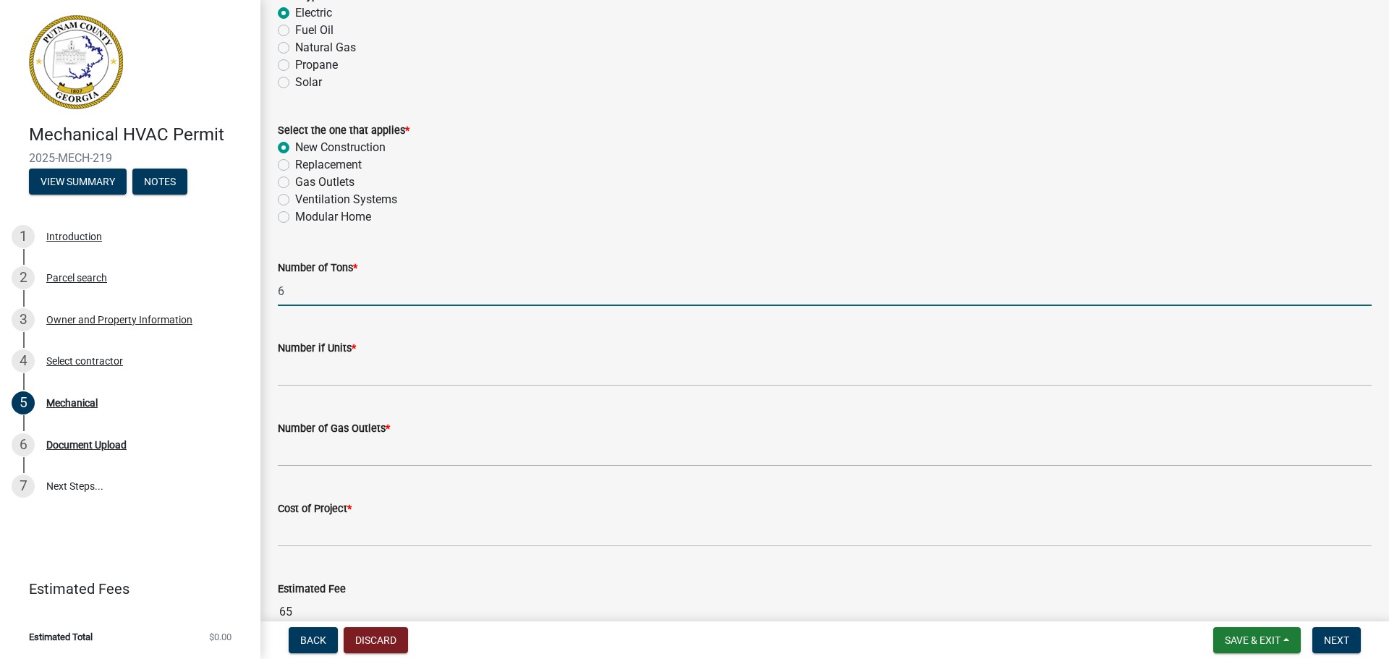
type input "6"
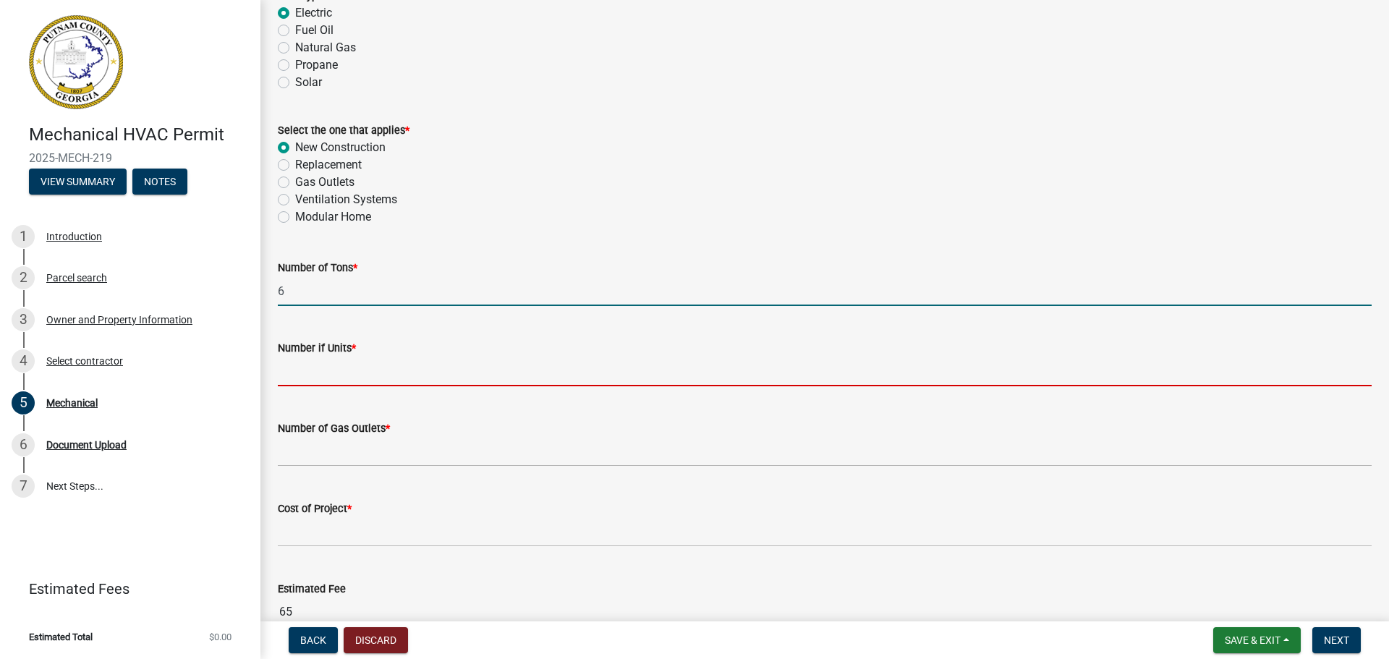
click at [448, 370] on input "text" at bounding box center [825, 372] width 1094 height 30
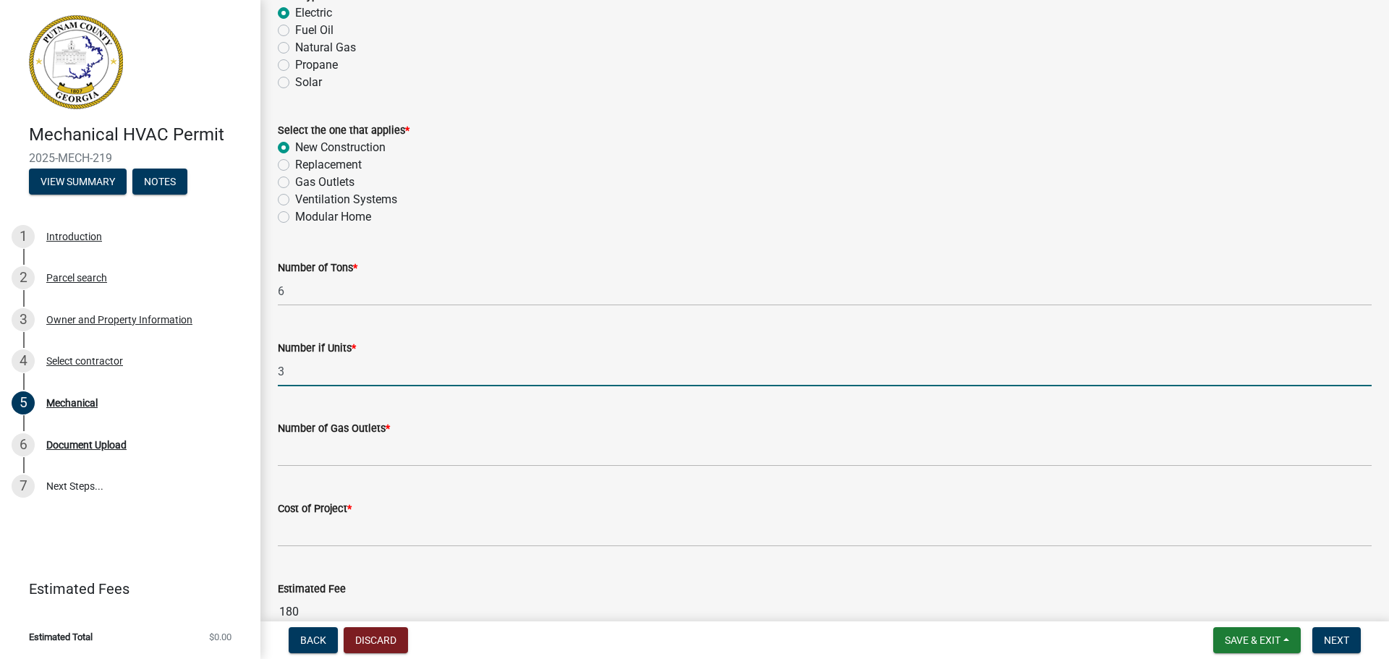
type input "3"
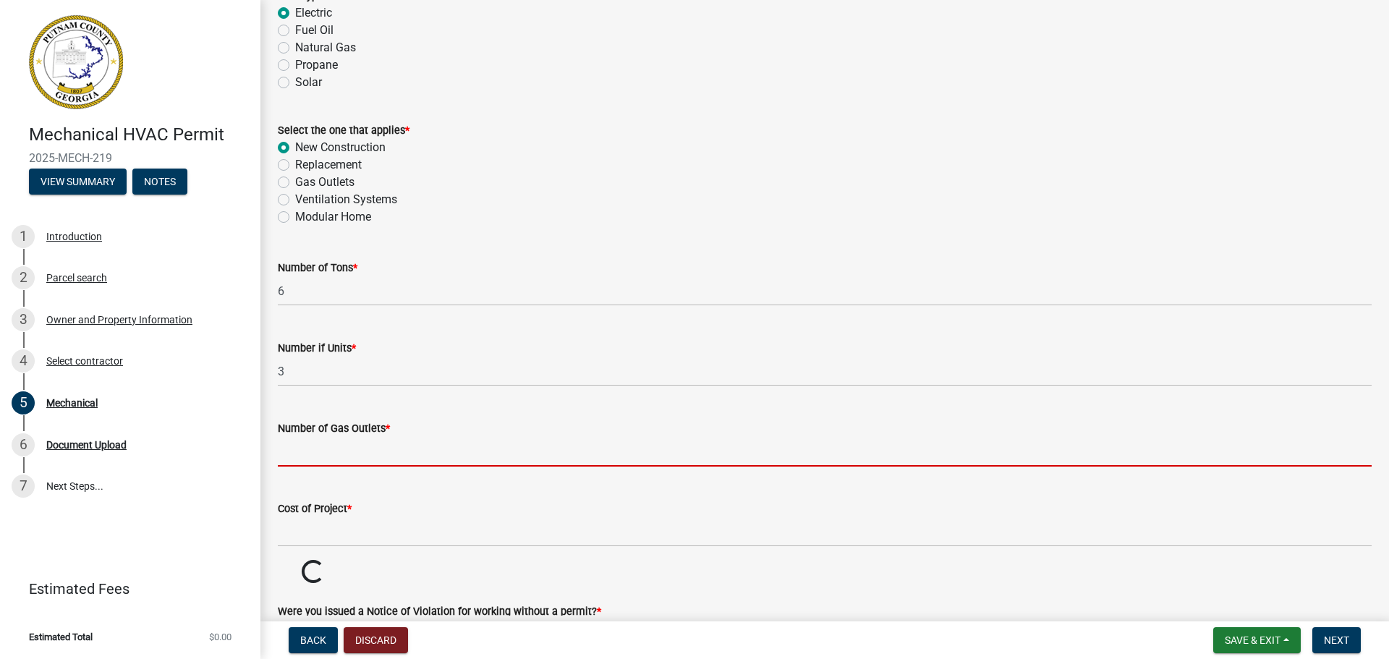
click at [414, 449] on input "text" at bounding box center [825, 452] width 1094 height 30
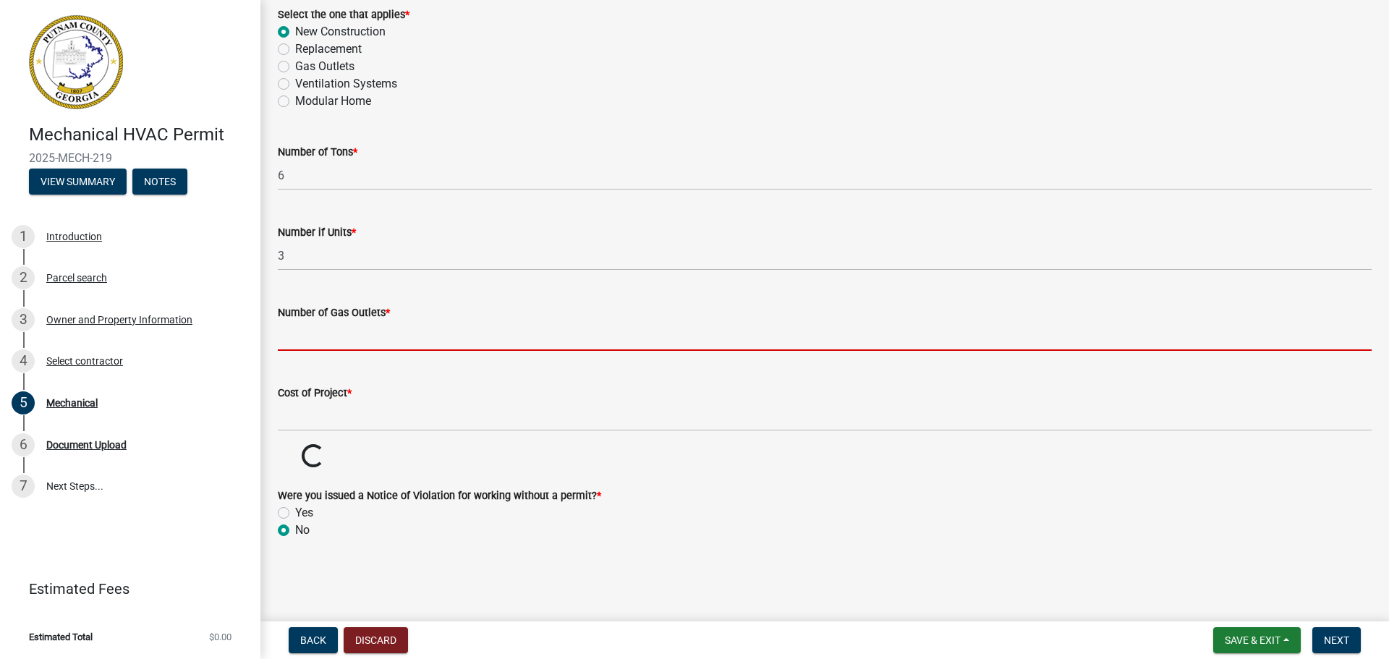
scroll to position [844, 0]
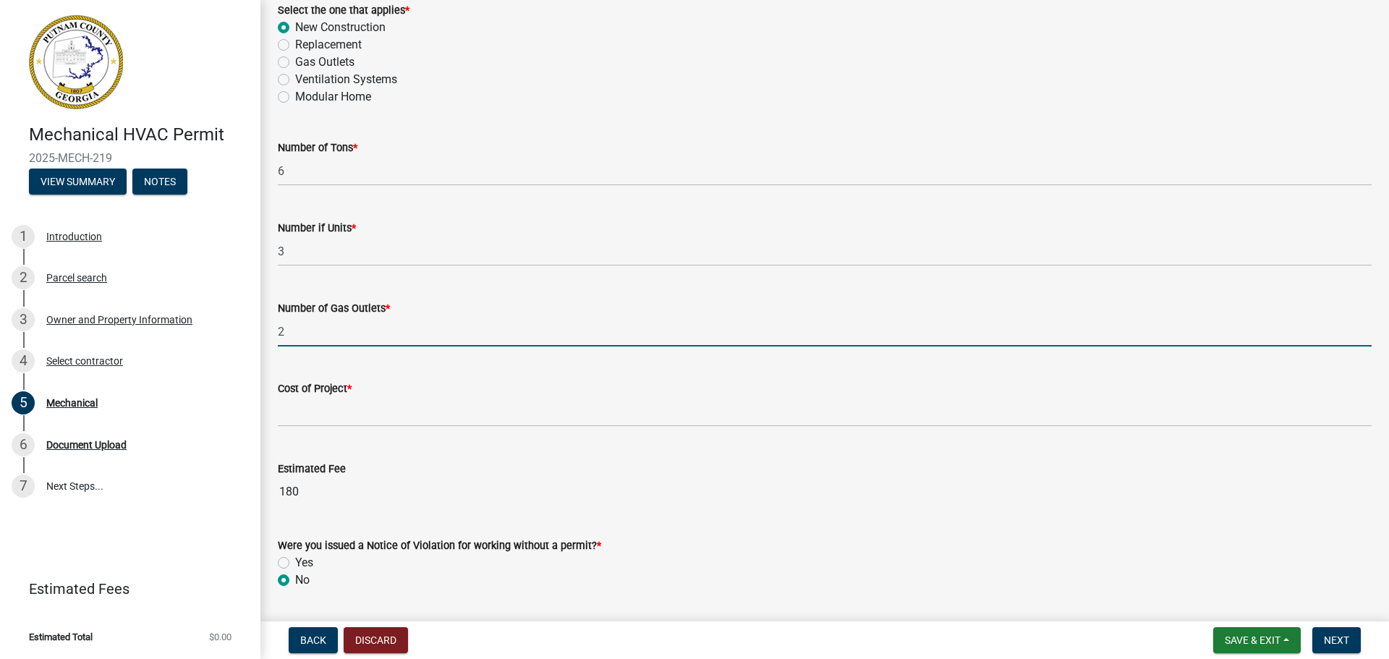
type input "2"
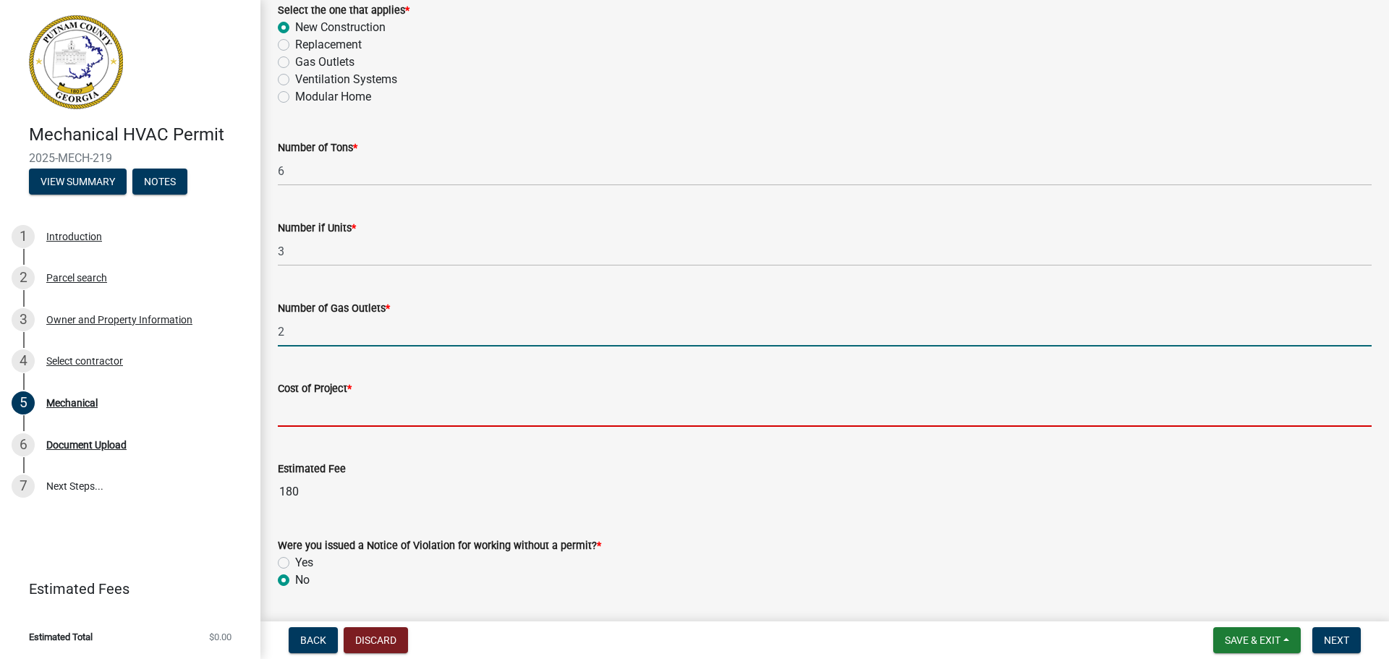
click at [542, 412] on input "text" at bounding box center [825, 412] width 1094 height 30
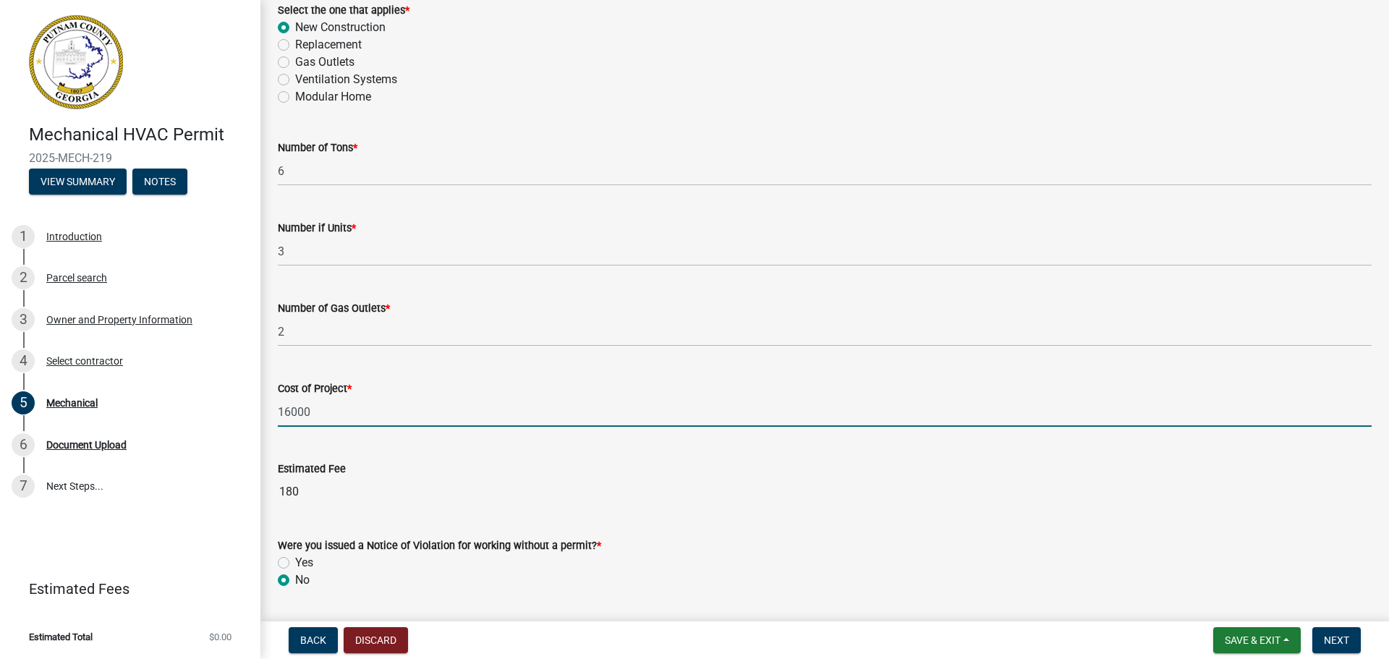
scroll to position [898, 0]
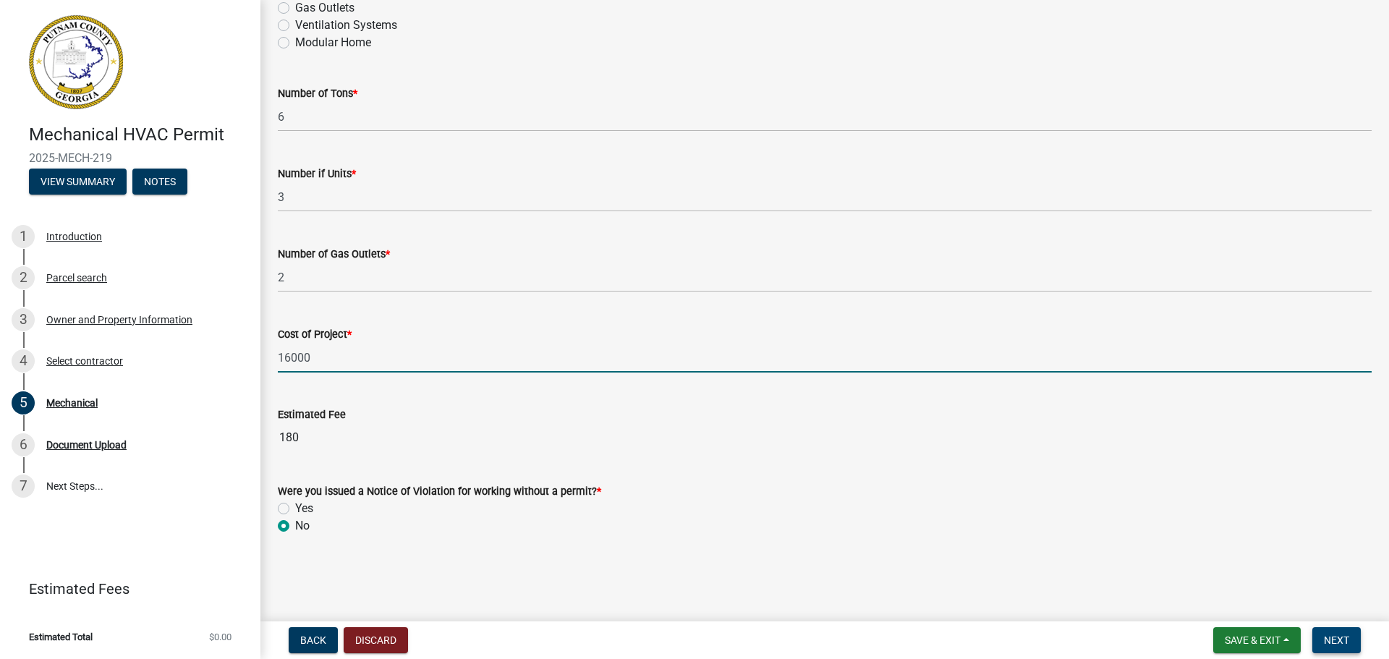
type input "16000"
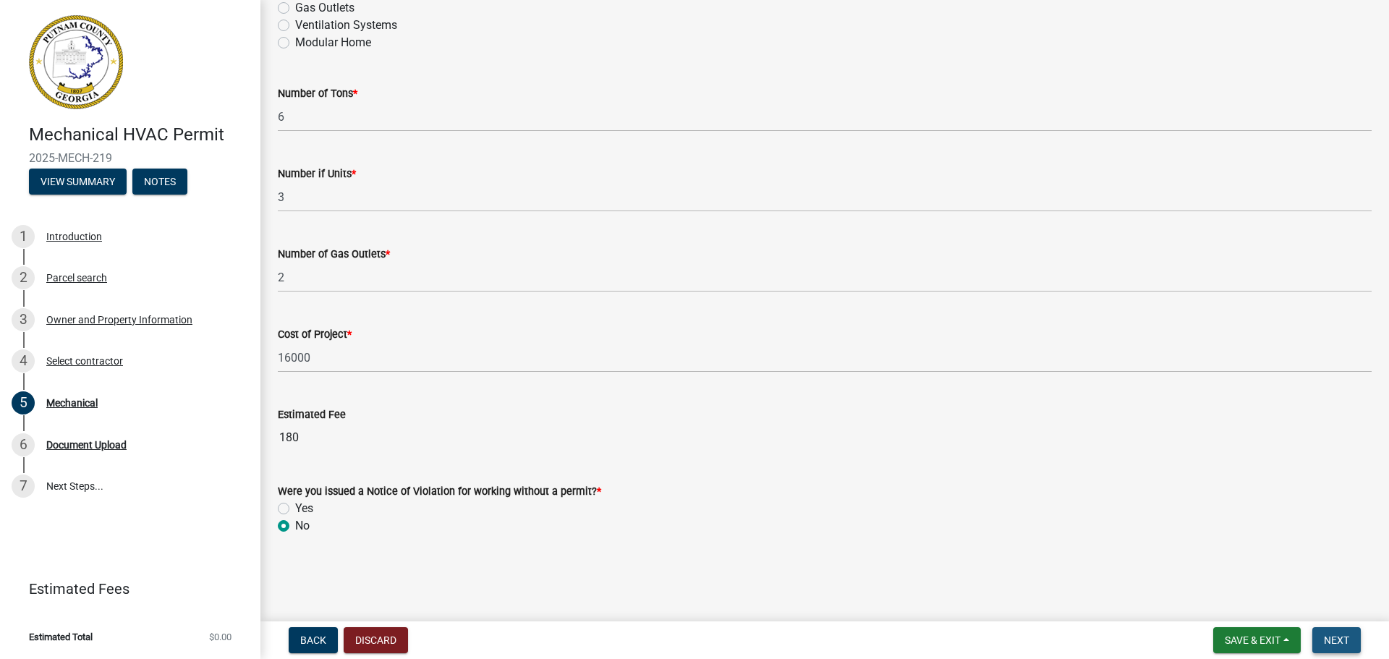
click at [1333, 645] on span "Next" at bounding box center [1336, 641] width 25 height 12
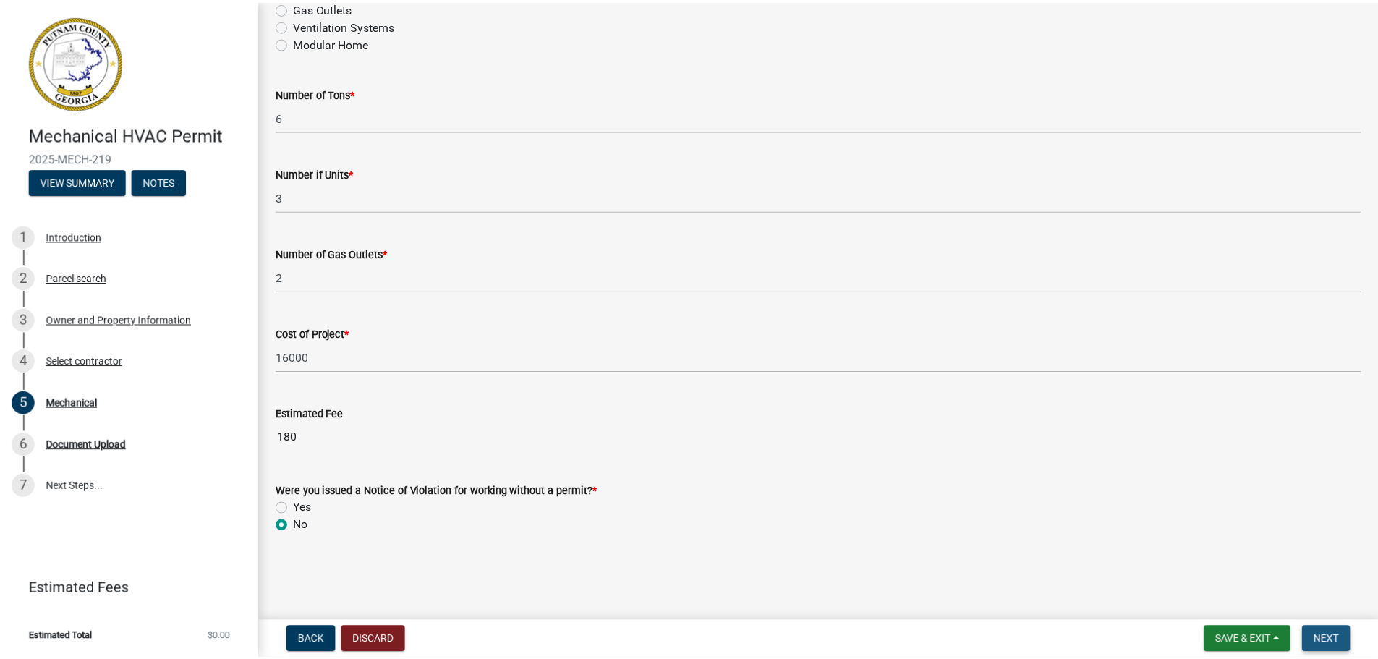
scroll to position [0, 0]
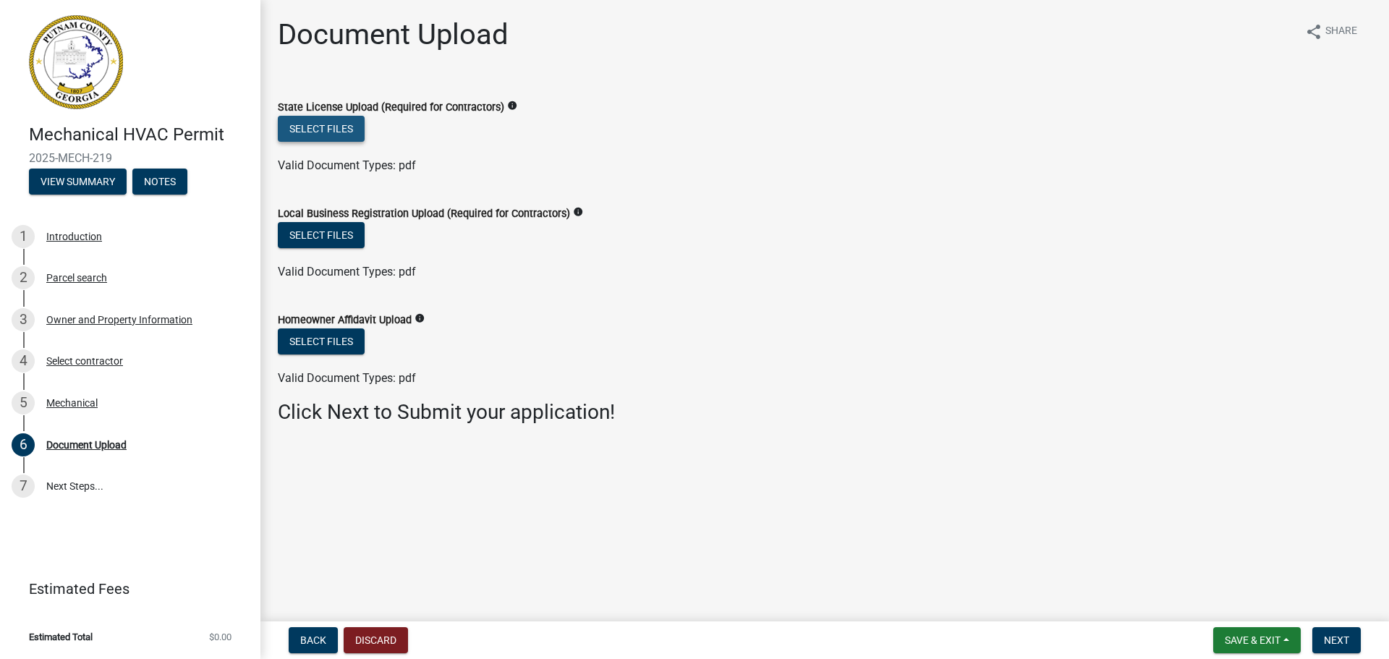
click at [360, 129] on button "Select files" at bounding box center [321, 129] width 87 height 26
click at [334, 131] on button "Select files" at bounding box center [321, 129] width 87 height 26
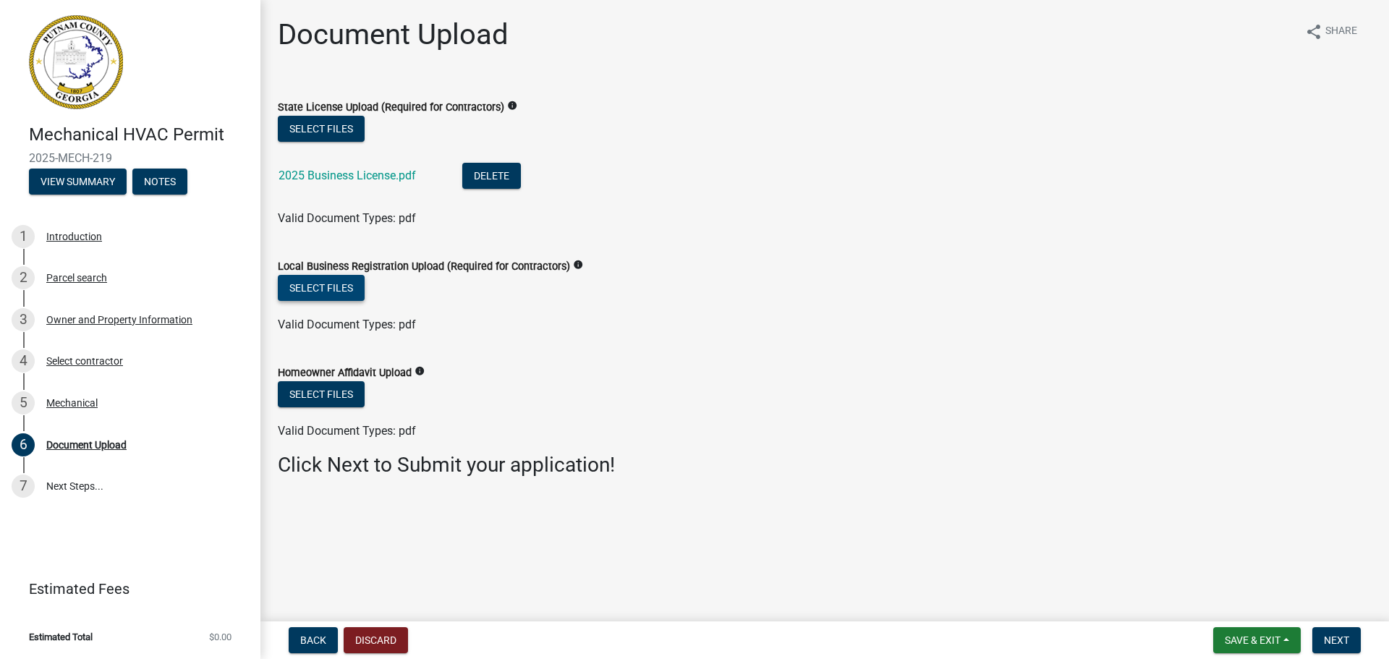
click at [342, 300] on button "Select files" at bounding box center [321, 288] width 87 height 26
click at [329, 280] on button "Select files" at bounding box center [321, 288] width 87 height 26
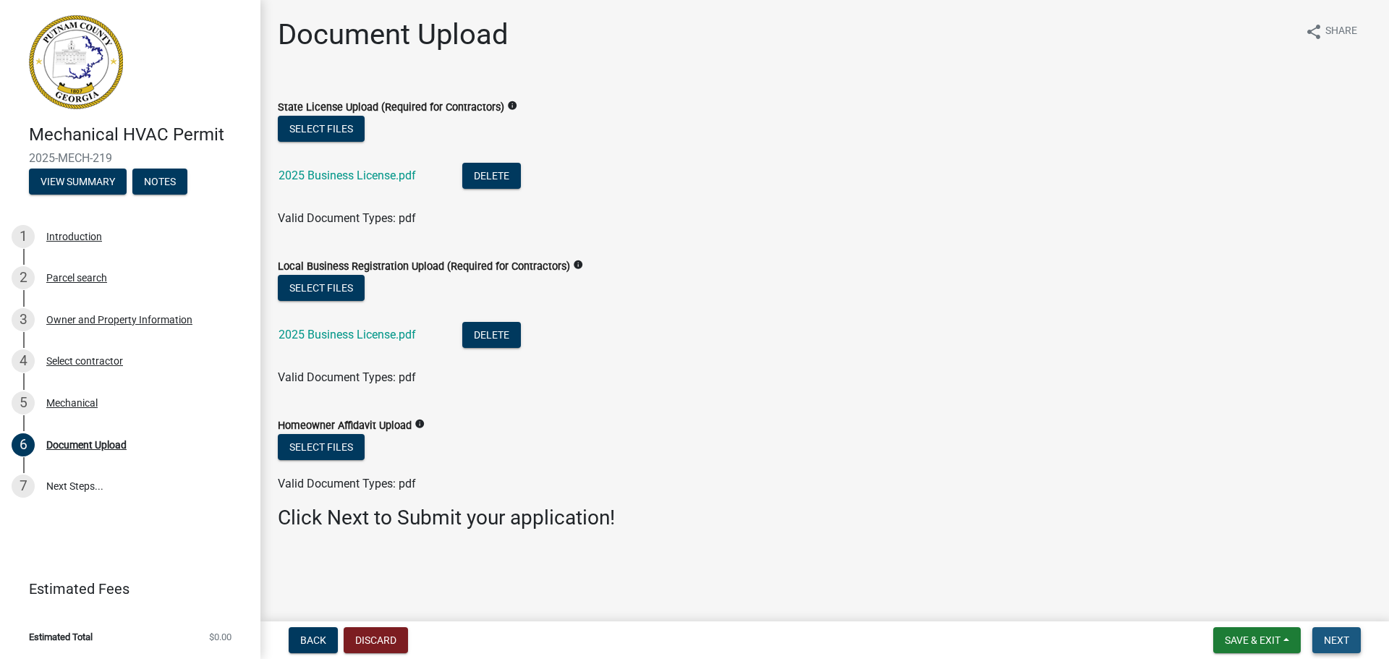
click at [1332, 638] on span "Next" at bounding box center [1336, 641] width 25 height 12
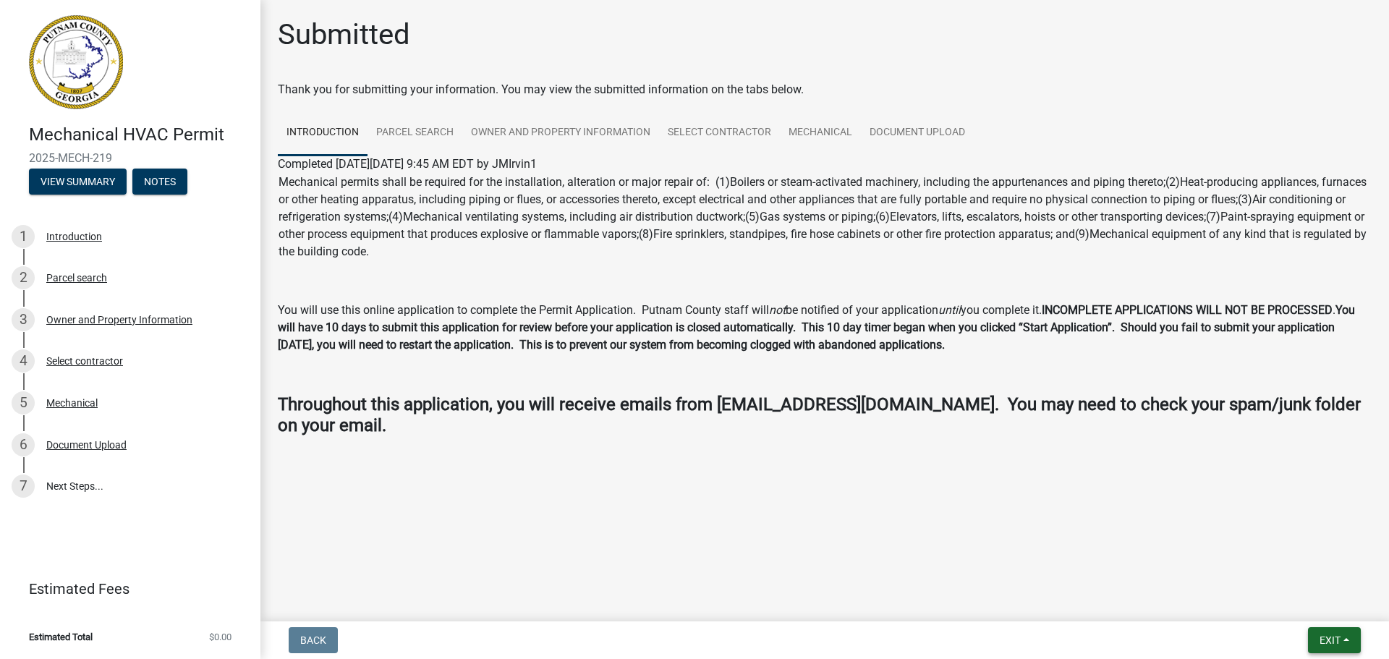
click at [1335, 632] on button "Exit" at bounding box center [1334, 640] width 53 height 26
click at [1315, 608] on button "Save & Exit" at bounding box center [1303, 602] width 116 height 35
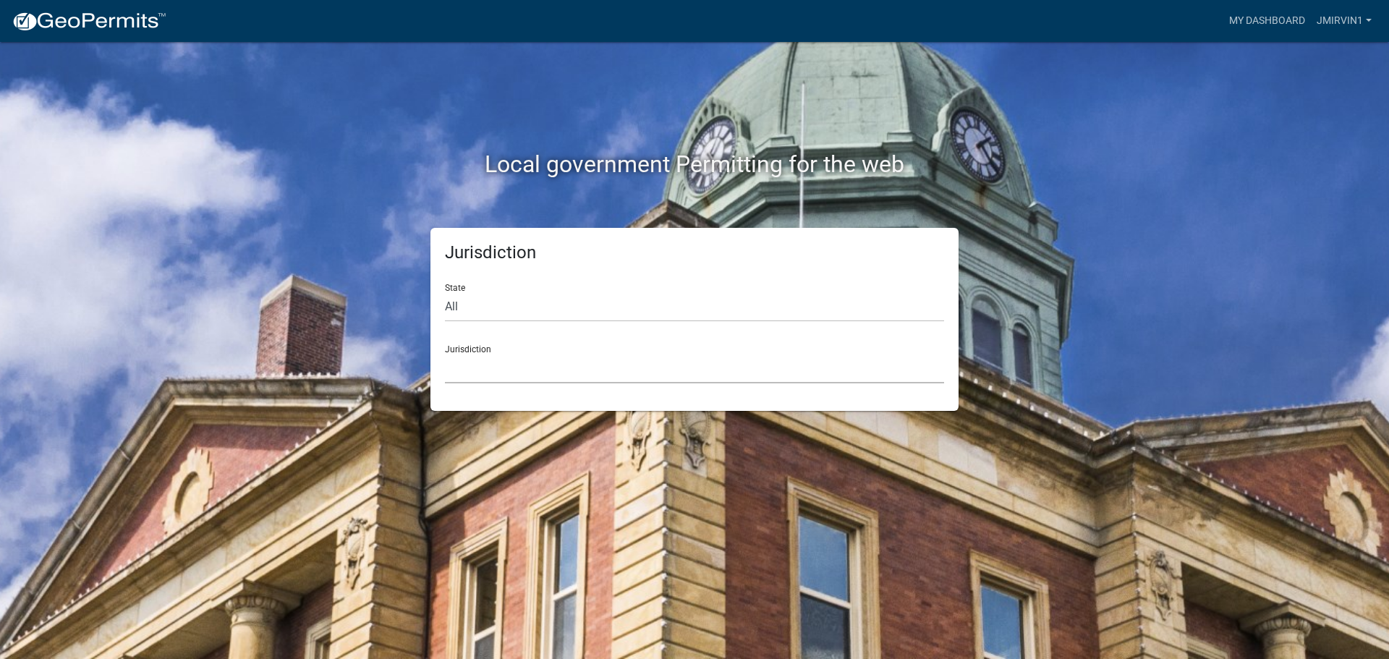
click at [621, 372] on select "[GEOGRAPHIC_DATA], [US_STATE] [GEOGRAPHIC_DATA], [US_STATE][PERSON_NAME][GEOGRA…" at bounding box center [694, 369] width 499 height 30
